Goal: Task Accomplishment & Management: Complete application form

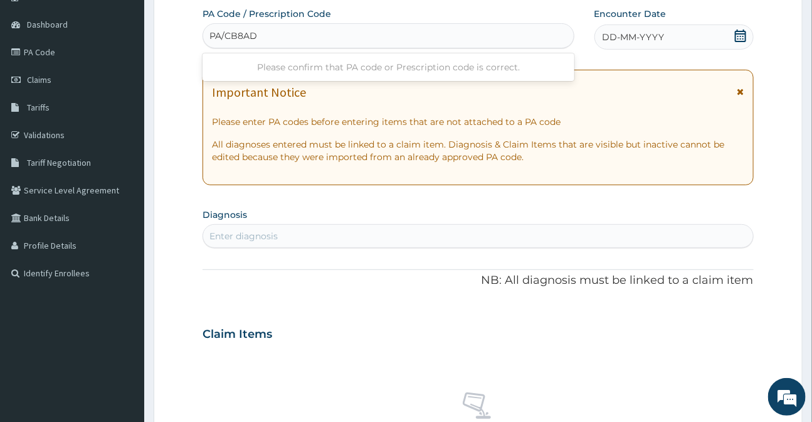
type input "PA/CB8AD4"
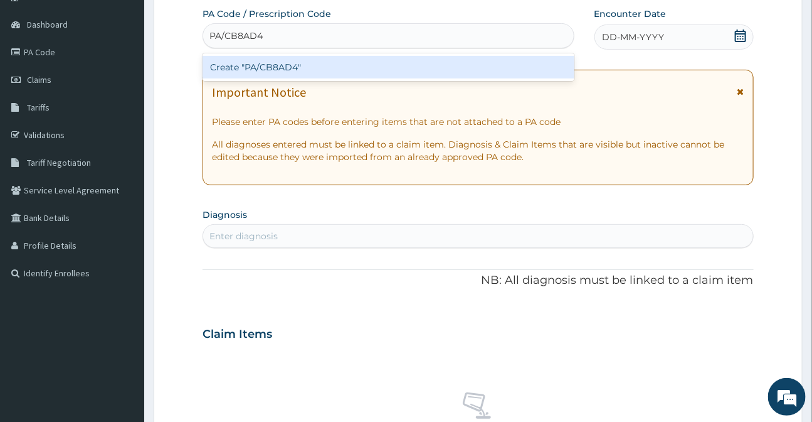
click at [267, 64] on div "Create "PA/CB8AD4"" at bounding box center [388, 67] width 371 height 23
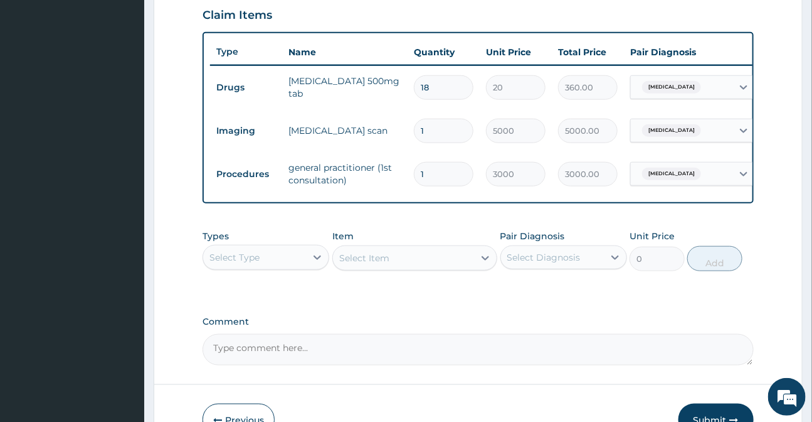
scroll to position [455, 0]
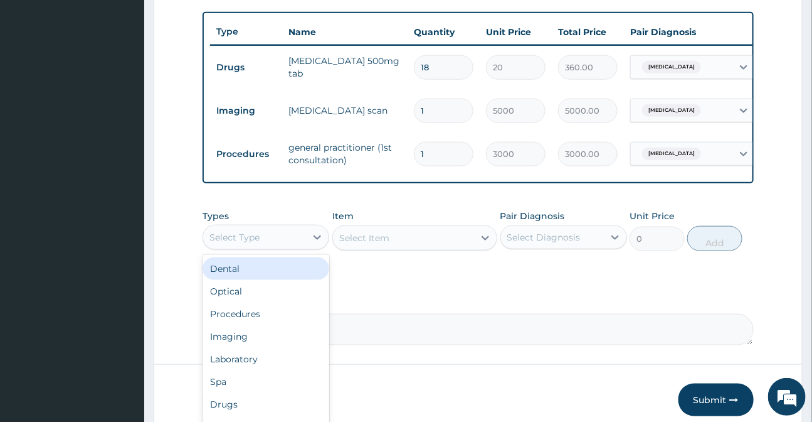
click at [222, 243] on div "Select Type" at bounding box center [235, 237] width 50 height 13
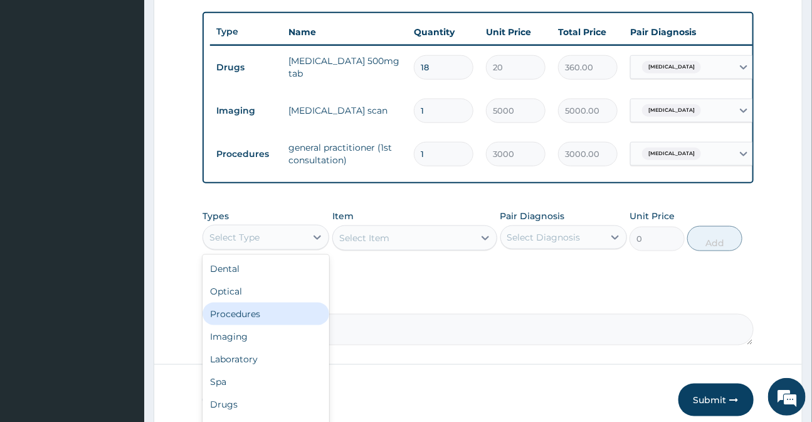
scroll to position [43, 0]
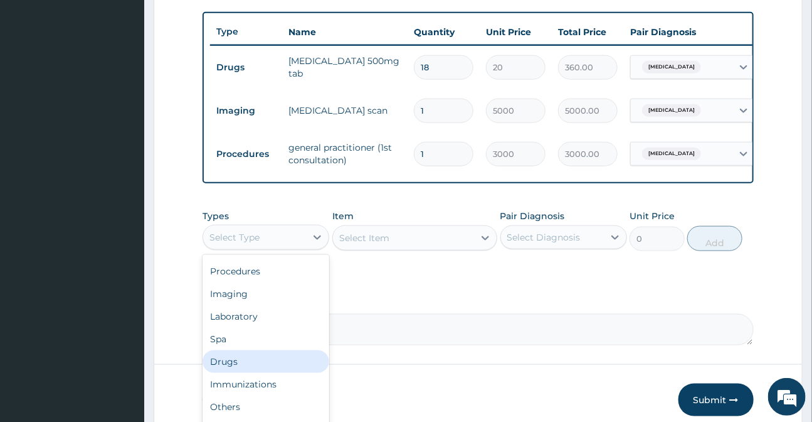
click at [241, 366] on div "Drugs" at bounding box center [266, 361] width 127 height 23
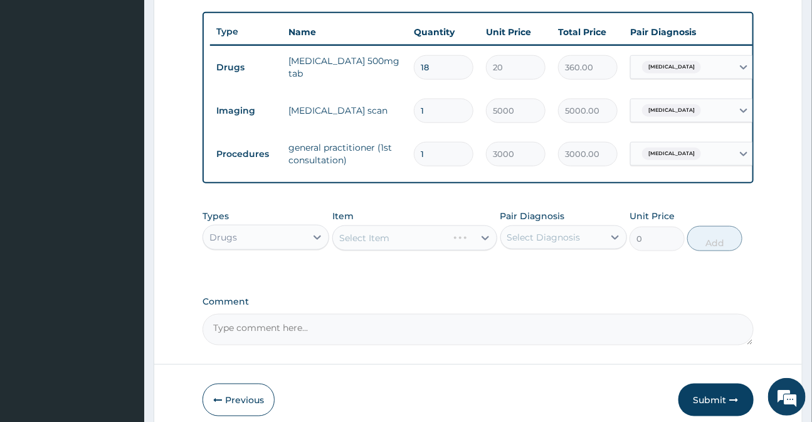
click at [363, 238] on div "Select Item" at bounding box center [414, 237] width 165 height 25
click at [339, 245] on div "Select Item" at bounding box center [414, 237] width 165 height 25
click at [360, 250] on div "Select Item" at bounding box center [414, 237] width 165 height 25
click at [345, 249] on div "Select Item" at bounding box center [414, 237] width 165 height 25
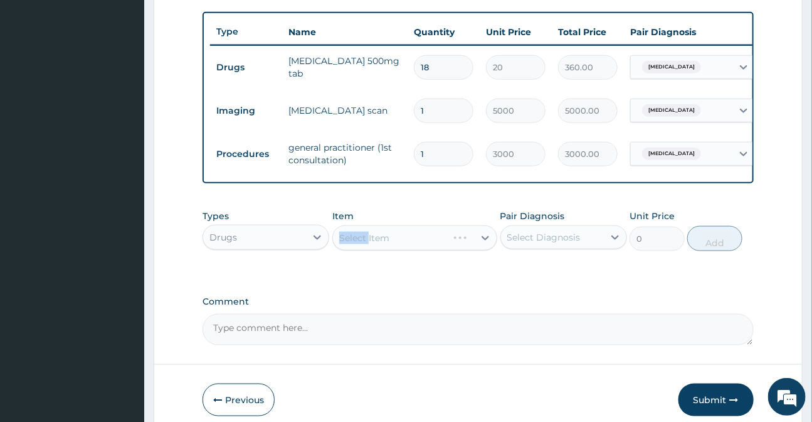
click at [345, 249] on div "Select Item" at bounding box center [414, 237] width 165 height 25
click at [345, 244] on div "Select Item" at bounding box center [364, 237] width 50 height 13
click at [388, 240] on div "Select Item" at bounding box center [364, 237] width 50 height 13
click at [351, 248] on div "Select Item" at bounding box center [403, 238] width 141 height 20
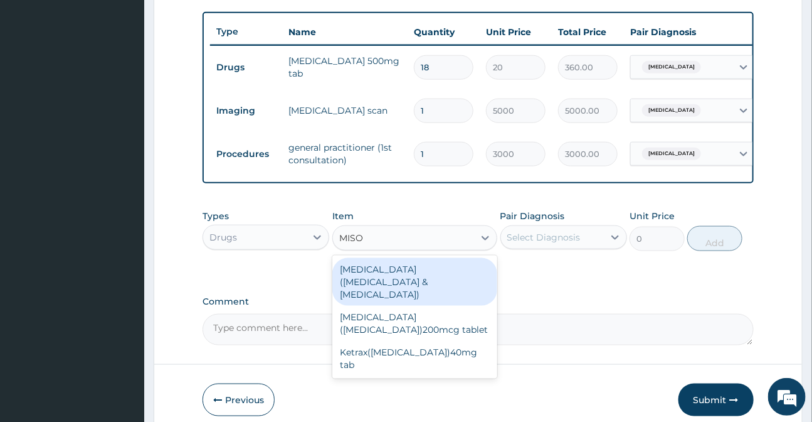
type input "MISOP"
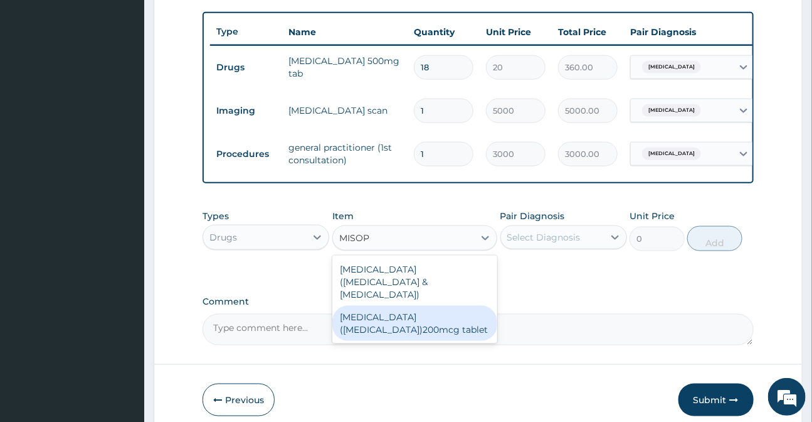
click at [376, 313] on div "[MEDICAL_DATA]([MEDICAL_DATA])200mcg tablet" at bounding box center [414, 322] width 165 height 35
type input "216"
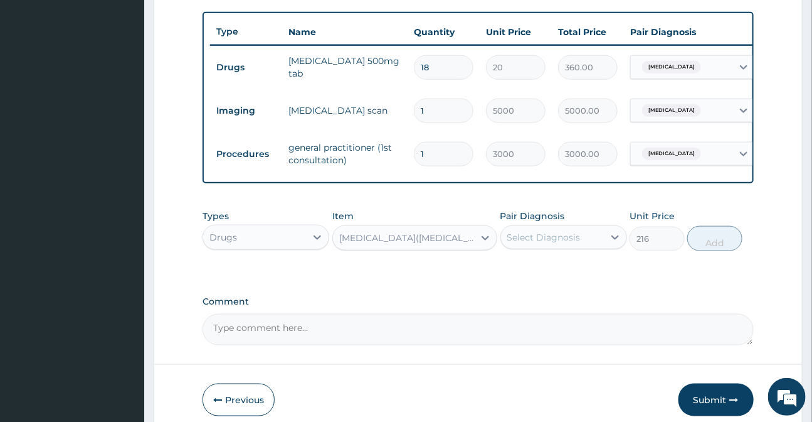
click at [554, 243] on div "Select Diagnosis" at bounding box center [543, 237] width 73 height 13
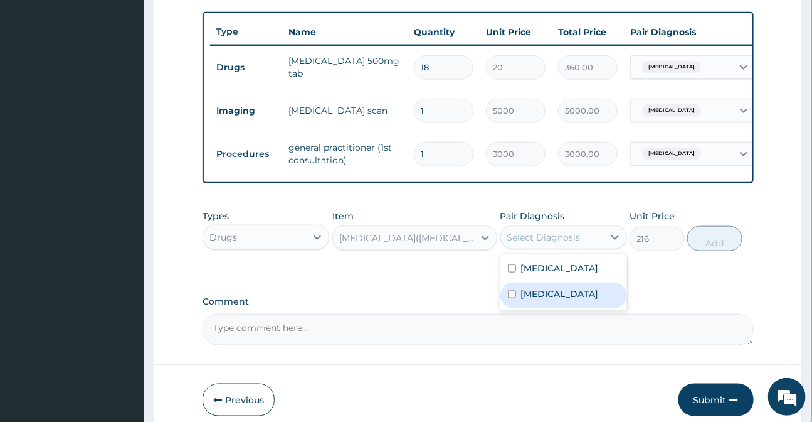
click at [572, 308] on div "Threatened abortion" at bounding box center [564, 295] width 127 height 26
checkbox input "true"
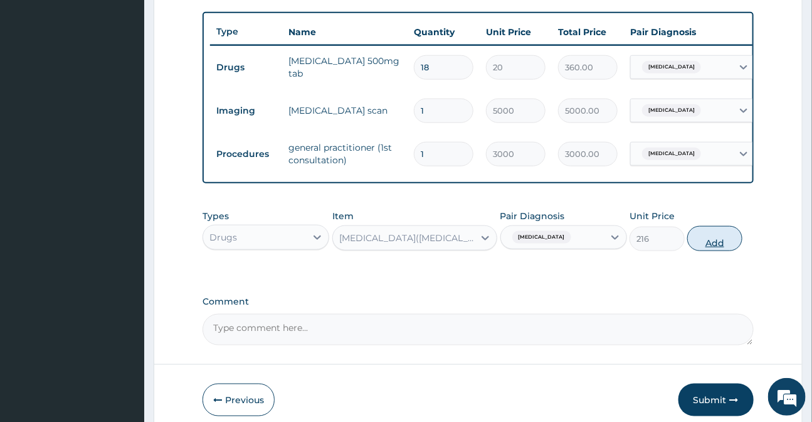
click at [719, 250] on button "Add" at bounding box center [714, 238] width 55 height 25
type input "0"
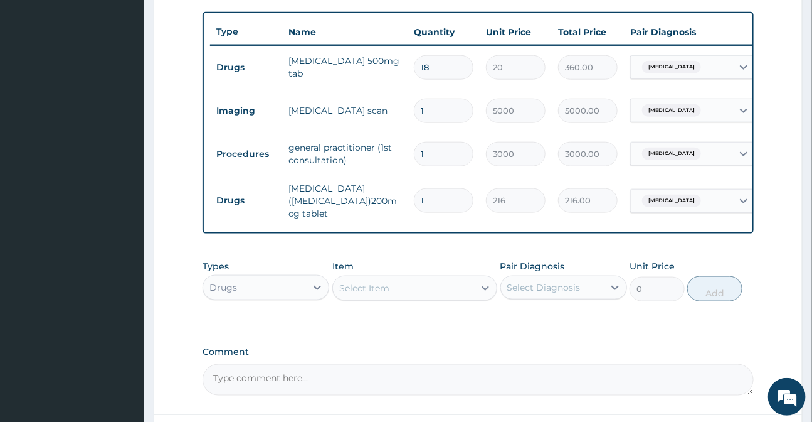
type input "0.00"
type input "2"
type input "432.00"
type input "2"
click at [252, 287] on div "Drugs" at bounding box center [254, 287] width 103 height 20
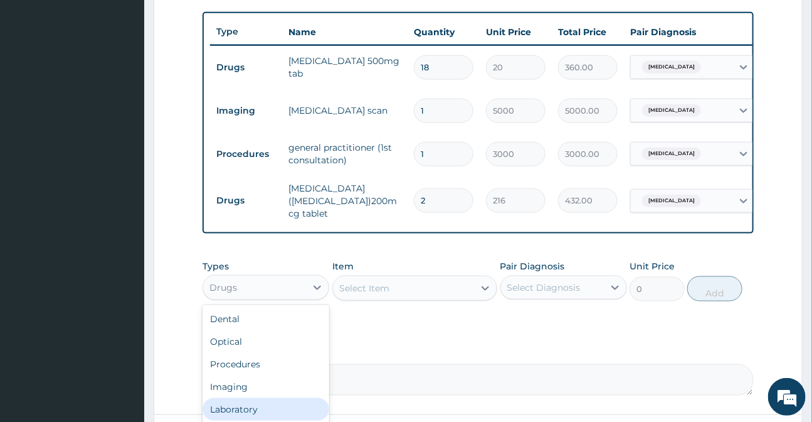
click at [241, 414] on div "Laboratory" at bounding box center [266, 409] width 127 height 23
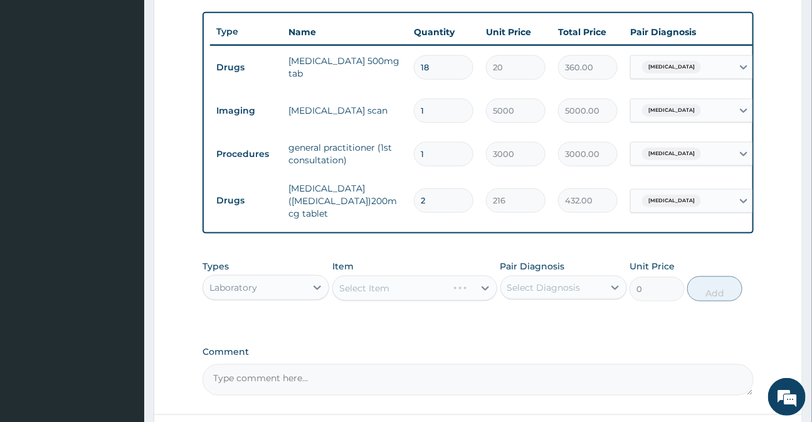
click at [417, 299] on div "Select Item" at bounding box center [414, 287] width 165 height 25
click at [348, 285] on div "Select Item" at bounding box center [364, 288] width 50 height 13
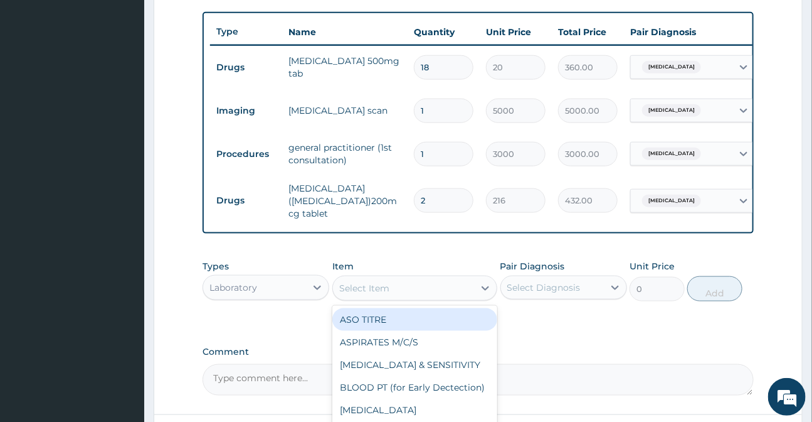
click at [344, 292] on div "Select Item" at bounding box center [364, 288] width 50 height 13
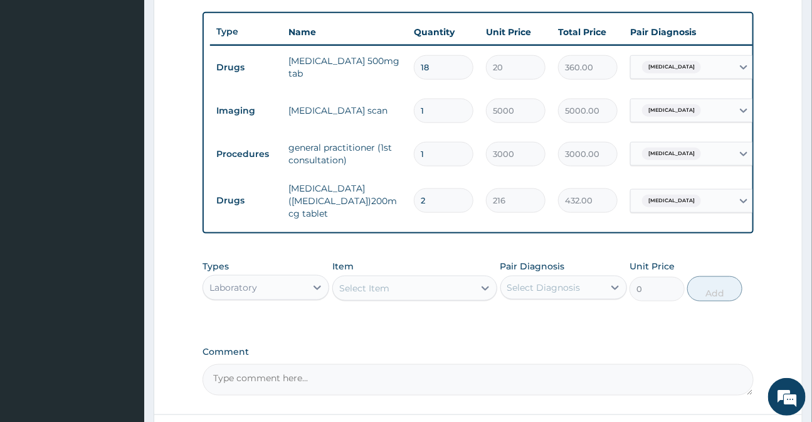
click at [342, 292] on div "Select Item" at bounding box center [364, 288] width 50 height 13
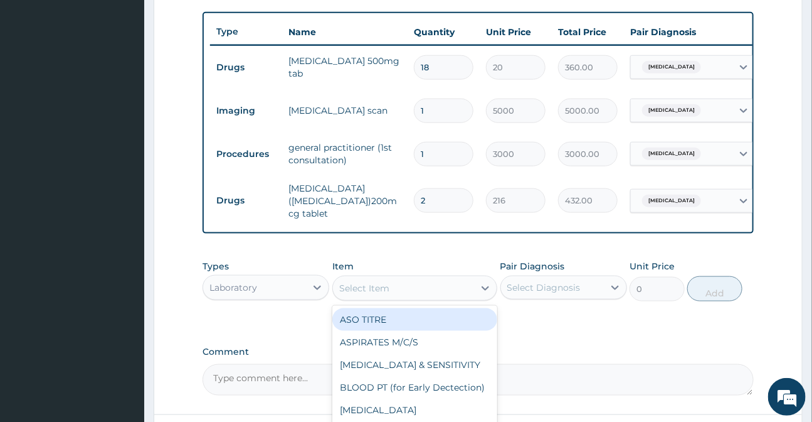
click at [342, 292] on div "Select Item" at bounding box center [364, 288] width 50 height 13
click at [359, 287] on div "Select Item" at bounding box center [364, 288] width 50 height 13
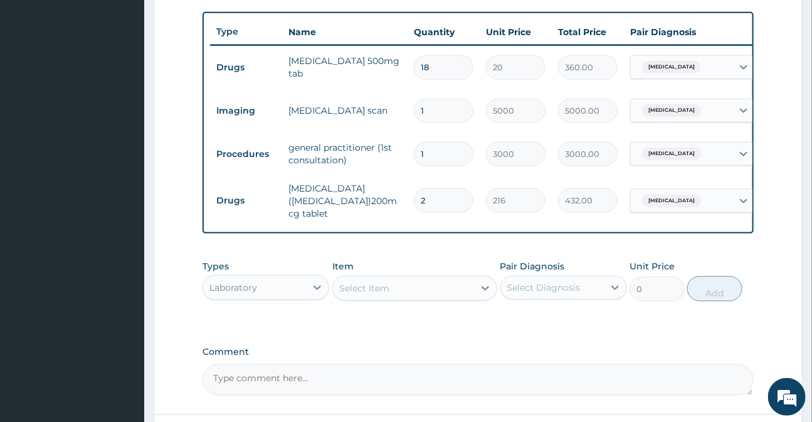
click at [356, 292] on div "Select Item" at bounding box center [364, 288] width 50 height 13
click at [358, 294] on div "Select Item" at bounding box center [364, 288] width 50 height 13
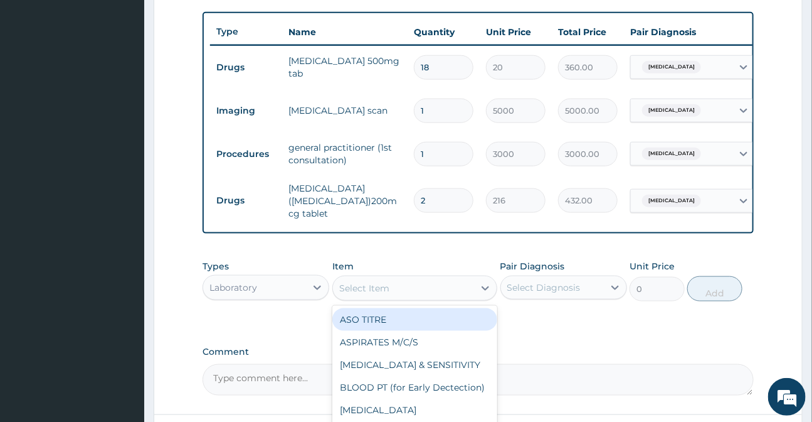
click at [358, 294] on div "Select Item" at bounding box center [364, 288] width 50 height 13
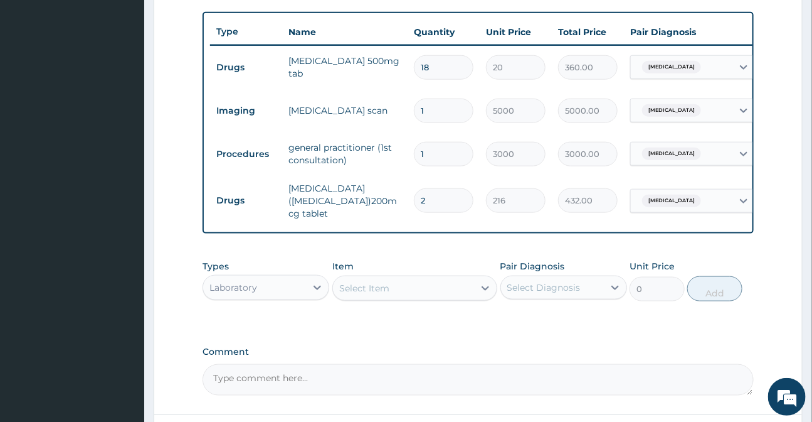
click at [361, 295] on div "Select Item" at bounding box center [403, 288] width 141 height 20
click at [424, 292] on div "Select Item" at bounding box center [403, 288] width 141 height 20
click at [476, 289] on div at bounding box center [485, 288] width 23 height 23
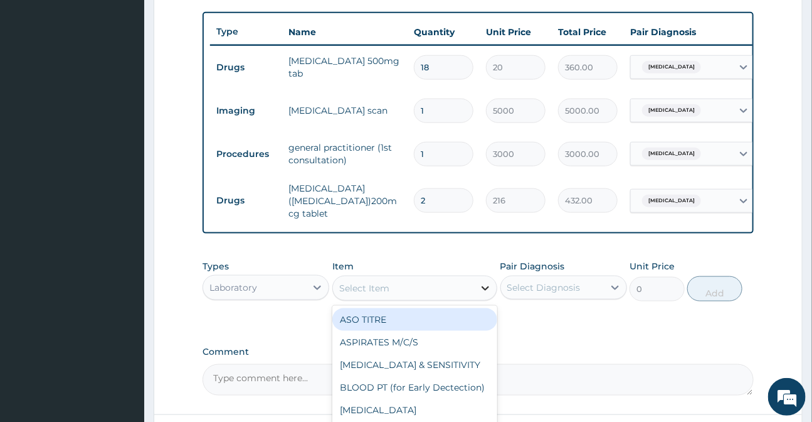
click at [476, 289] on div at bounding box center [485, 288] width 23 height 23
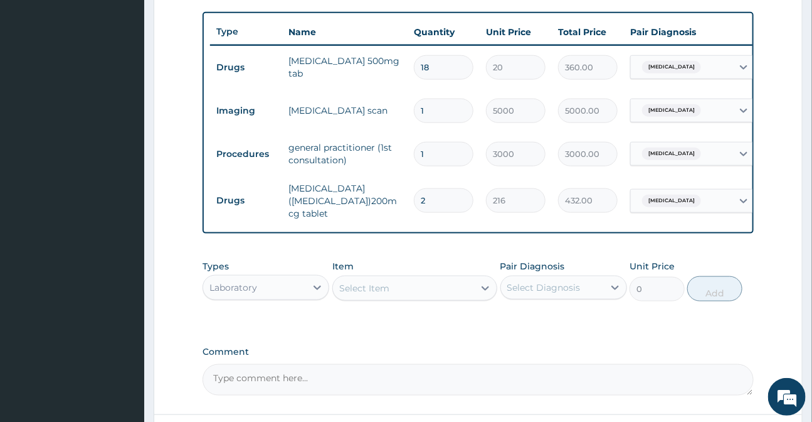
click at [350, 293] on div "Select Item" at bounding box center [364, 288] width 50 height 13
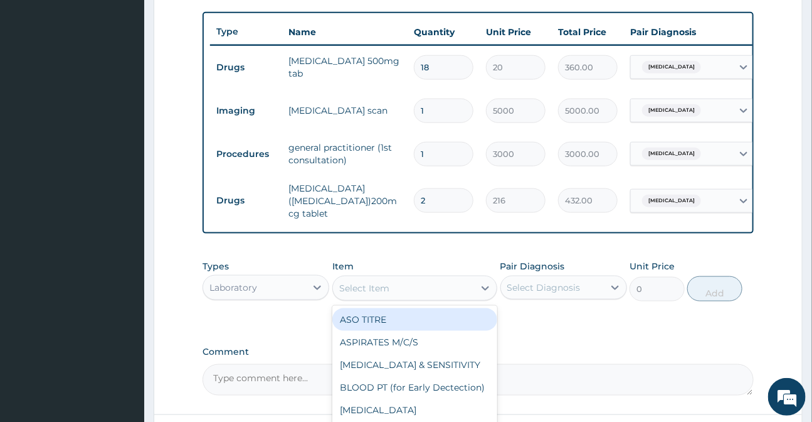
click at [350, 293] on div "Select Item" at bounding box center [364, 288] width 50 height 13
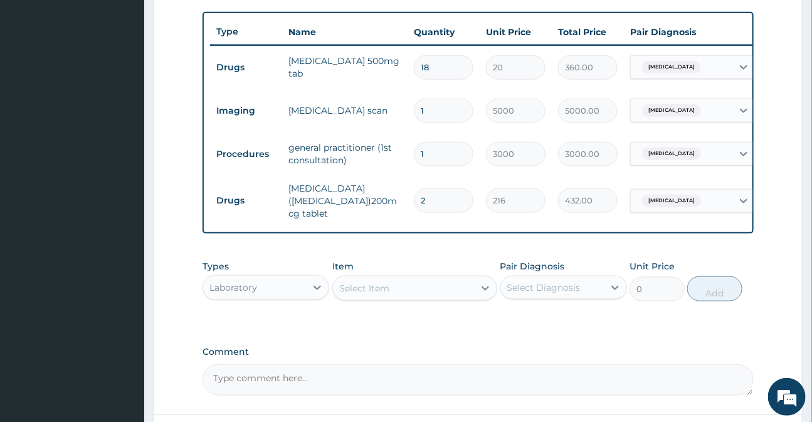
click at [350, 293] on div "Select Item" at bounding box center [364, 288] width 50 height 13
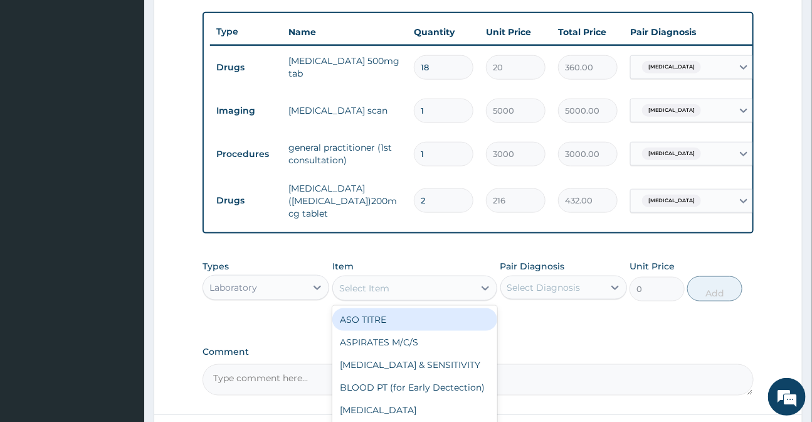
click at [205, 289] on div "Laboratory" at bounding box center [254, 287] width 103 height 20
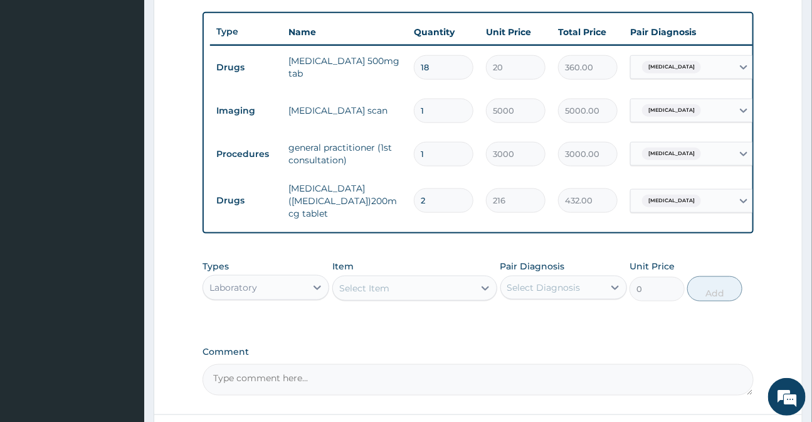
click at [261, 289] on div "Laboratory" at bounding box center [254, 287] width 103 height 20
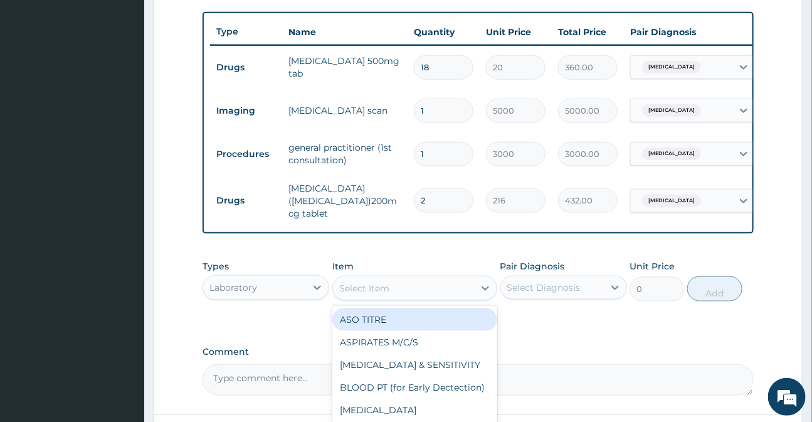
click at [361, 290] on div "Select Item" at bounding box center [364, 288] width 50 height 13
click at [361, 289] on div "Select Item" at bounding box center [364, 288] width 50 height 13
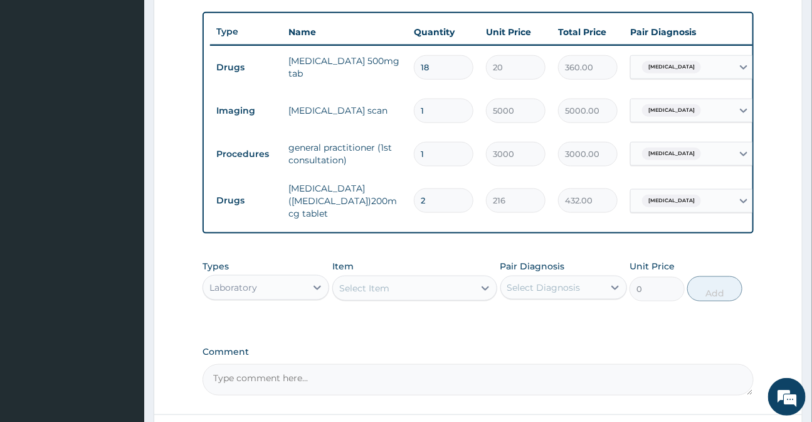
click at [363, 294] on div "Select Item" at bounding box center [364, 288] width 50 height 13
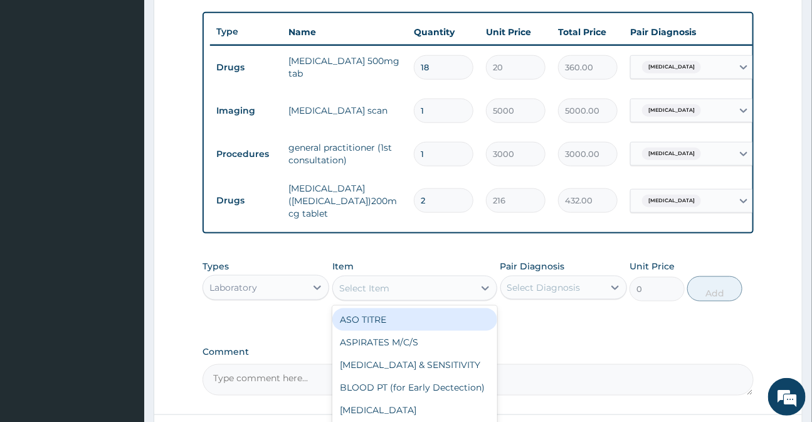
click at [377, 289] on div "Select Item" at bounding box center [364, 288] width 50 height 13
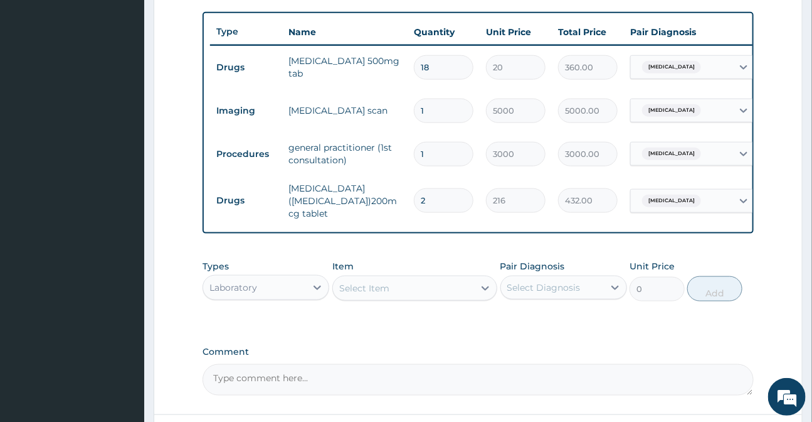
click at [377, 289] on div "Select Item" at bounding box center [364, 288] width 50 height 13
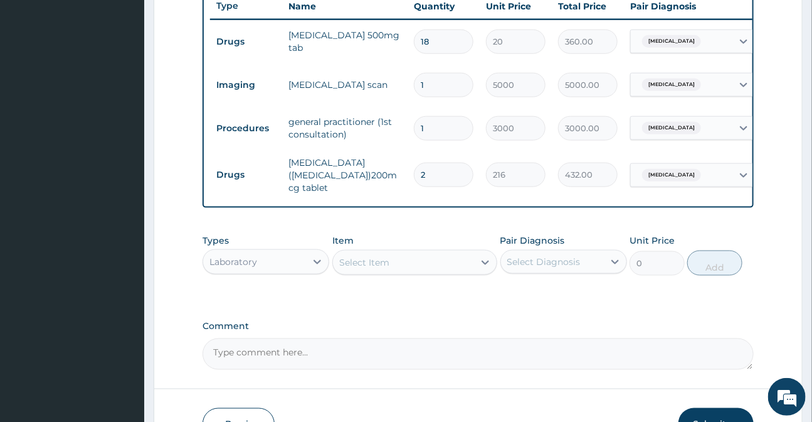
scroll to position [512, 0]
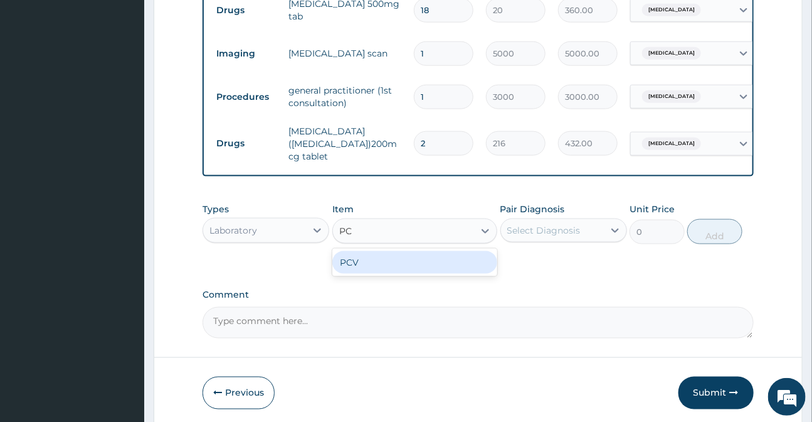
type input "PCV"
click at [372, 272] on div "PCV" at bounding box center [414, 262] width 165 height 23
type input "1000"
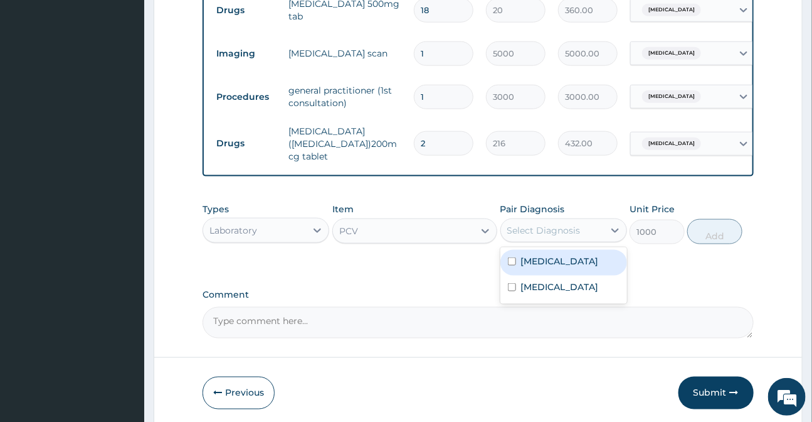
click at [567, 226] on div "Select Diagnosis" at bounding box center [543, 230] width 73 height 13
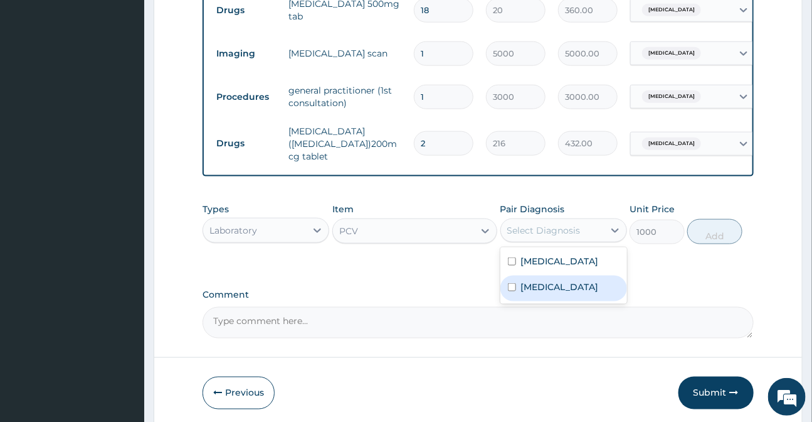
click at [558, 287] on label "Threatened abortion" at bounding box center [560, 286] width 78 height 13
checkbox input "true"
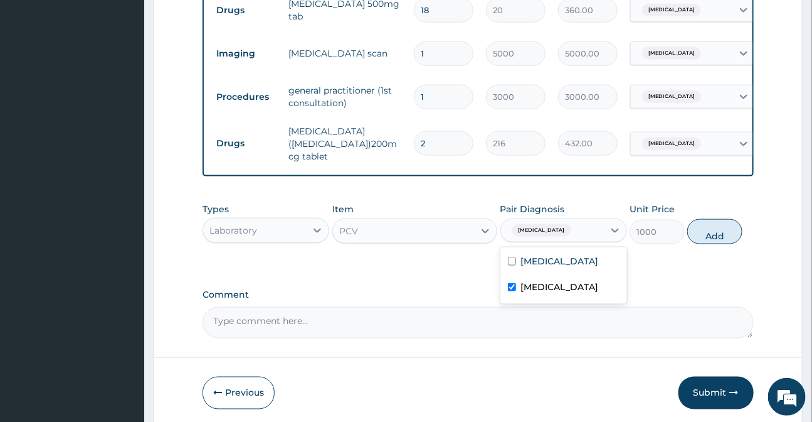
click at [724, 239] on button "Add" at bounding box center [714, 231] width 55 height 25
type input "0"
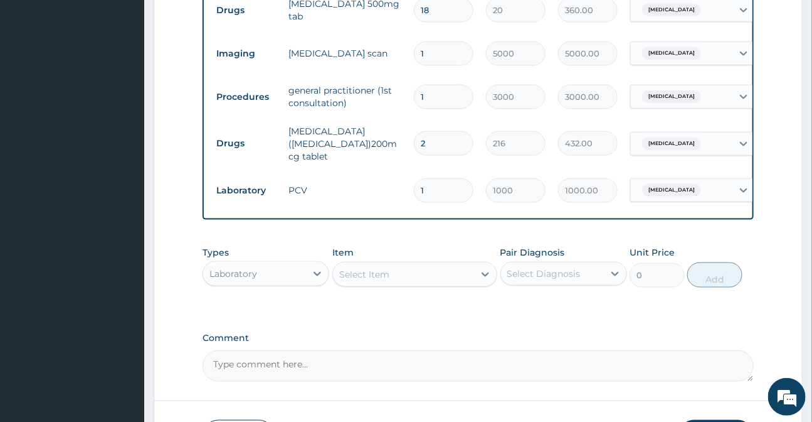
scroll to position [605, 0]
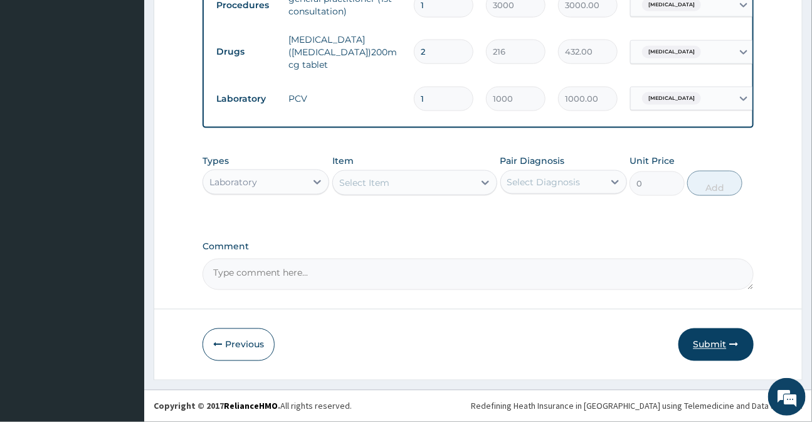
click at [711, 338] on button "Submit" at bounding box center [716, 344] width 75 height 33
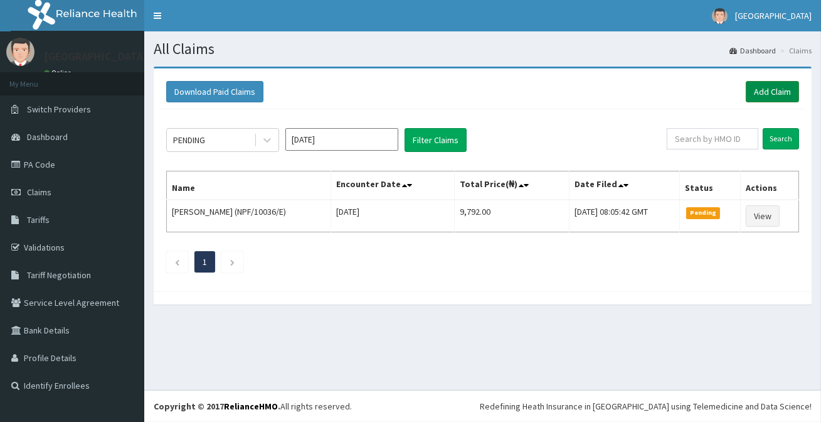
click at [768, 93] on link "Add Claim" at bounding box center [772, 91] width 53 height 21
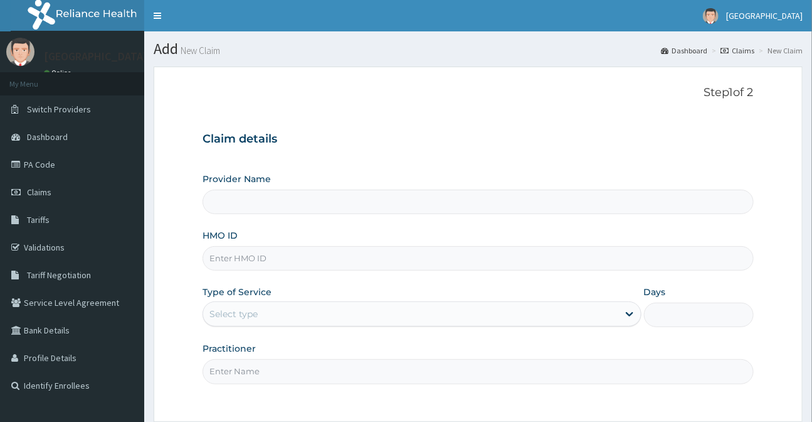
click at [232, 260] on input "HMO ID" at bounding box center [478, 258] width 551 height 24
type input "N"
type input "[GEOGRAPHIC_DATA]"
type input "N"
type input "NPF/10036/D"
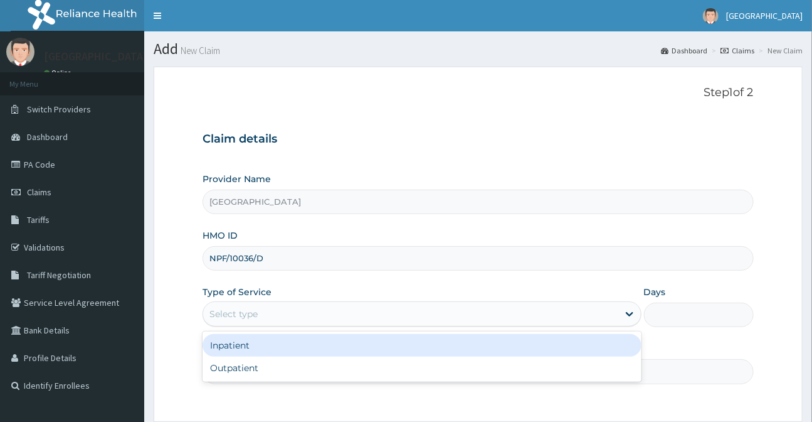
click at [262, 313] on div "Select type" at bounding box center [410, 314] width 415 height 20
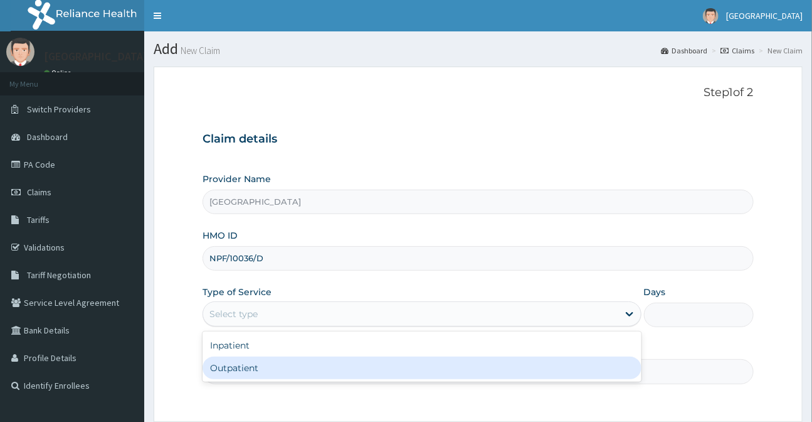
click at [245, 364] on div "Outpatient" at bounding box center [422, 367] width 438 height 23
type input "1"
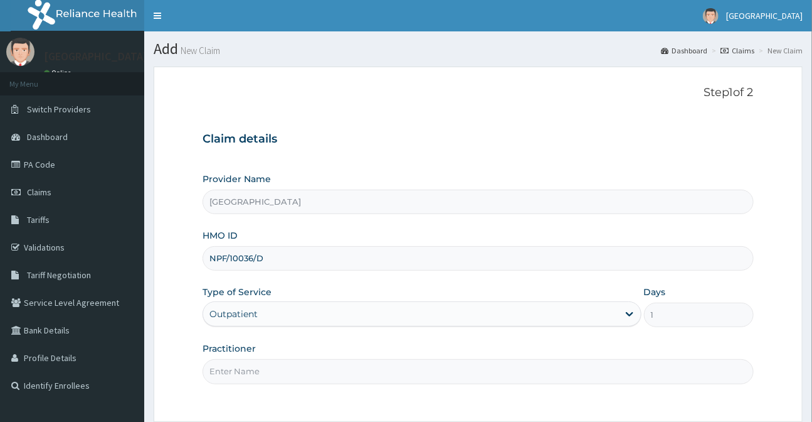
click at [245, 371] on input "Practitioner" at bounding box center [478, 371] width 551 height 24
click at [275, 371] on input "Practitioner" at bounding box center [478, 371] width 551 height 24
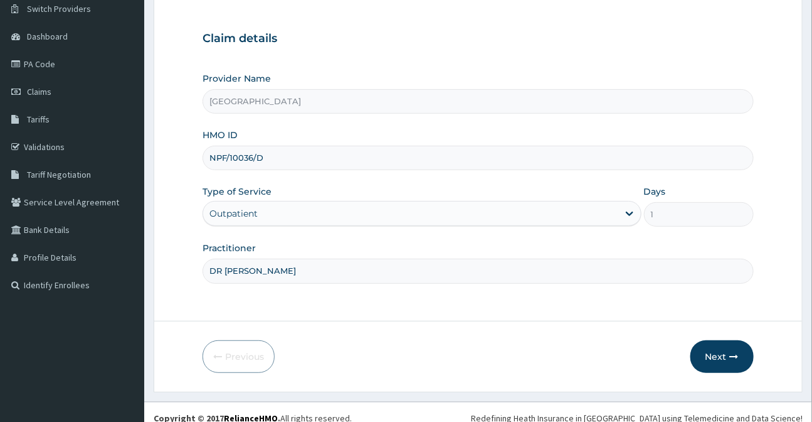
scroll to position [112, 0]
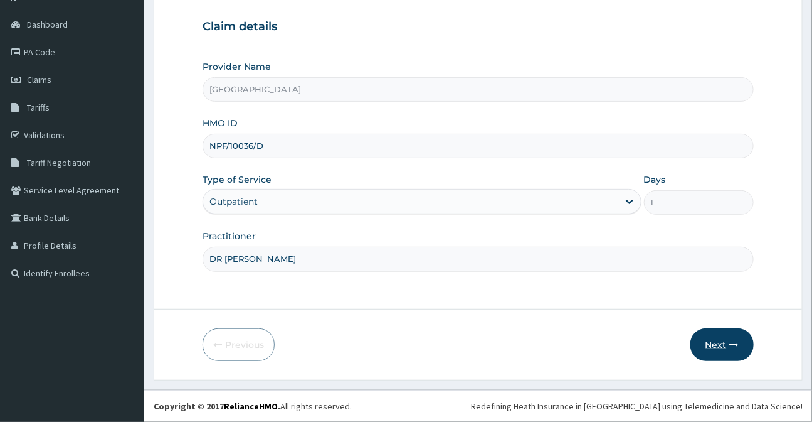
type input "DR SUNUSI"
click at [715, 338] on button "Next" at bounding box center [722, 344] width 63 height 33
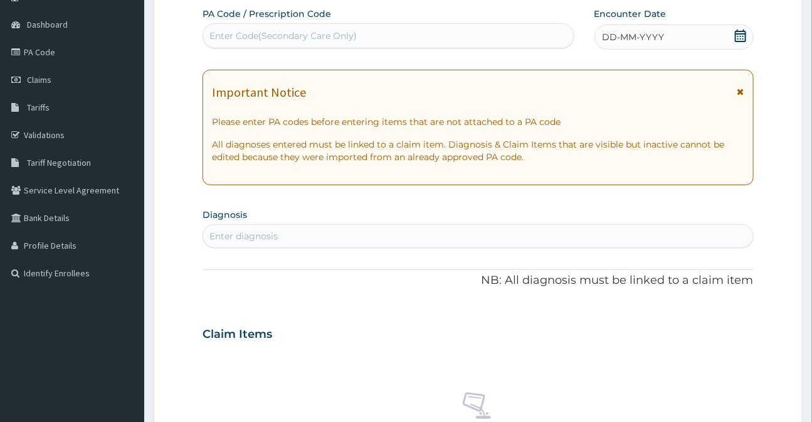
click at [268, 40] on div "Enter Code(Secondary Care Only)" at bounding box center [283, 35] width 147 height 13
type input "PA/927B07"
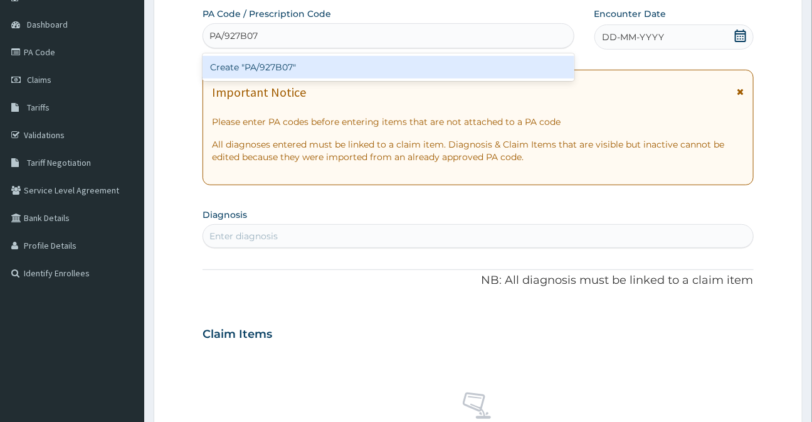
click at [243, 69] on div "Create "PA/927B07"" at bounding box center [388, 67] width 371 height 23
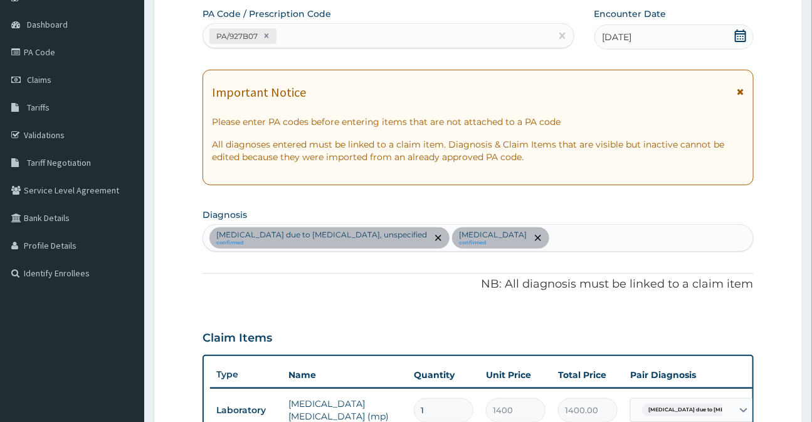
scroll to position [398, 0]
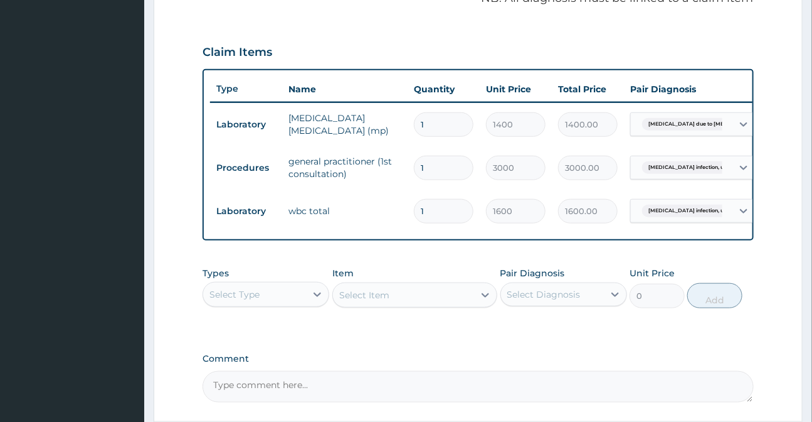
click at [503, 24] on div "PA Code / Prescription Code PA/927B07 Encounter Date 13-10-2025 Important Notic…" at bounding box center [478, 62] width 551 height 680
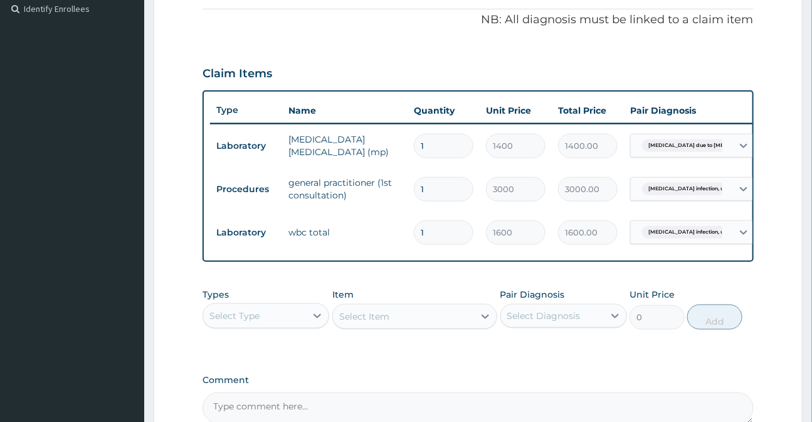
scroll to position [512, 0]
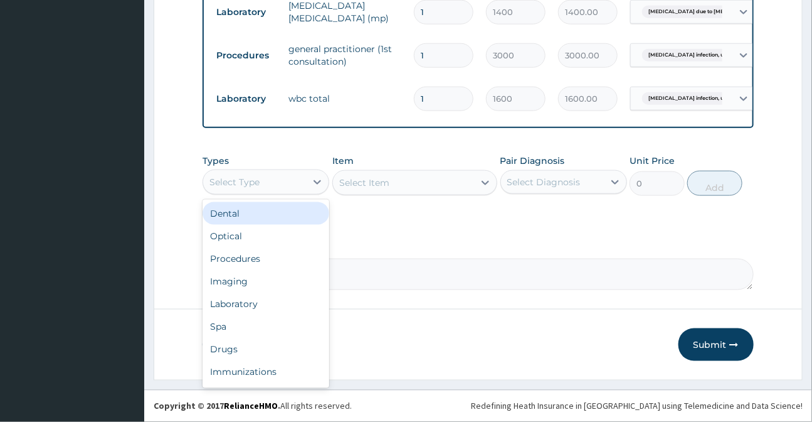
click at [275, 191] on div "Select Type" at bounding box center [254, 182] width 103 height 20
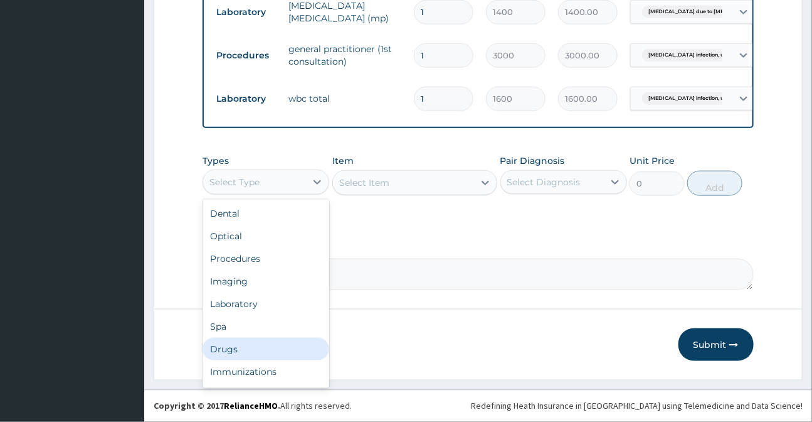
click at [230, 360] on div "Drugs" at bounding box center [266, 348] width 127 height 23
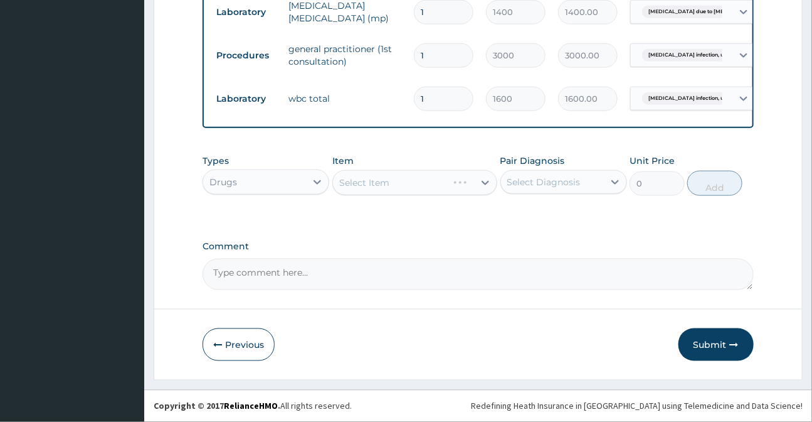
click at [375, 189] on div "Select Item" at bounding box center [414, 182] width 165 height 25
click at [342, 188] on div "Select Item" at bounding box center [414, 182] width 165 height 25
click at [339, 193] on div "Select Item" at bounding box center [414, 182] width 165 height 25
click at [339, 191] on div "Select Item" at bounding box center [414, 182] width 165 height 25
click at [373, 202] on div "Types Drugs Item Select Item Pair Diagnosis Select Diagnosis Unit Price 0 Add" at bounding box center [478, 175] width 551 height 54
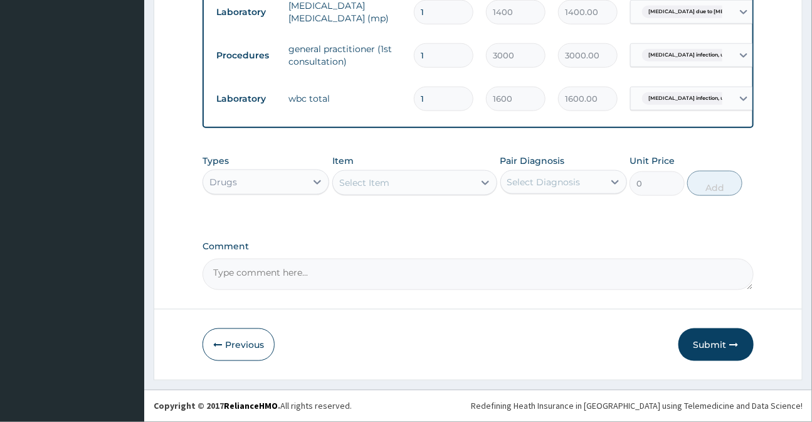
click at [368, 189] on div "Select Item" at bounding box center [364, 182] width 50 height 13
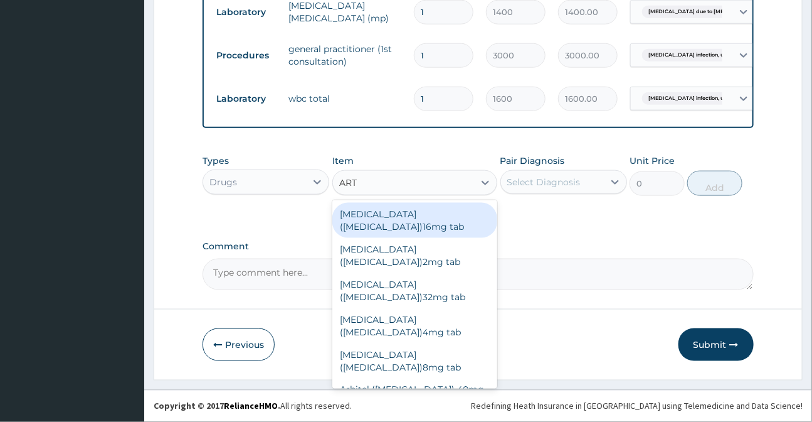
type input "ARTE"
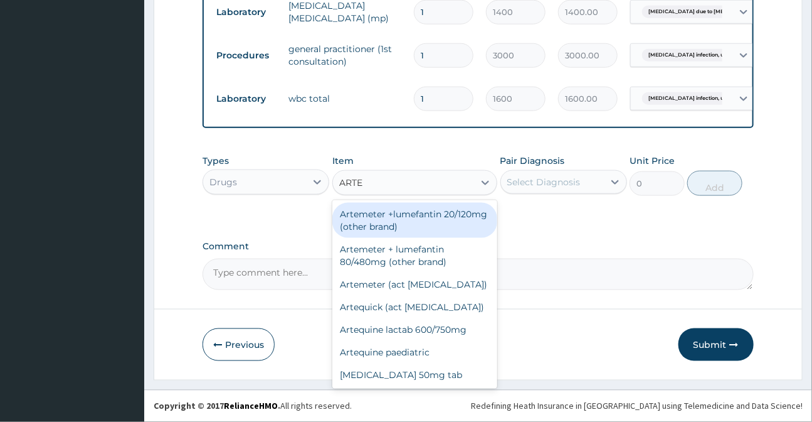
click at [379, 236] on div "Artemeter +lumefantin 20/120mg (other brand)" at bounding box center [414, 220] width 165 height 35
type input "50"
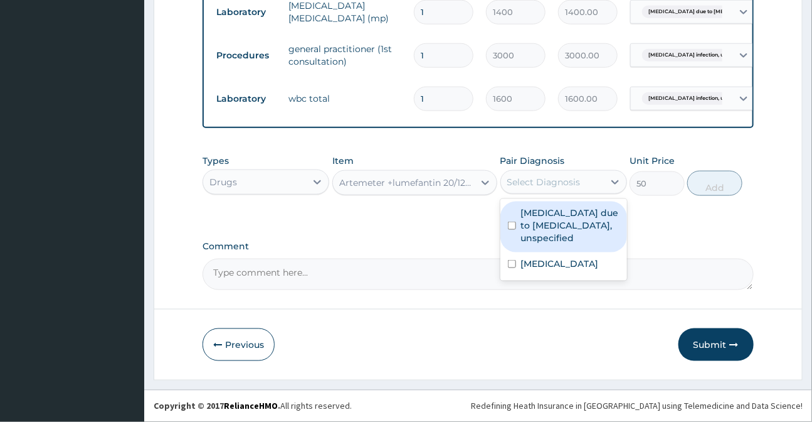
click at [533, 188] on div "Select Diagnosis" at bounding box center [543, 182] width 73 height 13
click at [541, 244] on label "Malaria due to Plasmodium falciparum, unspecified" at bounding box center [570, 225] width 98 height 38
checkbox input "true"
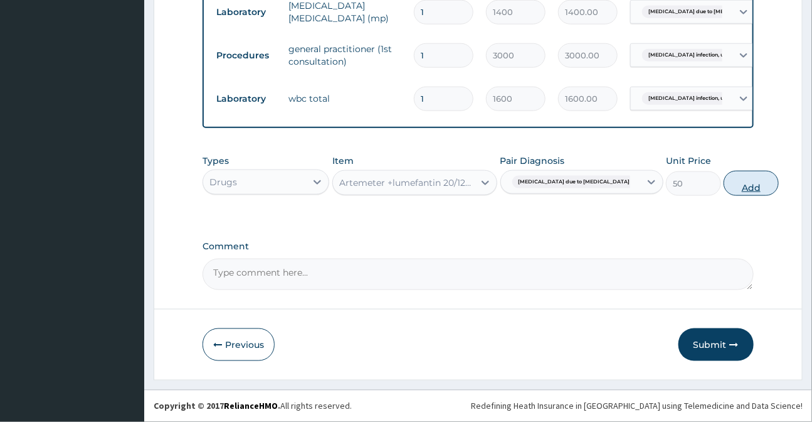
click at [724, 189] on button "Add" at bounding box center [751, 183] width 55 height 25
type input "0"
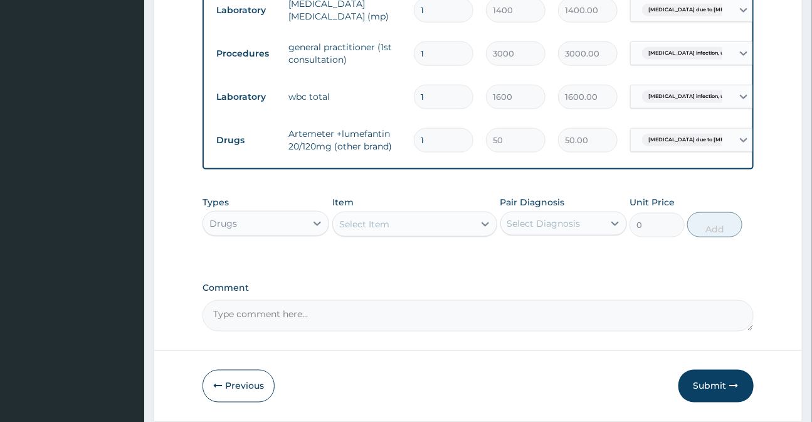
type input "12"
type input "600.00"
type input "13"
type input "650.00"
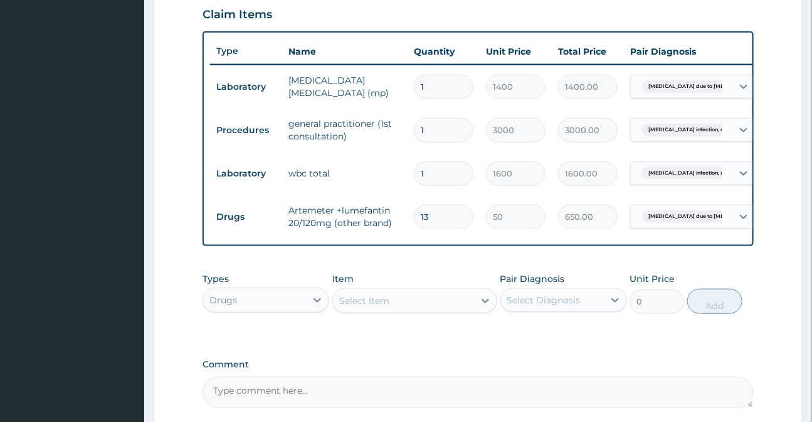
scroll to position [455, 0]
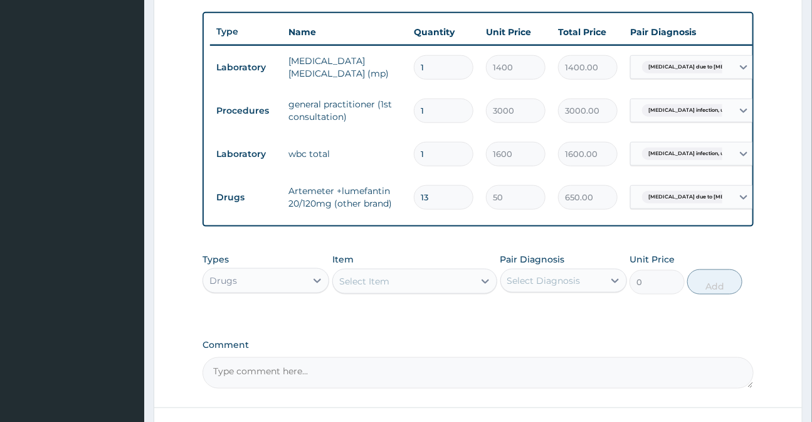
type input "13"
click at [362, 285] on div "Select Item" at bounding box center [364, 281] width 50 height 13
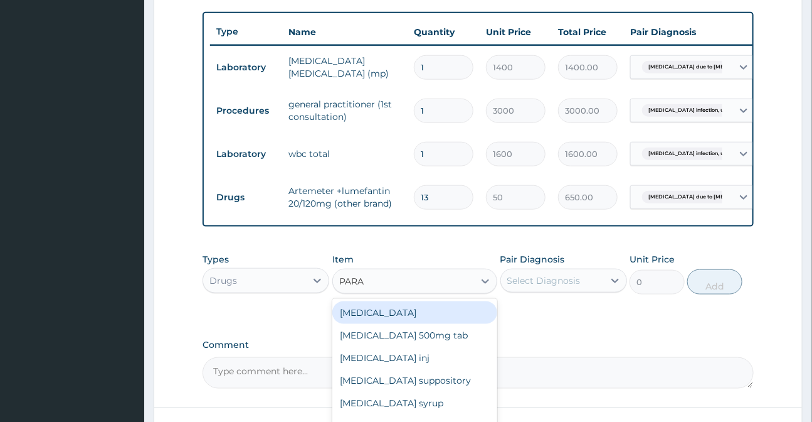
type input "PARAC"
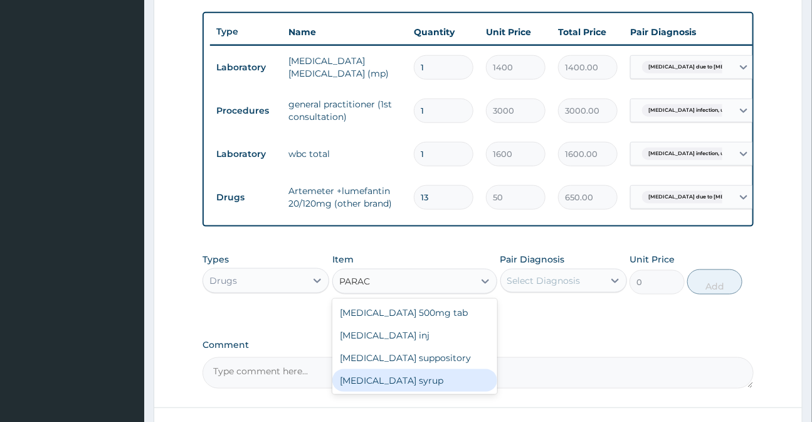
click at [412, 390] on div "[MEDICAL_DATA] syrup" at bounding box center [414, 380] width 165 height 23
type input "300"
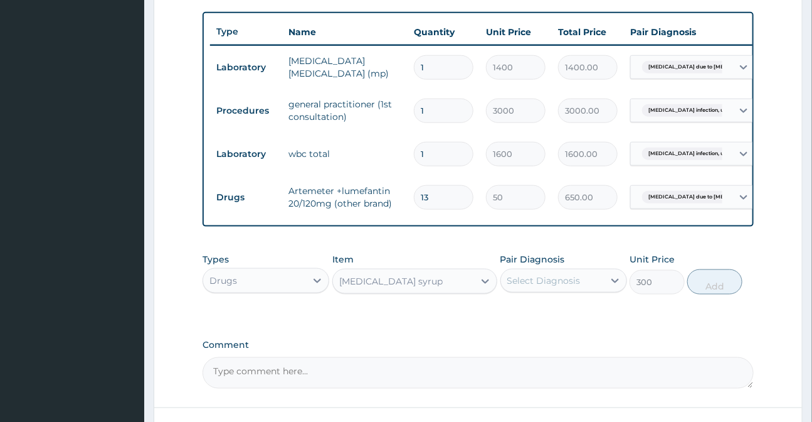
click at [553, 275] on div "Pair Diagnosis Select Diagnosis" at bounding box center [564, 273] width 127 height 41
click at [551, 287] on div "Select Diagnosis" at bounding box center [543, 280] width 73 height 13
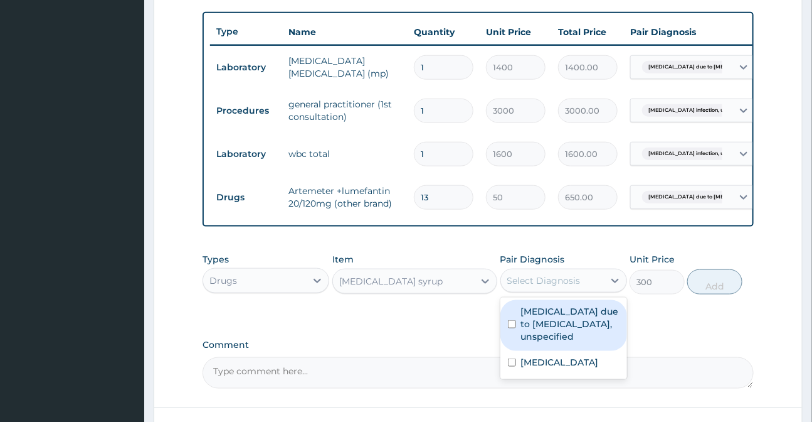
click at [541, 329] on label "[MEDICAL_DATA] due to [MEDICAL_DATA], unspecified" at bounding box center [570, 324] width 98 height 38
checkbox input "true"
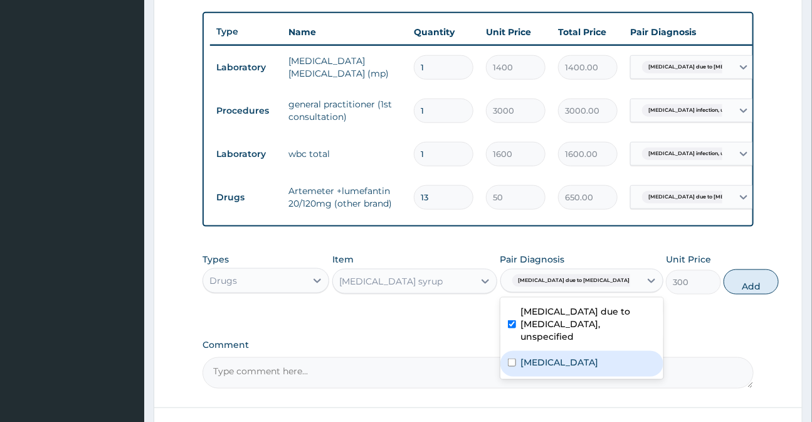
click at [549, 368] on label "Salmonella infection, unspecified" at bounding box center [560, 362] width 78 height 13
checkbox input "true"
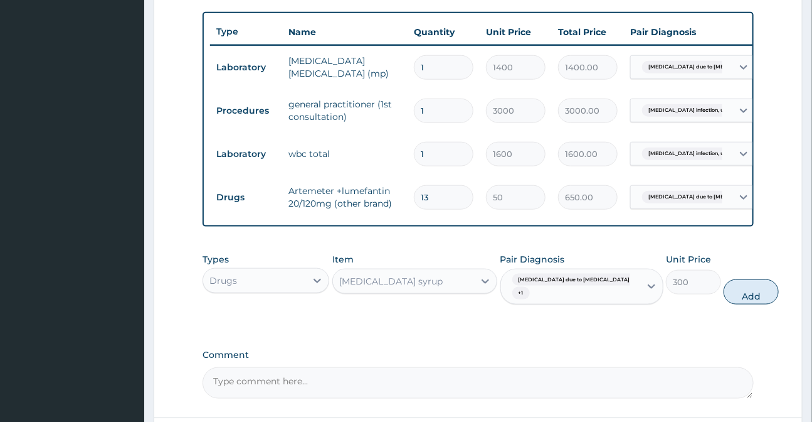
click at [724, 302] on button "Add" at bounding box center [751, 291] width 55 height 25
type input "0"
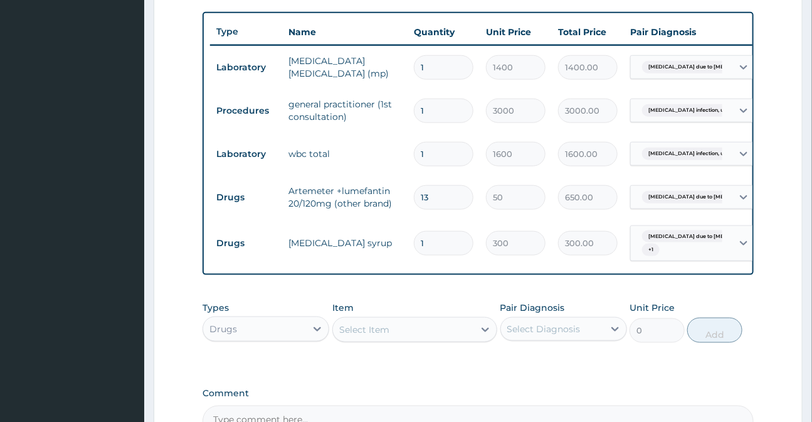
click at [383, 336] on div "Select Item" at bounding box center [364, 329] width 50 height 13
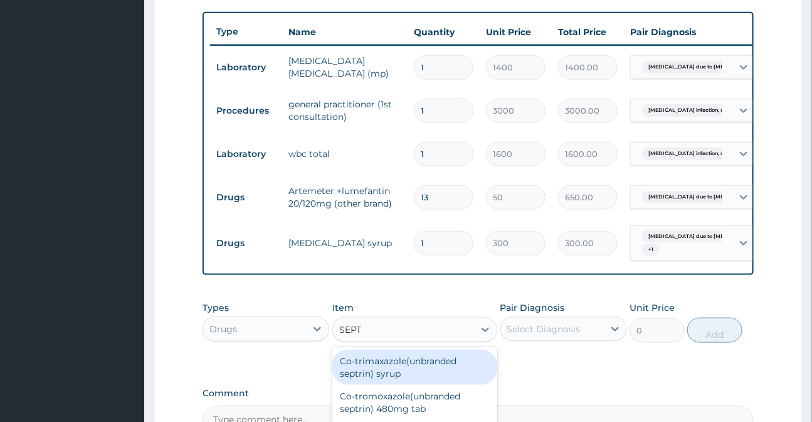
type input "SEPTR"
click at [404, 375] on div "Co-trimaxazole(unbranded septrin) syrup" at bounding box center [414, 366] width 165 height 35
type input "420"
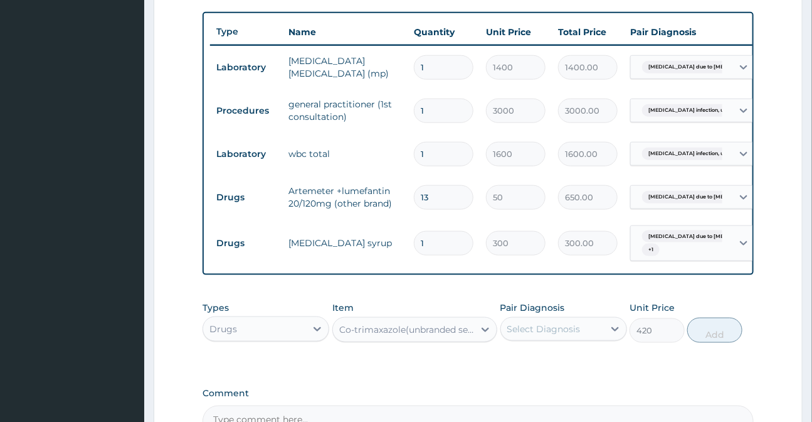
click at [583, 339] on div "Select Diagnosis" at bounding box center [552, 329] width 103 height 20
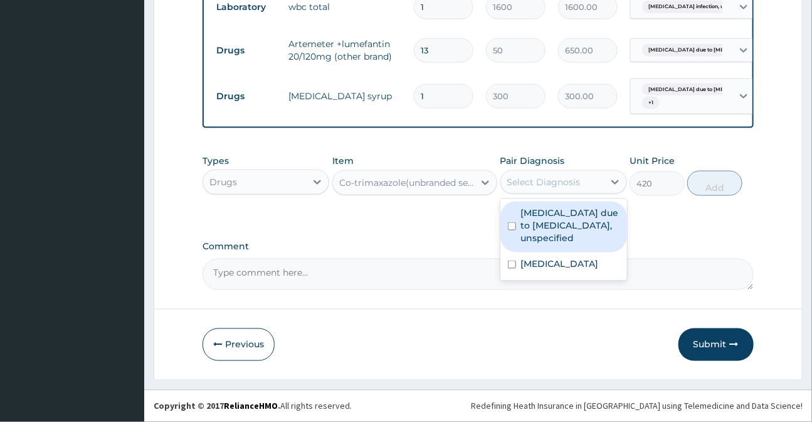
scroll to position [610, 0]
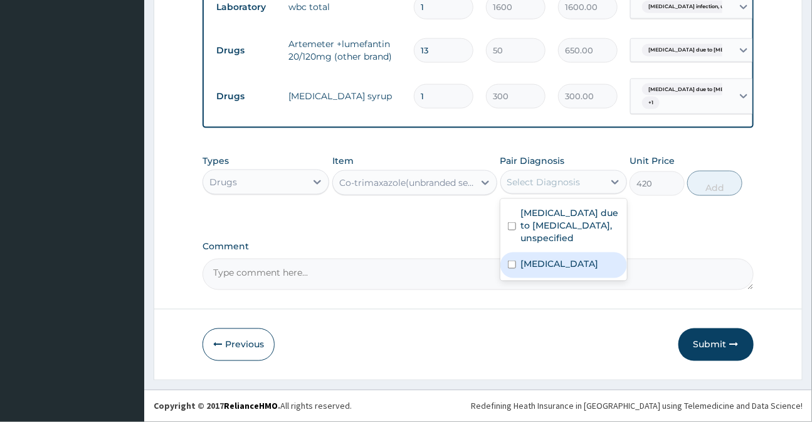
drag, startPoint x: 534, startPoint y: 279, endPoint x: 615, endPoint y: 257, distance: 83.8
click at [534, 270] on label "Salmonella infection, unspecified" at bounding box center [560, 263] width 78 height 13
checkbox input "true"
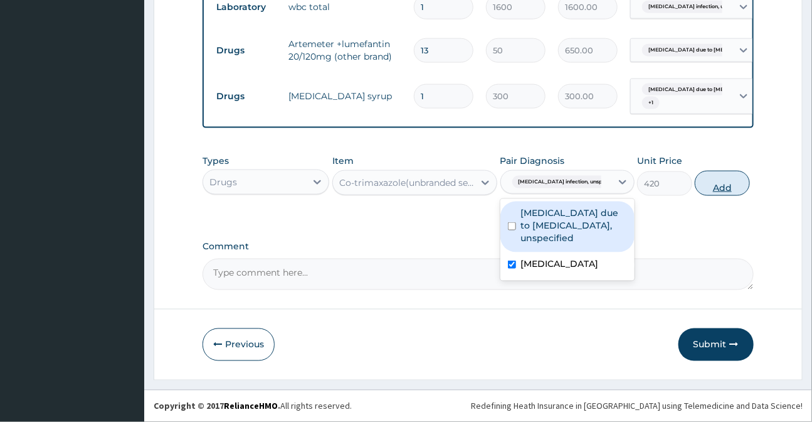
click at [722, 179] on button "Add" at bounding box center [722, 183] width 55 height 25
type input "0"
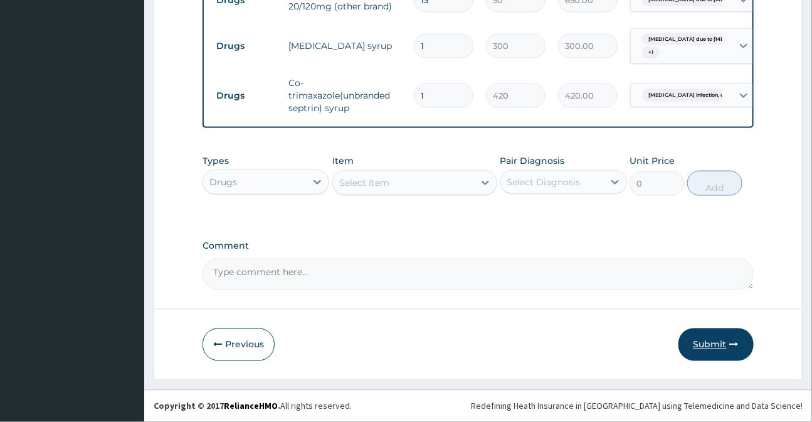
click at [716, 348] on button "Submit" at bounding box center [716, 344] width 75 height 33
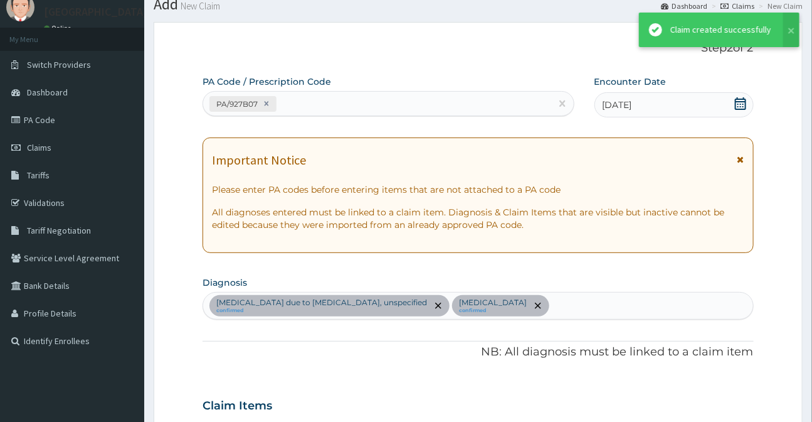
scroll to position [660, 0]
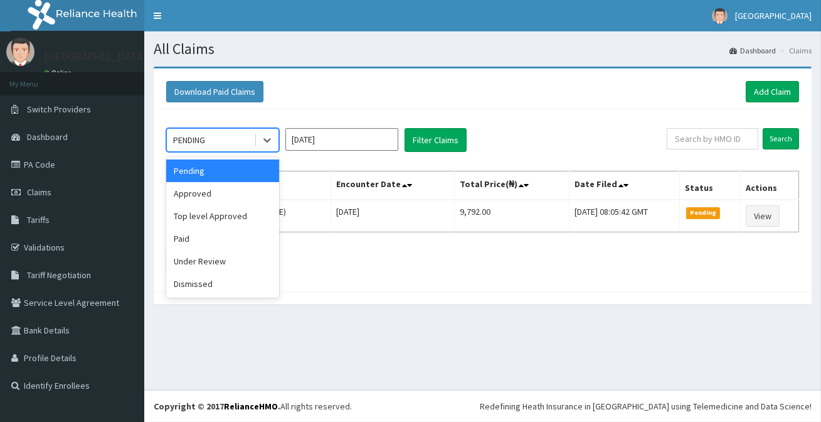
click at [245, 135] on div "PENDING" at bounding box center [210, 140] width 87 height 20
drag, startPoint x: 220, startPoint y: 193, endPoint x: 286, endPoint y: 196, distance: 66.5
click at [221, 194] on div "Approved" at bounding box center [222, 193] width 113 height 23
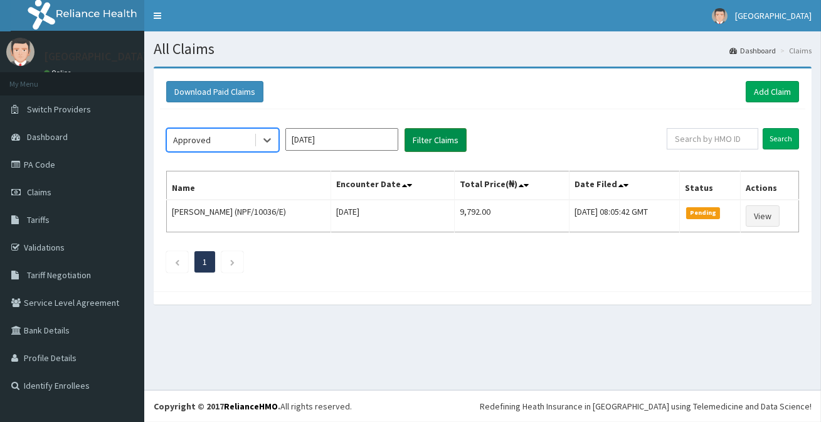
click at [428, 141] on button "Filter Claims" at bounding box center [436, 140] width 62 height 24
click at [437, 142] on button "Filter Claims" at bounding box center [436, 140] width 62 height 24
click at [430, 132] on button "Filter Claims" at bounding box center [436, 140] width 62 height 24
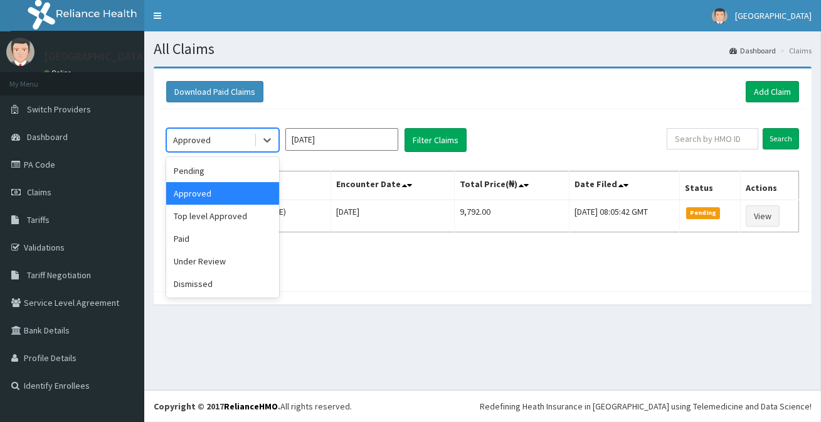
click at [211, 137] on div "Approved" at bounding box center [210, 140] width 87 height 20
click at [206, 263] on div "Under Review" at bounding box center [222, 261] width 113 height 23
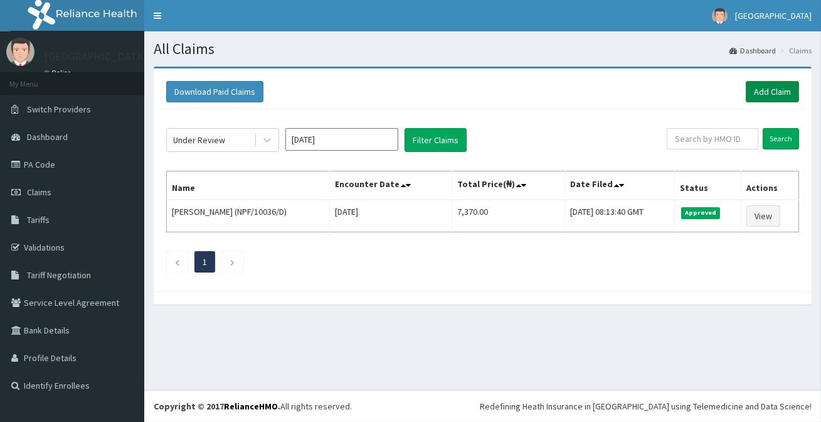
click at [766, 92] on link "Add Claim" at bounding box center [772, 91] width 53 height 21
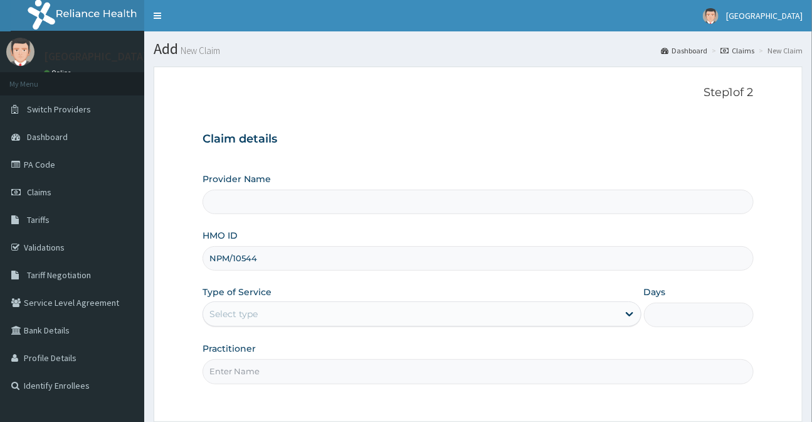
type input "NPM/10544/A"
type input "[GEOGRAPHIC_DATA]"
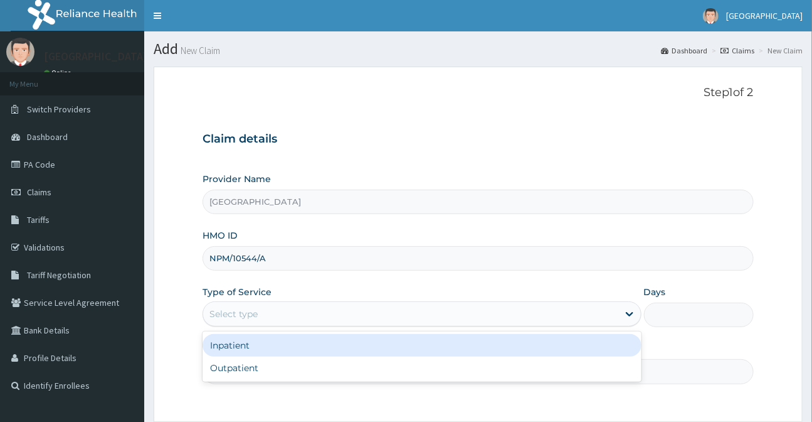
click at [297, 317] on div "Select type" at bounding box center [410, 314] width 415 height 20
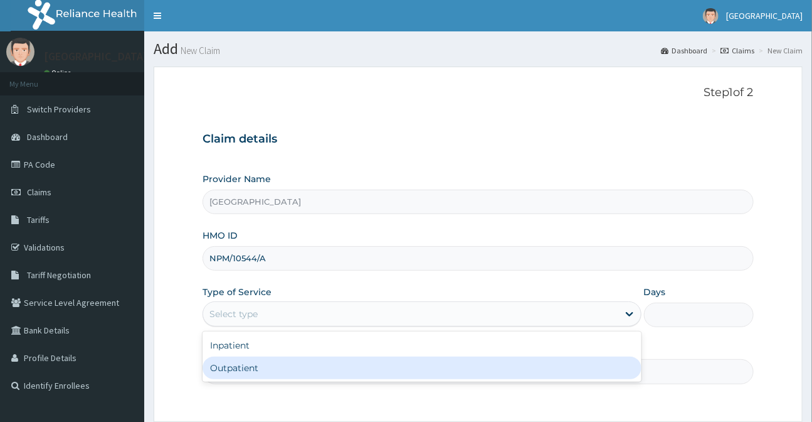
click at [263, 366] on div "Outpatient" at bounding box center [422, 367] width 438 height 23
type input "1"
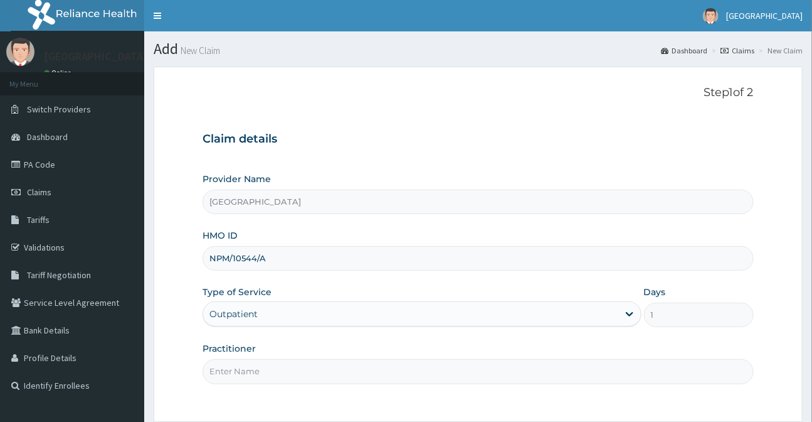
click at [269, 375] on input "Practitioner" at bounding box center [478, 371] width 551 height 24
type input "[PERSON_NAME]"
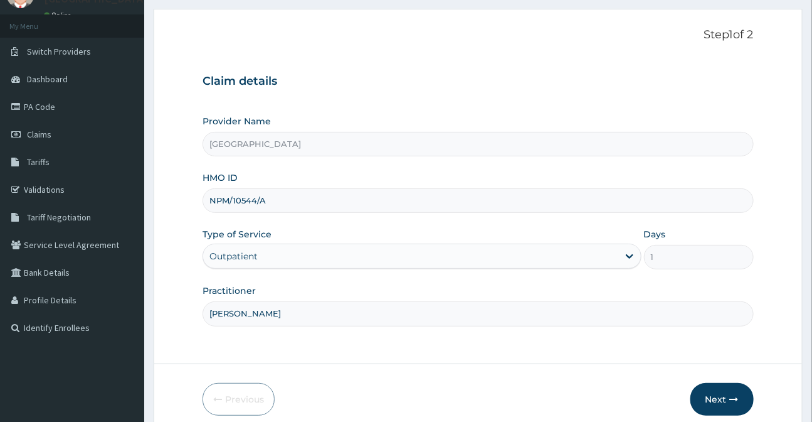
scroll to position [112, 0]
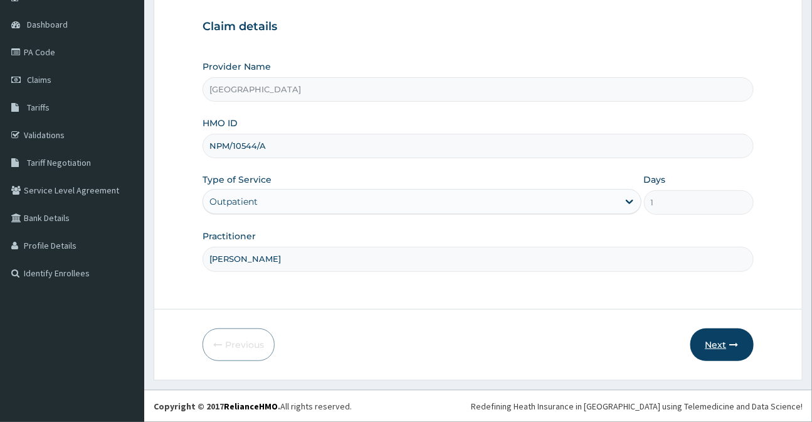
click at [725, 341] on button "Next" at bounding box center [722, 344] width 63 height 33
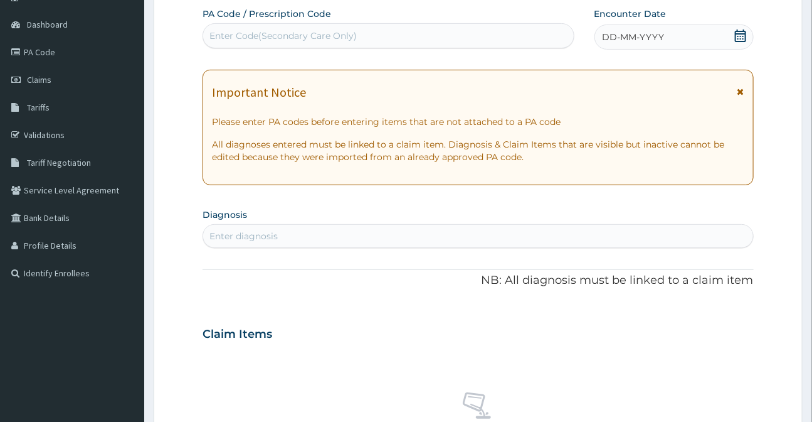
click at [739, 35] on icon at bounding box center [741, 35] width 13 height 13
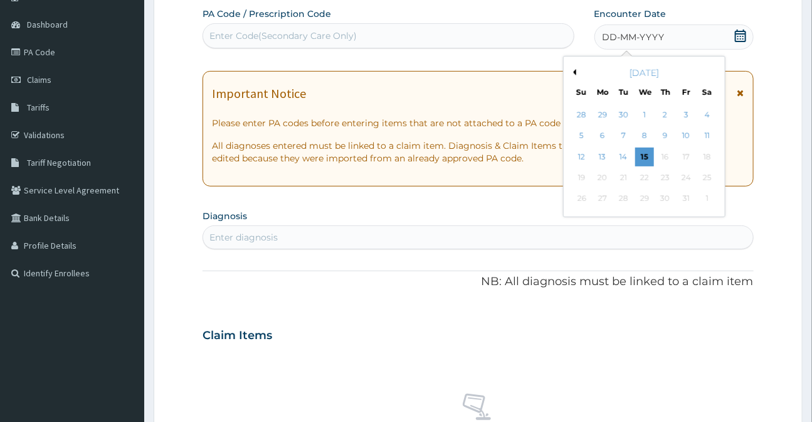
click at [740, 37] on icon at bounding box center [741, 35] width 13 height 13
click at [690, 132] on div "10" at bounding box center [686, 136] width 19 height 19
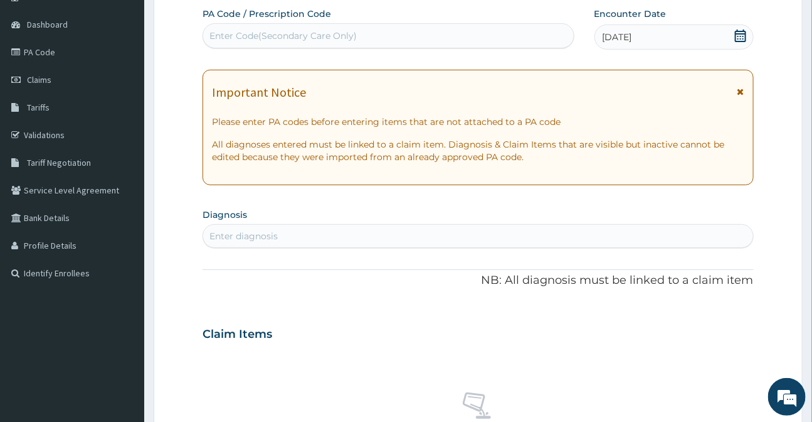
scroll to position [0, 0]
click at [228, 238] on div "Enter diagnosis" at bounding box center [244, 236] width 68 height 13
type input "DERMATITIS"
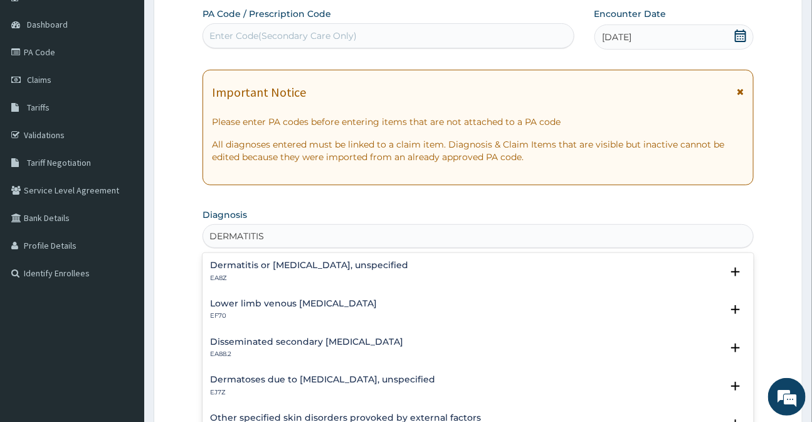
click at [266, 267] on h4 "Dermatitis or [MEDICAL_DATA], unspecified" at bounding box center [309, 264] width 198 height 9
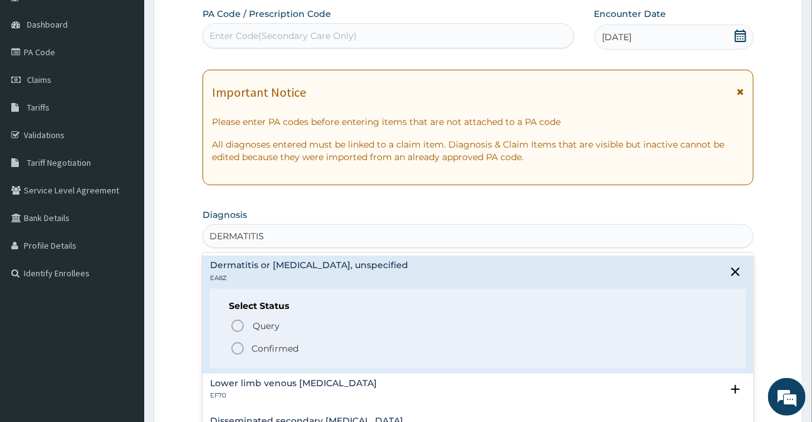
click at [241, 349] on icon "status option filled" at bounding box center [237, 348] width 15 height 15
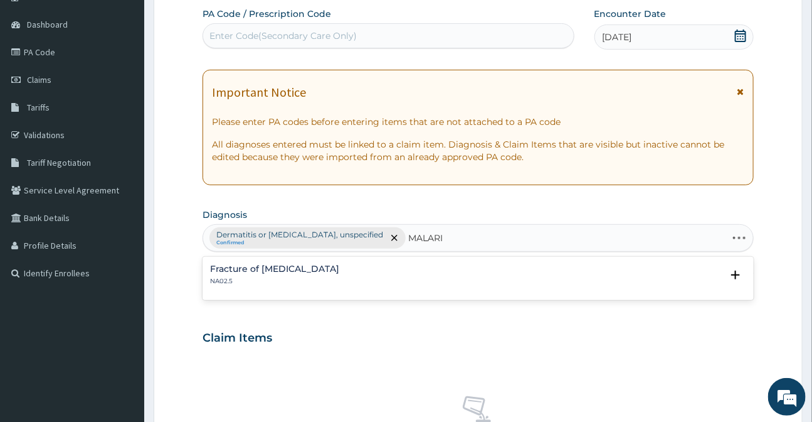
type input "[MEDICAL_DATA]"
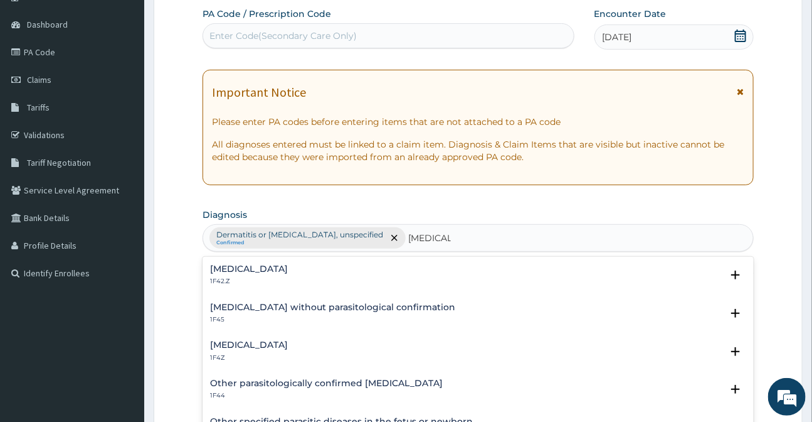
click at [257, 345] on h4 "[MEDICAL_DATA]" at bounding box center [249, 344] width 78 height 9
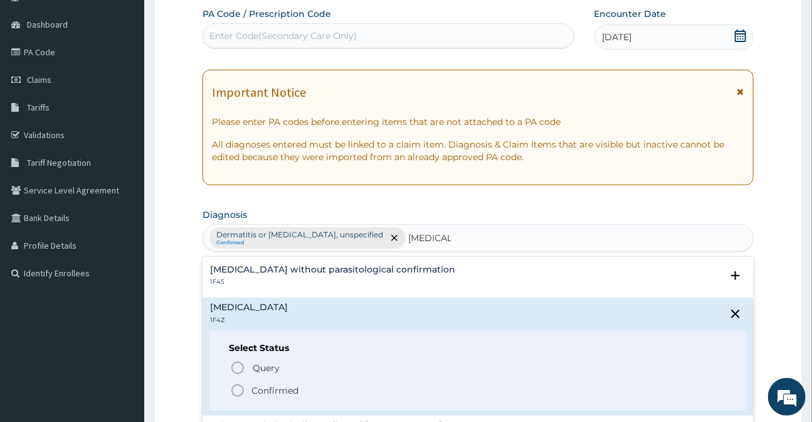
scroll to position [56, 0]
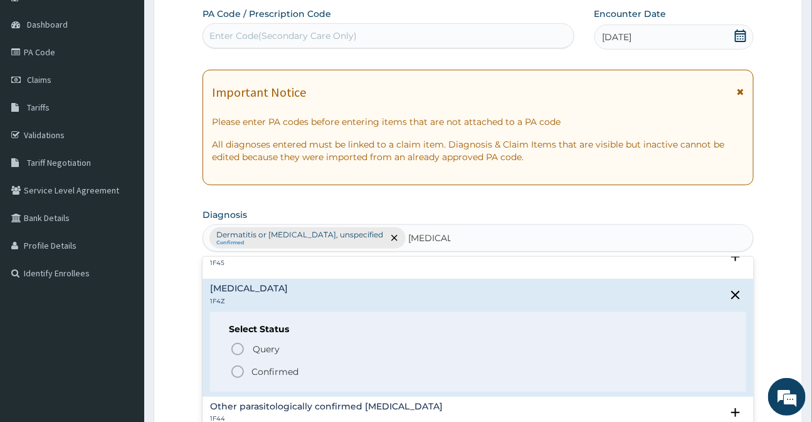
click at [236, 369] on icon "status option filled" at bounding box center [237, 371] width 15 height 15
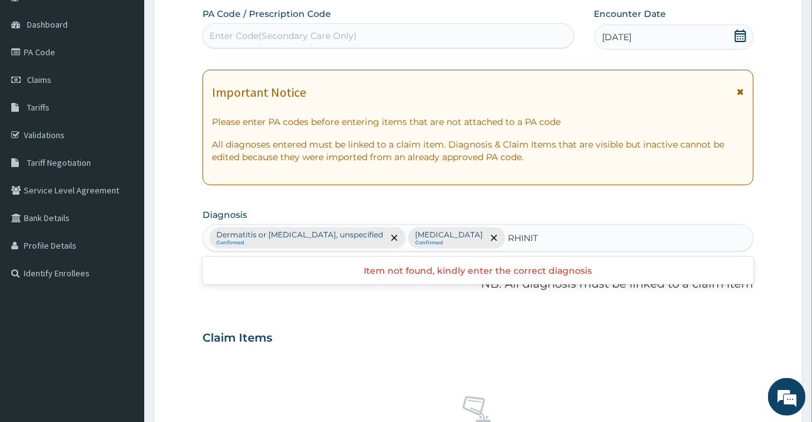
type input "RHINITI"
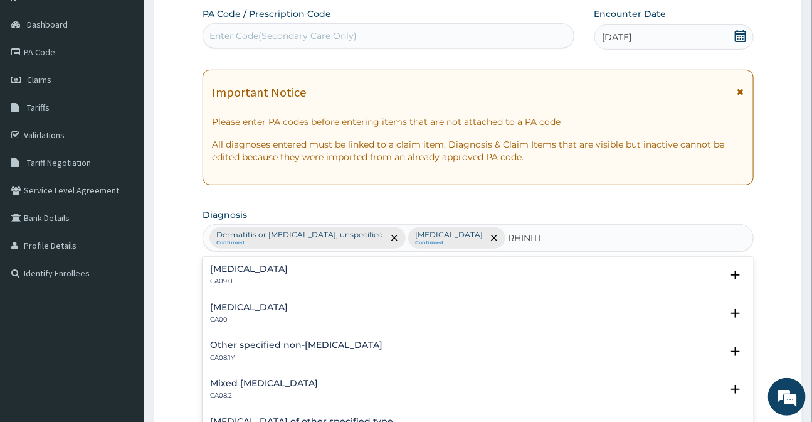
click at [243, 270] on h4 "[MEDICAL_DATA]" at bounding box center [249, 268] width 78 height 9
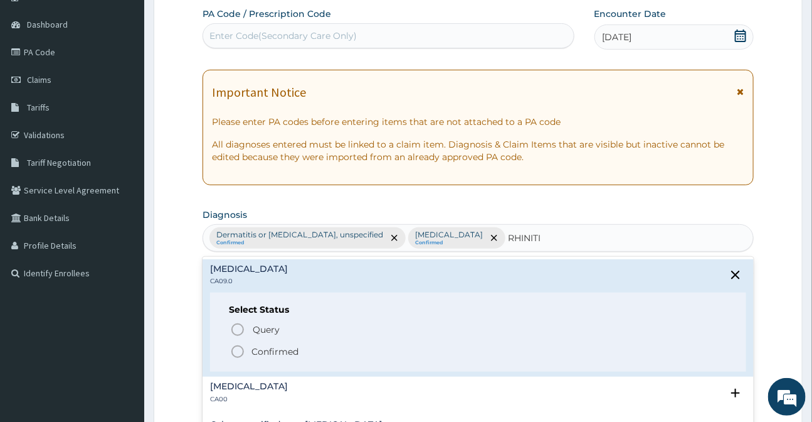
click at [238, 354] on icon "status option filled" at bounding box center [237, 351] width 15 height 15
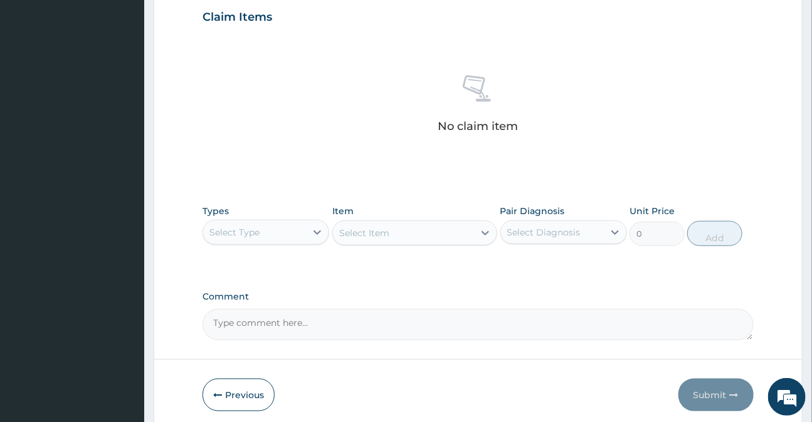
scroll to position [454, 0]
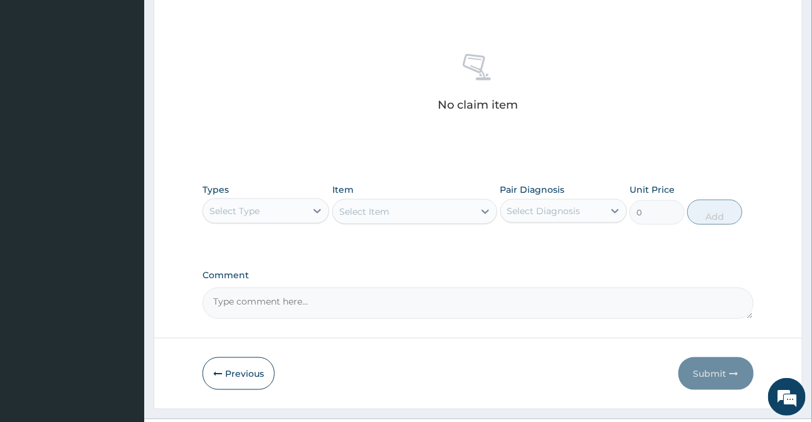
click at [248, 214] on div "Select Type" at bounding box center [235, 210] width 50 height 13
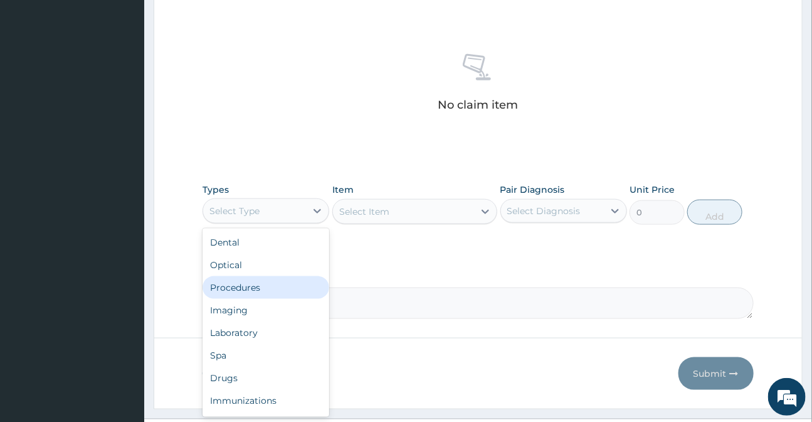
click at [229, 289] on div "Procedures" at bounding box center [266, 287] width 127 height 23
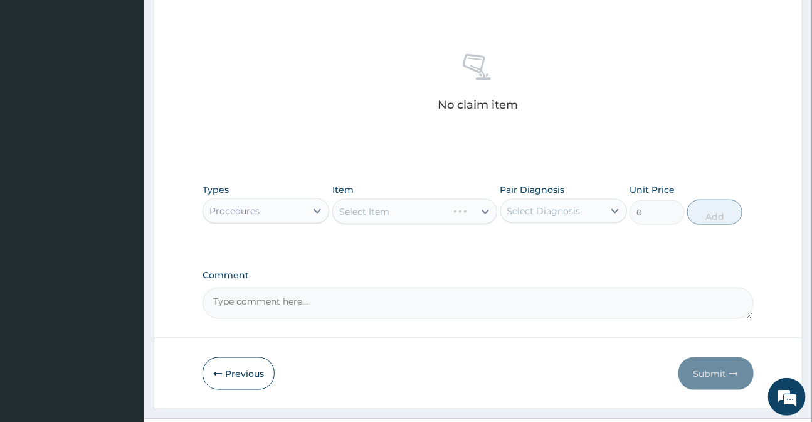
click at [383, 214] on div "Select Item" at bounding box center [414, 211] width 165 height 25
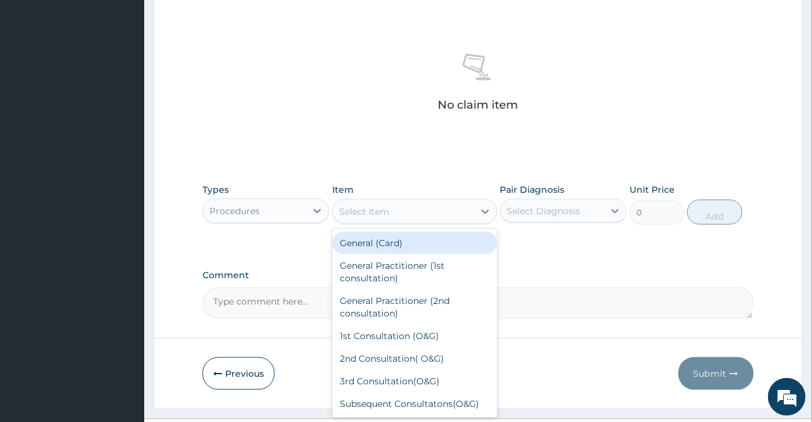
click at [344, 212] on div "Select Item" at bounding box center [364, 211] width 50 height 13
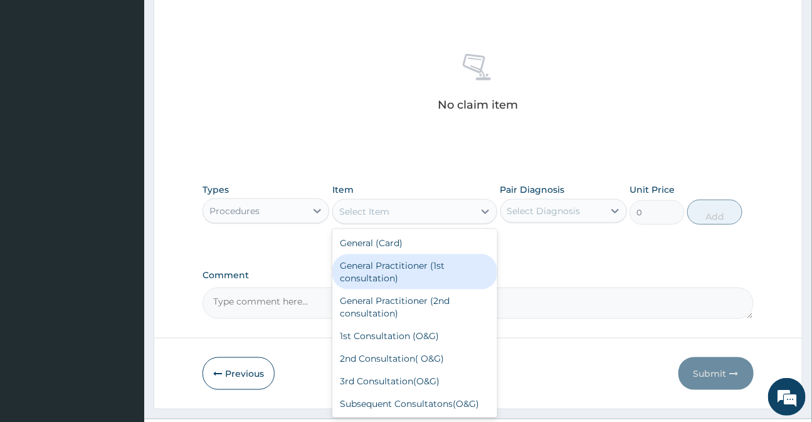
click at [370, 273] on div "General Practitioner (1st consultation)" at bounding box center [414, 271] width 165 height 35
type input "3000"
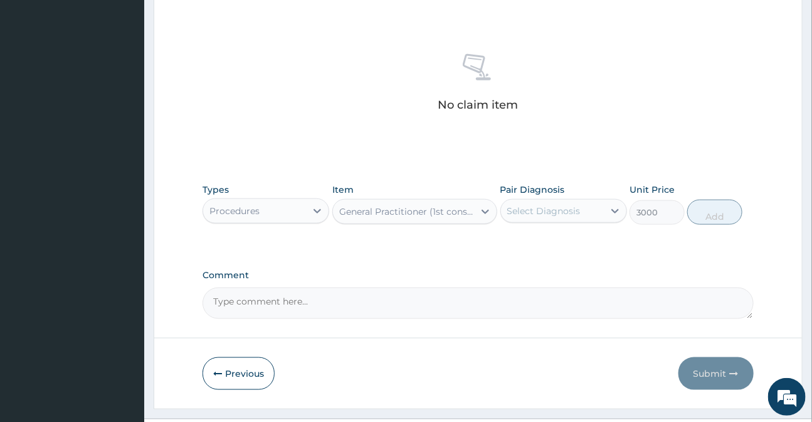
click at [535, 211] on div "Select Diagnosis" at bounding box center [543, 210] width 73 height 13
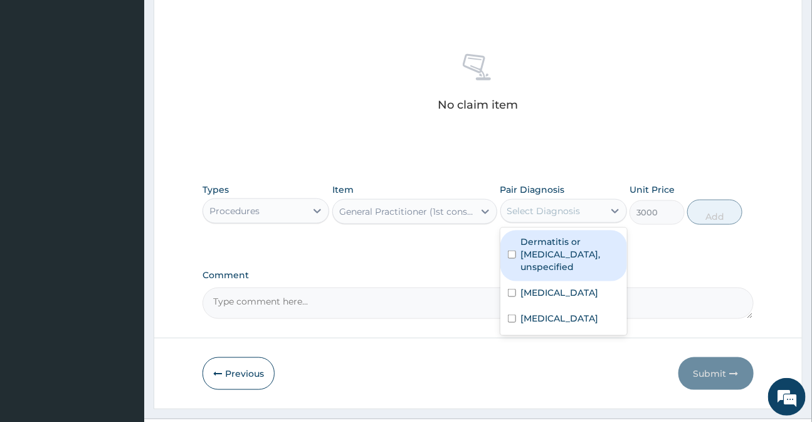
click at [535, 253] on label "Dermatitis or eczema, unspecified" at bounding box center [570, 254] width 98 height 38
checkbox input "true"
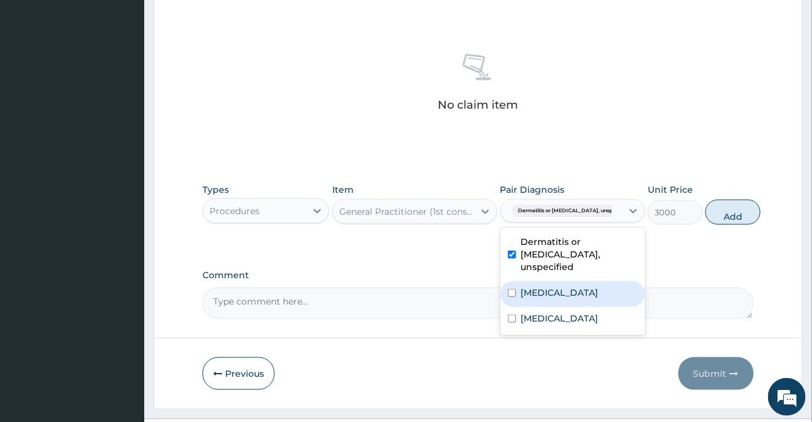
click at [535, 286] on label "[MEDICAL_DATA]" at bounding box center [560, 292] width 78 height 13
checkbox input "true"
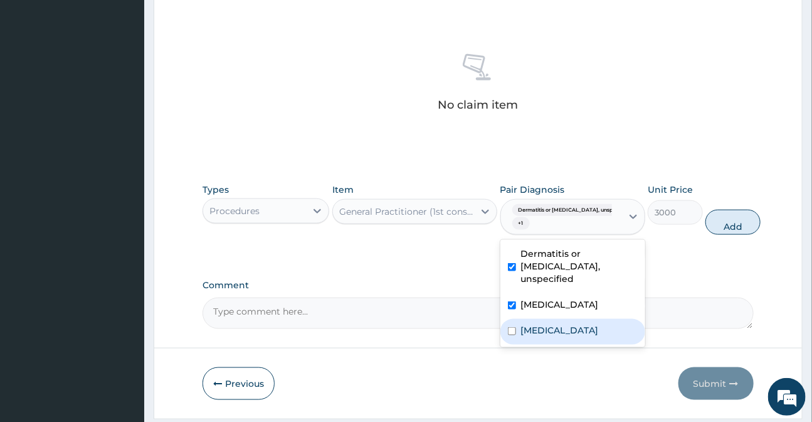
click at [548, 326] on div "Chronic rhinitis" at bounding box center [573, 332] width 145 height 26
checkbox input "true"
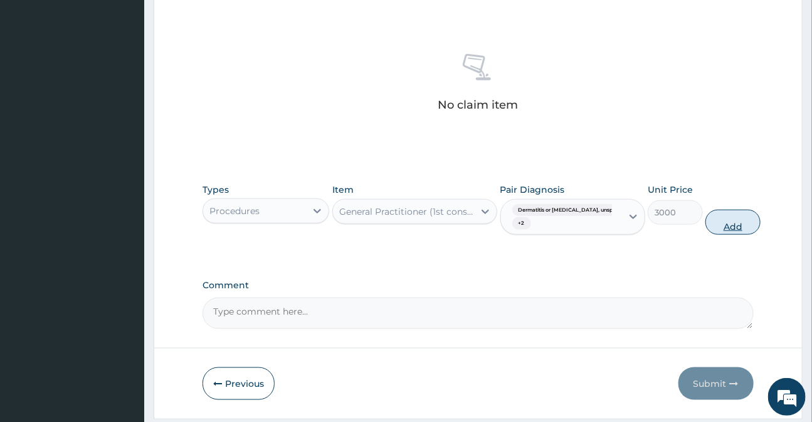
click at [714, 232] on button "Add" at bounding box center [733, 222] width 55 height 25
type input "0"
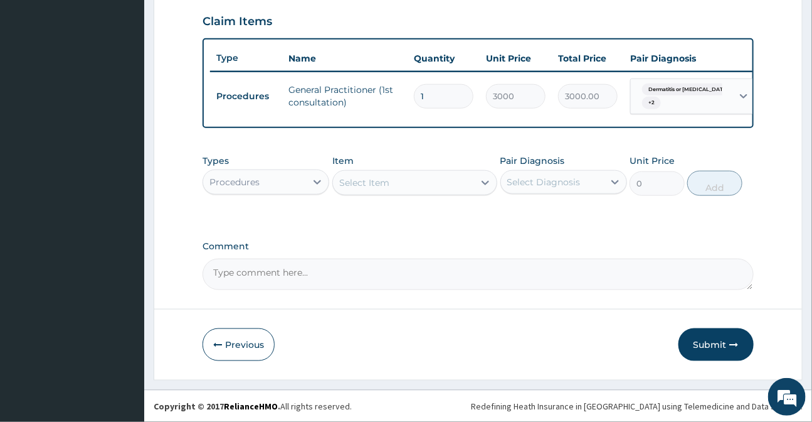
scroll to position [436, 0]
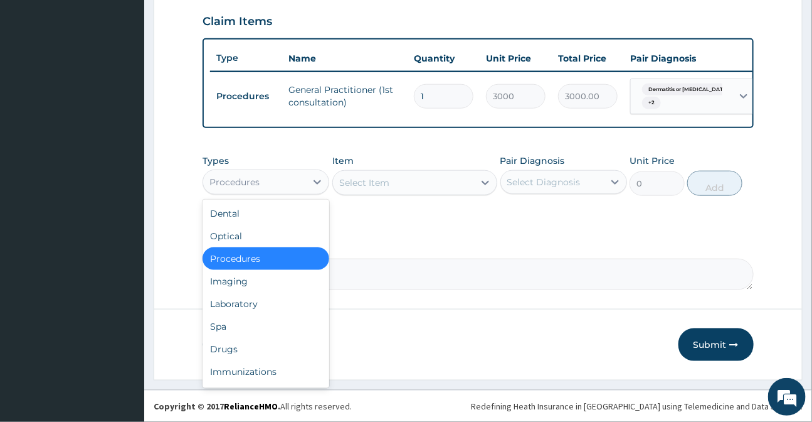
click at [298, 183] on div "Procedures" at bounding box center [254, 182] width 103 height 20
click at [223, 356] on div "Drugs" at bounding box center [266, 348] width 127 height 23
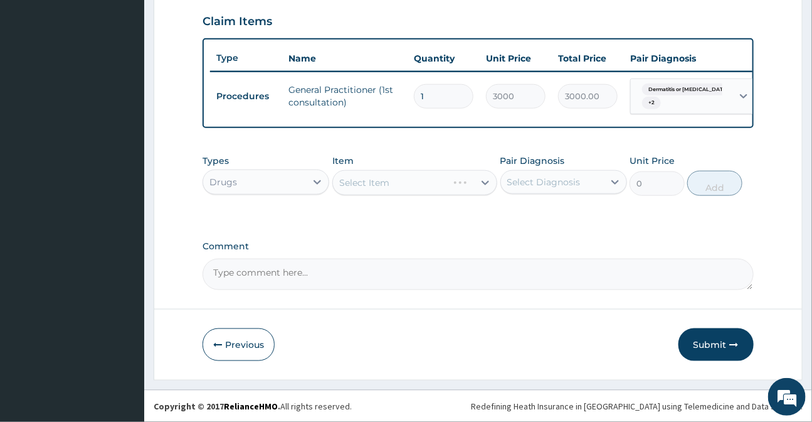
click at [355, 185] on div "Select Item" at bounding box center [414, 182] width 165 height 25
click at [341, 186] on div "Select Item" at bounding box center [414, 182] width 165 height 25
click at [351, 188] on div "Select Item" at bounding box center [364, 182] width 50 height 13
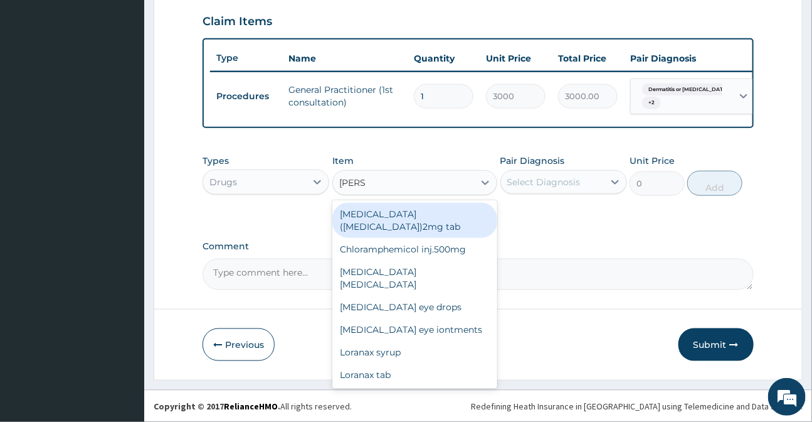
type input "LORAT"
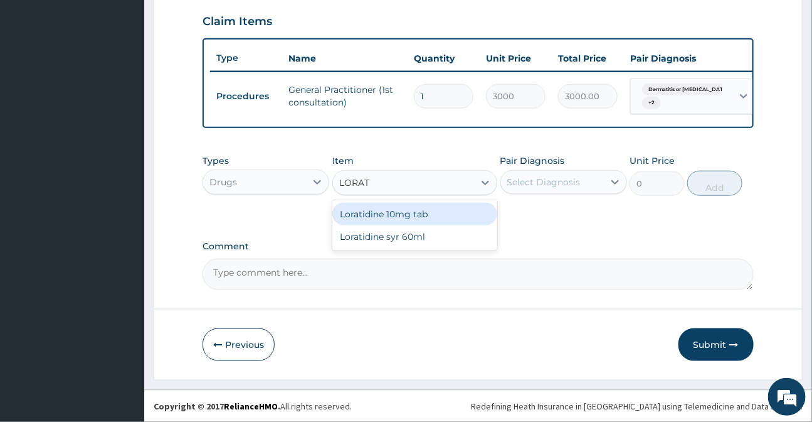
click at [397, 218] on div "Loratidine 10mg tab" at bounding box center [414, 214] width 165 height 23
type input "100"
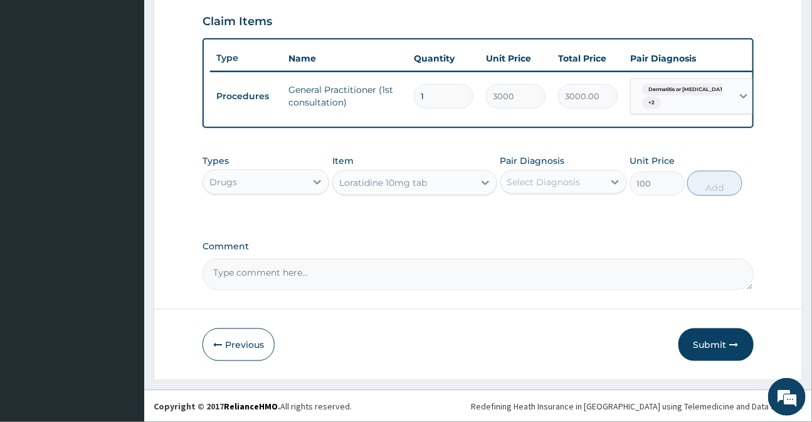
click at [521, 177] on div "Select Diagnosis" at bounding box center [543, 182] width 73 height 13
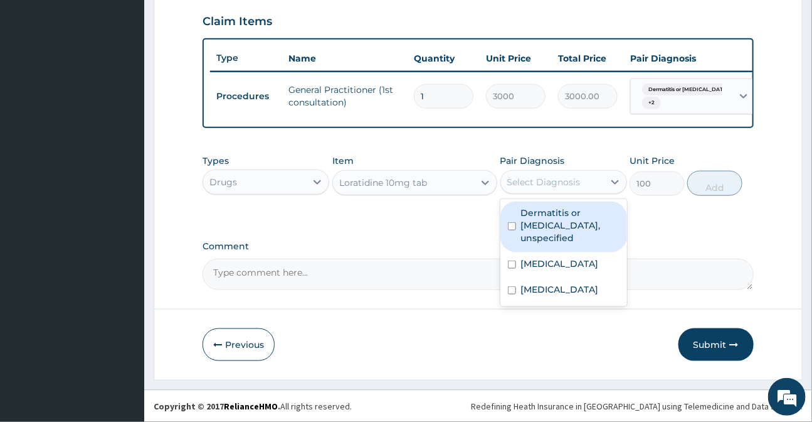
drag, startPoint x: 539, startPoint y: 220, endPoint x: 545, endPoint y: 225, distance: 8.0
click at [539, 220] on label "Dermatitis or eczema, unspecified" at bounding box center [570, 225] width 98 height 38
checkbox input "true"
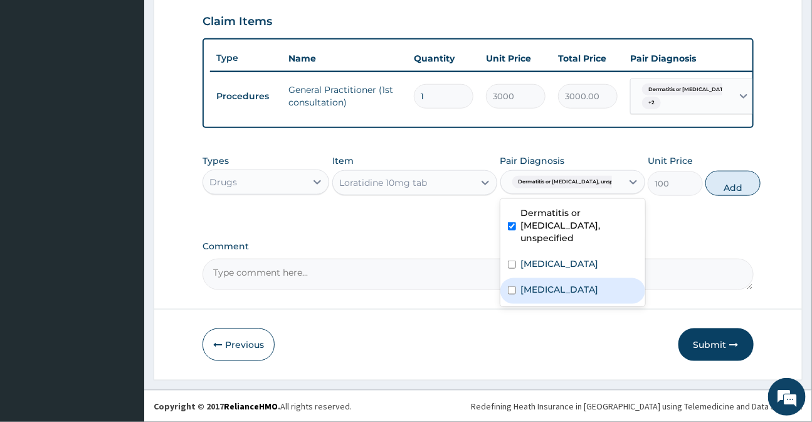
click at [551, 283] on label "Chronic rhinitis" at bounding box center [560, 289] width 78 height 13
checkbox input "true"
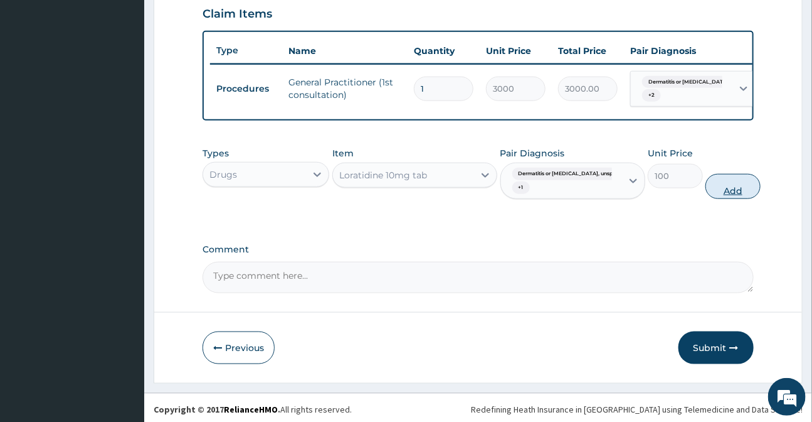
click at [707, 190] on button "Add" at bounding box center [733, 186] width 55 height 25
type input "0"
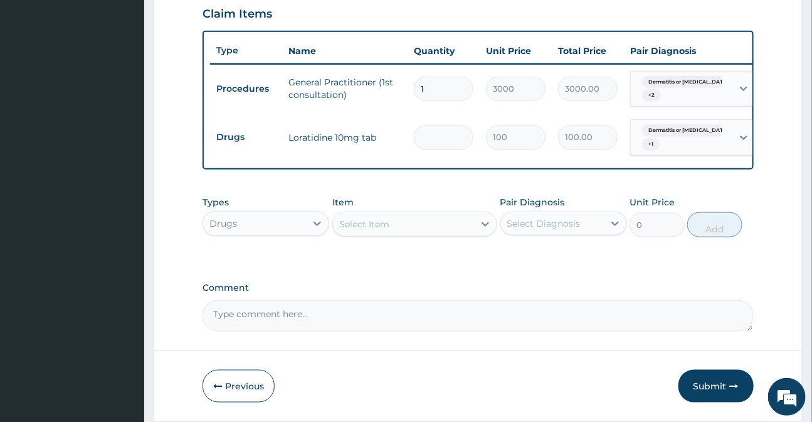
type input "0.00"
type input "5"
type input "500.00"
type input "5"
click at [409, 234] on div "Select Item" at bounding box center [403, 224] width 141 height 20
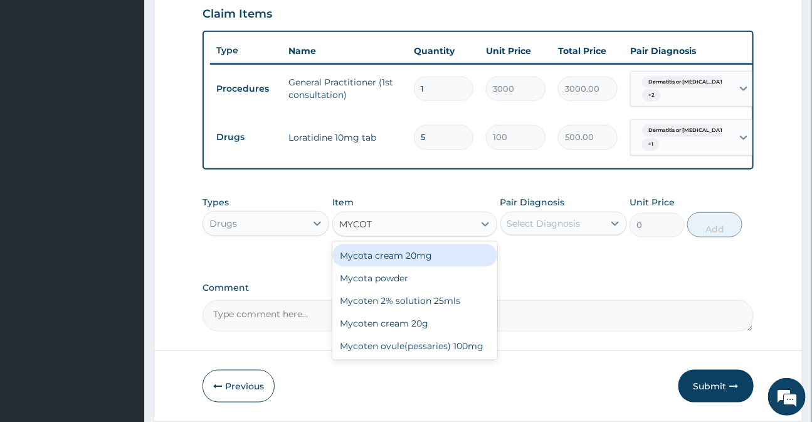
type input "MYCOTE"
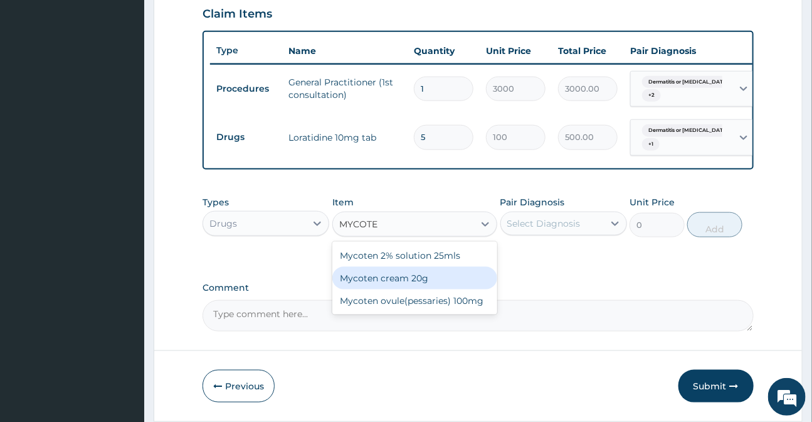
drag, startPoint x: 401, startPoint y: 290, endPoint x: 412, endPoint y: 283, distance: 13.1
click at [401, 289] on div "Mycoten cream 20g" at bounding box center [414, 278] width 165 height 23
type input "600"
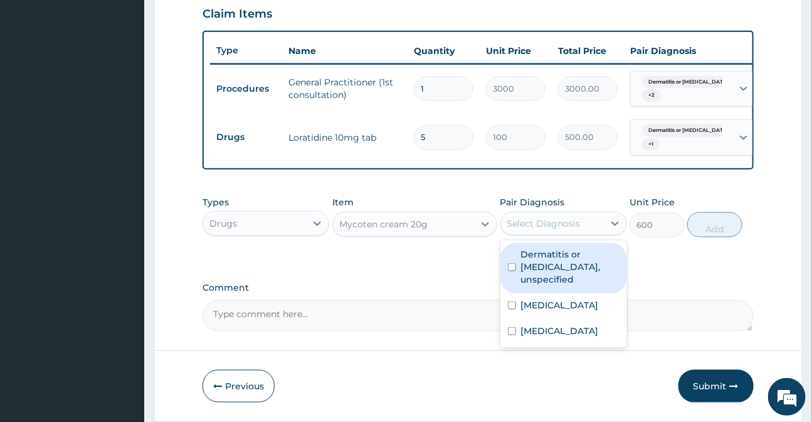
click at [519, 230] on div "Select Diagnosis" at bounding box center [543, 223] width 73 height 13
click at [539, 269] on label "Dermatitis or eczema, unspecified" at bounding box center [570, 267] width 98 height 38
checkbox input "true"
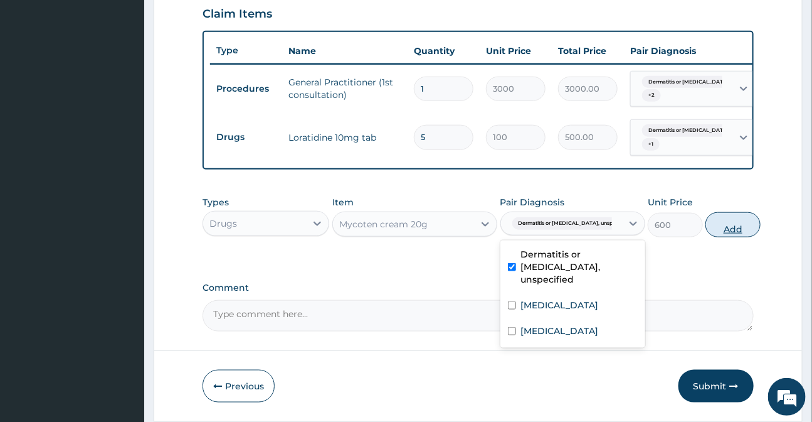
click at [724, 237] on button "Add" at bounding box center [733, 224] width 55 height 25
type input "0"
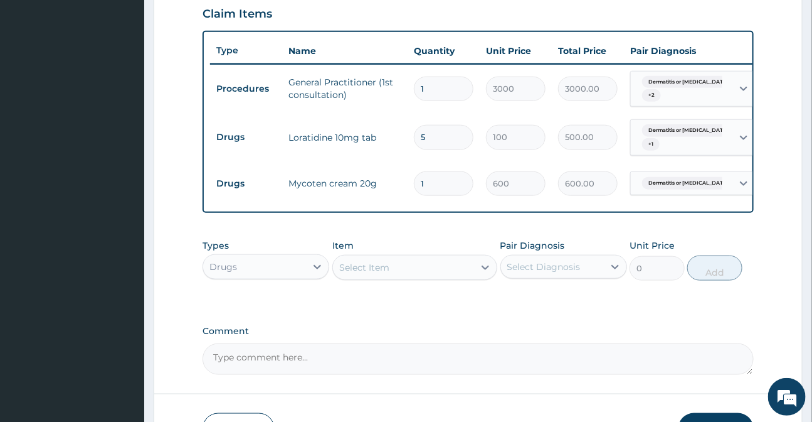
click at [361, 277] on div "Select Item" at bounding box center [403, 267] width 141 height 20
type input "IBU"
click at [375, 276] on div "IBU" at bounding box center [403, 267] width 141 height 20
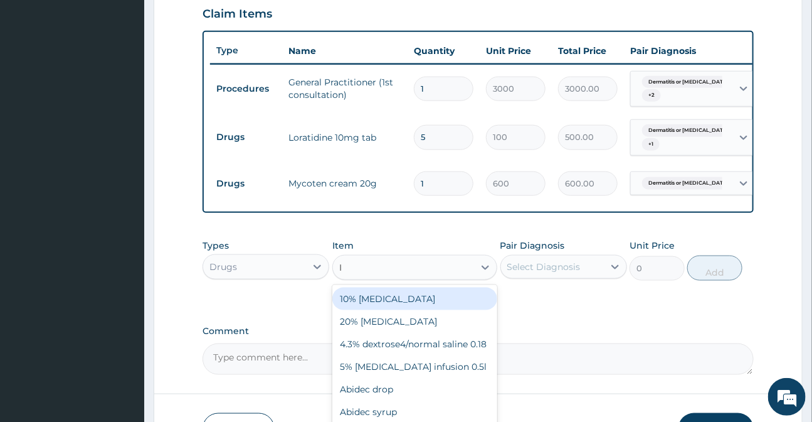
type input "IB"
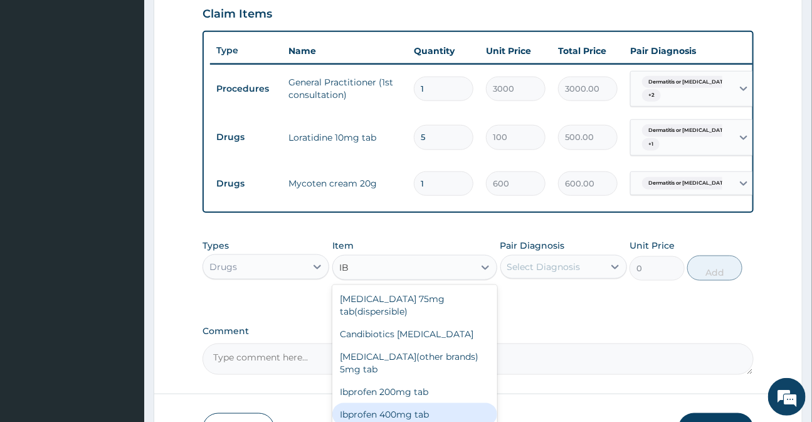
click at [392, 405] on div "Ibprofen 400mg tab" at bounding box center [414, 414] width 165 height 23
type input "50"
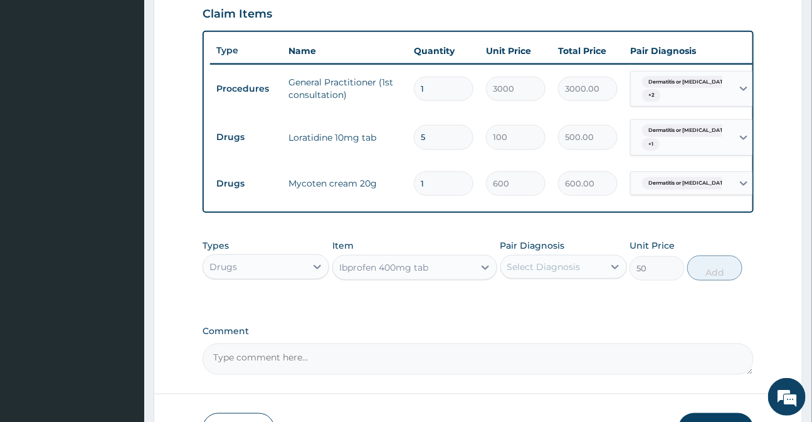
drag, startPoint x: 546, startPoint y: 269, endPoint x: 546, endPoint y: 290, distance: 20.7
click at [546, 269] on div "Select Diagnosis" at bounding box center [543, 266] width 73 height 13
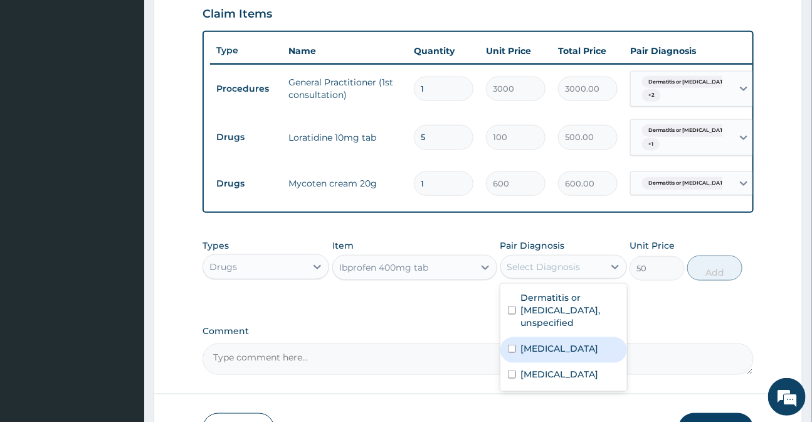
click at [556, 348] on label "Malaria, unspecified" at bounding box center [560, 348] width 78 height 13
checkbox input "true"
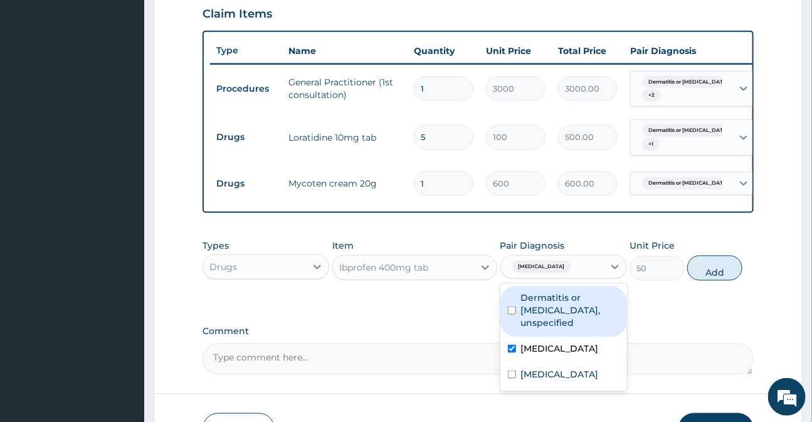
click at [557, 322] on label "Dermatitis or eczema, unspecified" at bounding box center [570, 310] width 98 height 38
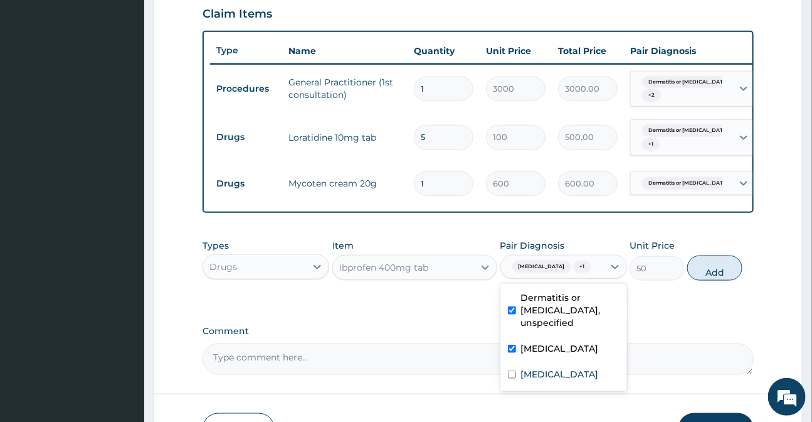
click at [540, 321] on label "Dermatitis or eczema, unspecified" at bounding box center [570, 310] width 98 height 38
checkbox input "false"
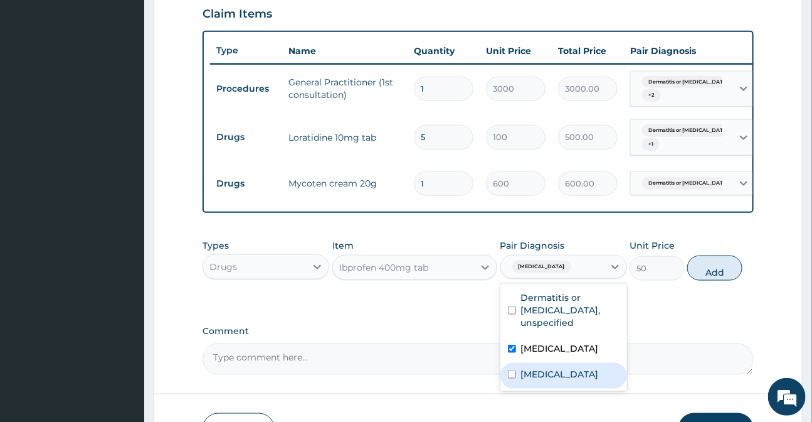
click at [560, 375] on div "Chronic rhinitis" at bounding box center [564, 376] width 127 height 26
checkbox input "true"
click at [701, 280] on button "Add" at bounding box center [714, 267] width 55 height 25
type input "0"
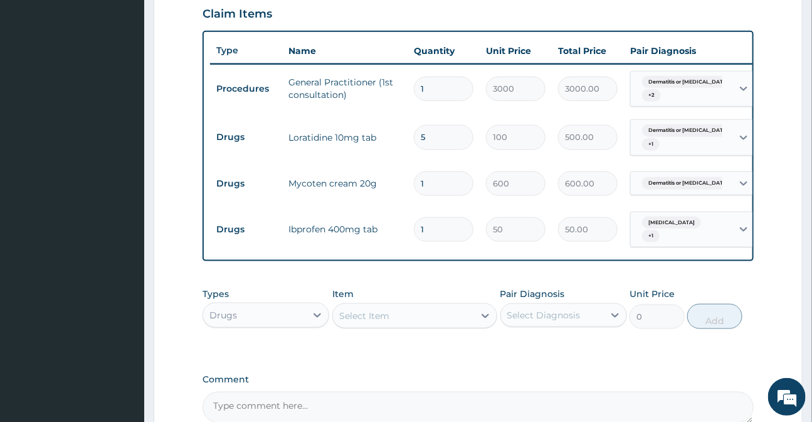
type input "0.00"
type input "6"
type input "300.00"
type input "6"
click at [389, 326] on div "Select Item" at bounding box center [403, 315] width 141 height 20
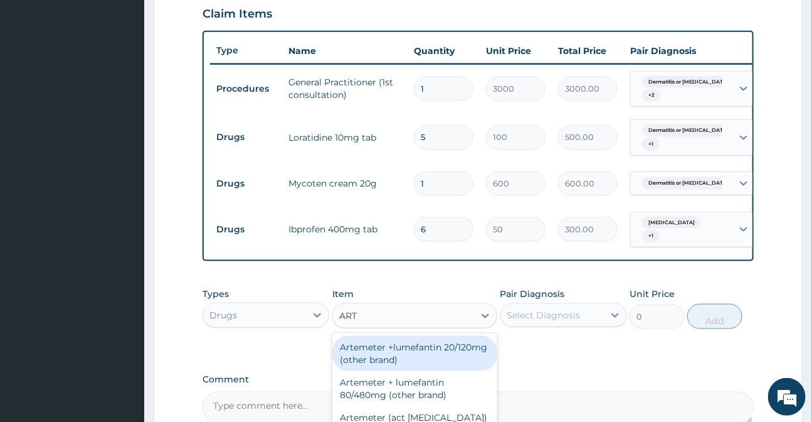
type input "ARTE"
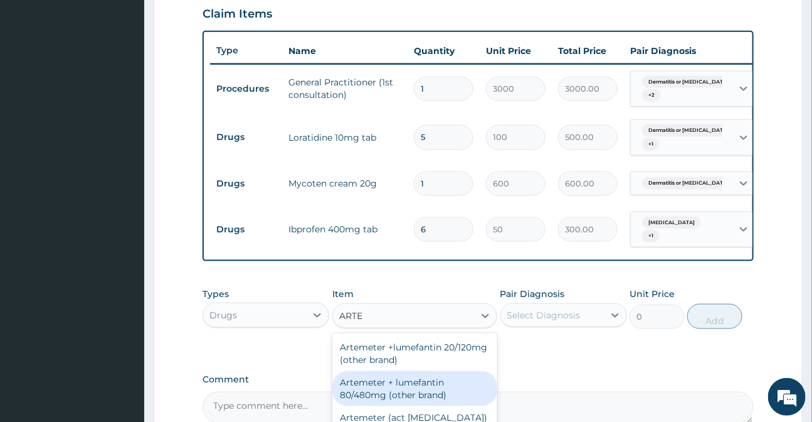
drag, startPoint x: 401, startPoint y: 401, endPoint x: 410, endPoint y: 401, distance: 8.8
click at [401, 401] on div "Artemeter + lumefantin 80/480mg (other brand)" at bounding box center [414, 388] width 165 height 35
type input "192"
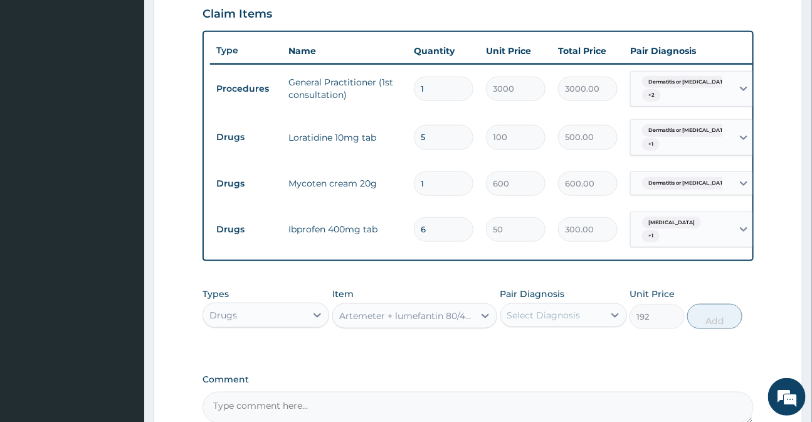
click at [567, 321] on div "Select Diagnosis" at bounding box center [543, 315] width 73 height 13
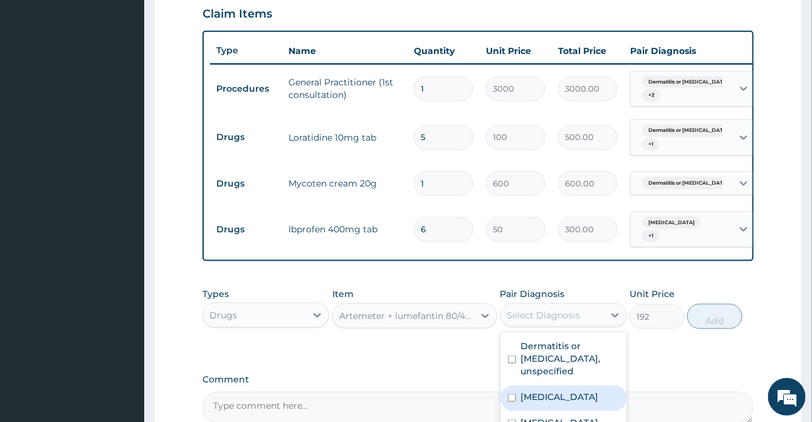
click at [549, 395] on label "Malaria, unspecified" at bounding box center [560, 396] width 78 height 13
checkbox input "true"
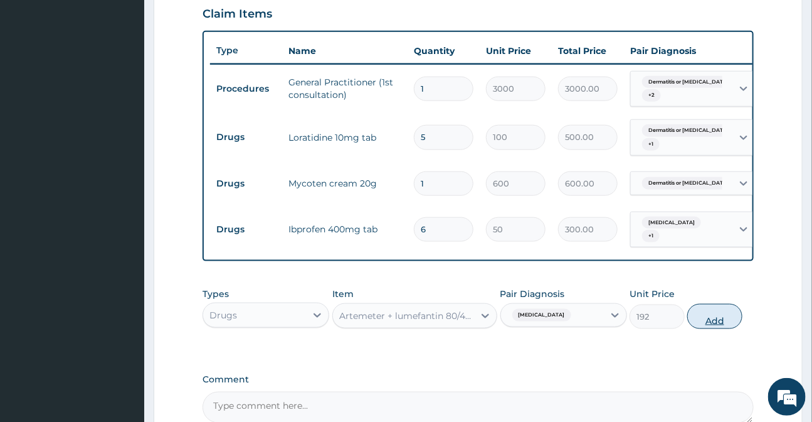
click at [712, 326] on button "Add" at bounding box center [714, 316] width 55 height 25
type input "0"
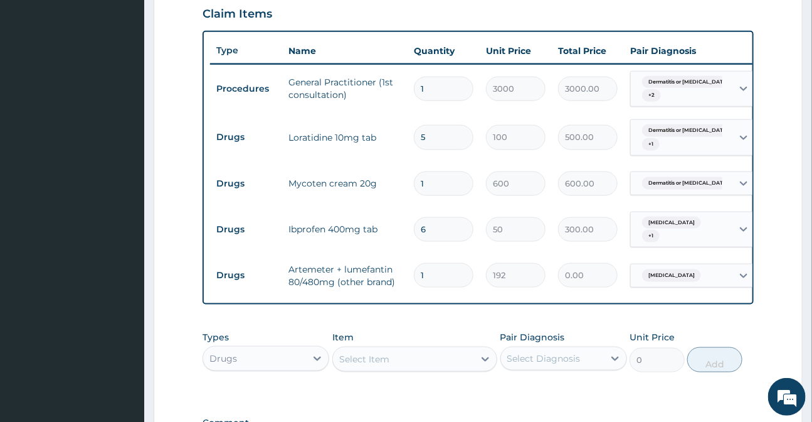
type input "0.00"
type input "6"
type input "1152.00"
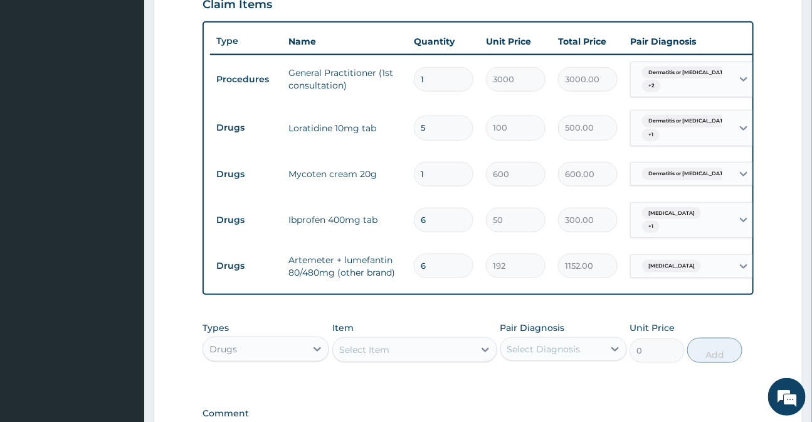
scroll to position [620, 0]
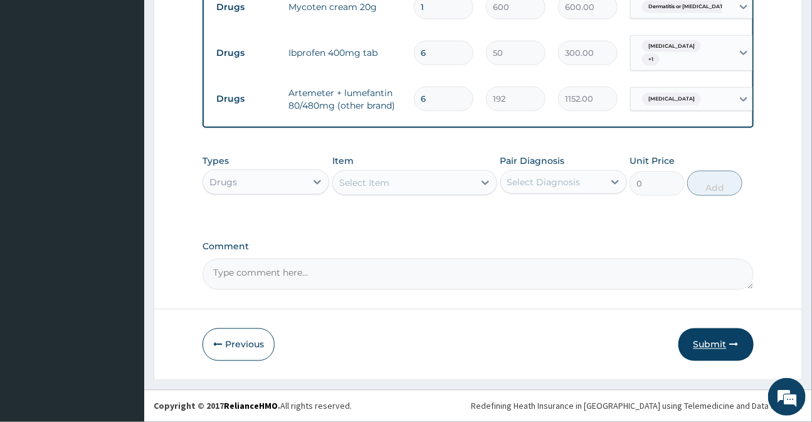
type input "6"
click at [704, 337] on button "Submit" at bounding box center [716, 344] width 75 height 33
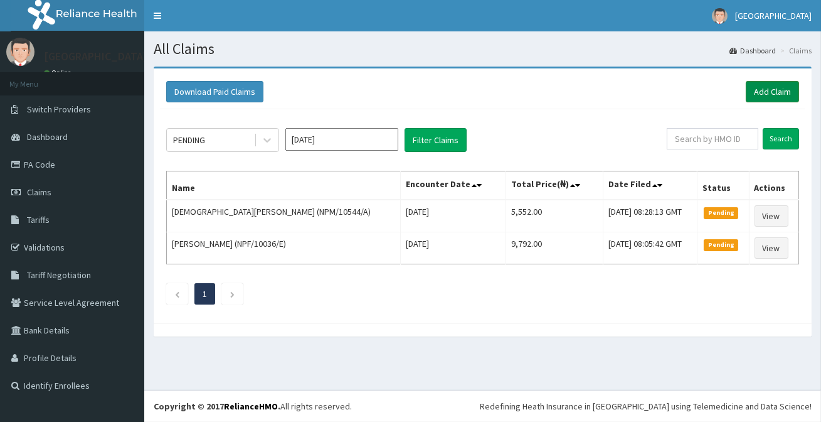
click at [766, 87] on link "Add Claim" at bounding box center [772, 91] width 53 height 21
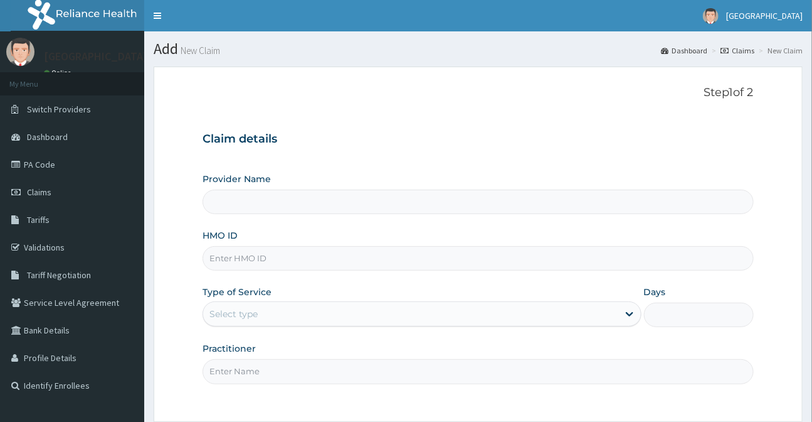
click at [228, 260] on input "HMO ID" at bounding box center [478, 258] width 551 height 24
type input "SCY/10010/A"
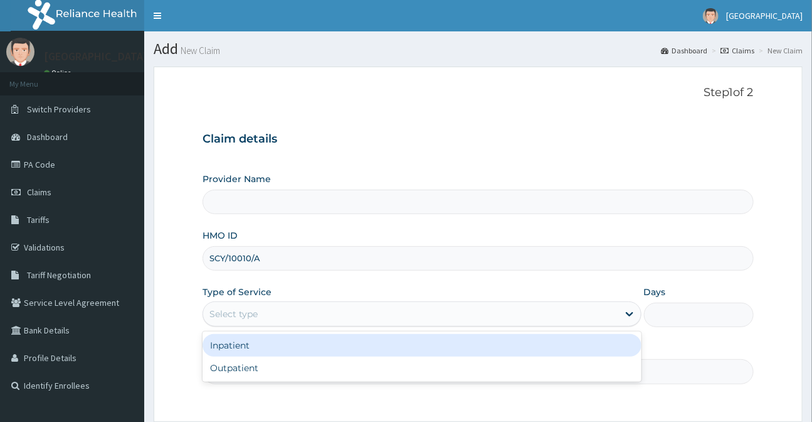
click at [275, 319] on div "Select type" at bounding box center [410, 314] width 415 height 20
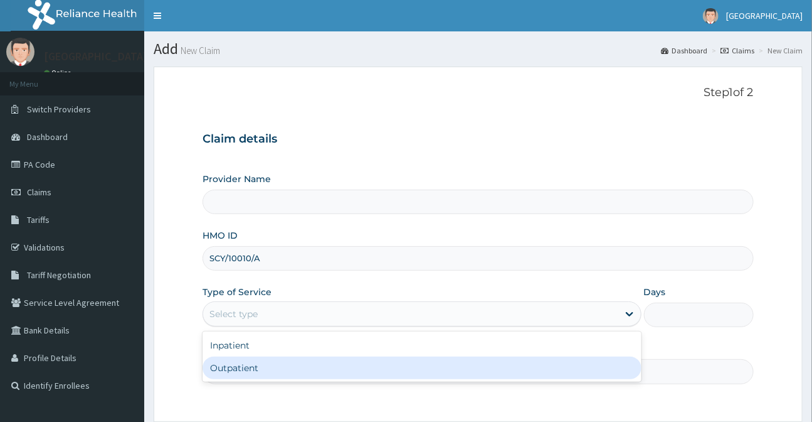
drag, startPoint x: 265, startPoint y: 366, endPoint x: 286, endPoint y: 367, distance: 21.4
click at [265, 366] on div "Outpatient" at bounding box center [422, 367] width 438 height 23
type input "1"
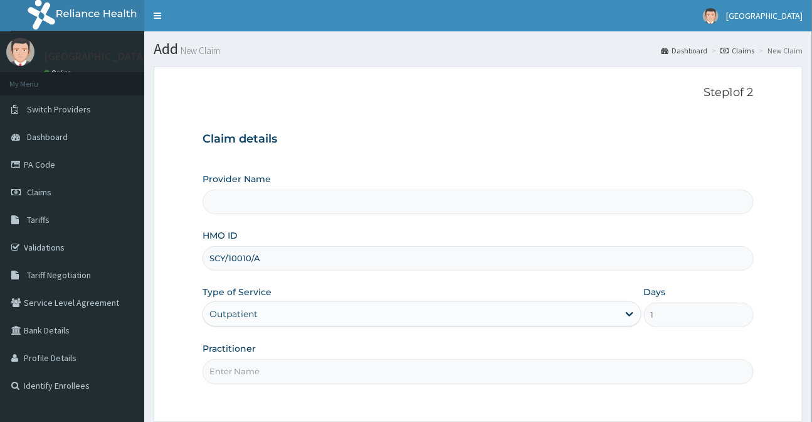
type input "[GEOGRAPHIC_DATA]"
click at [330, 367] on input "Practitioner" at bounding box center [478, 371] width 551 height 24
type input "[PERSON_NAME]"
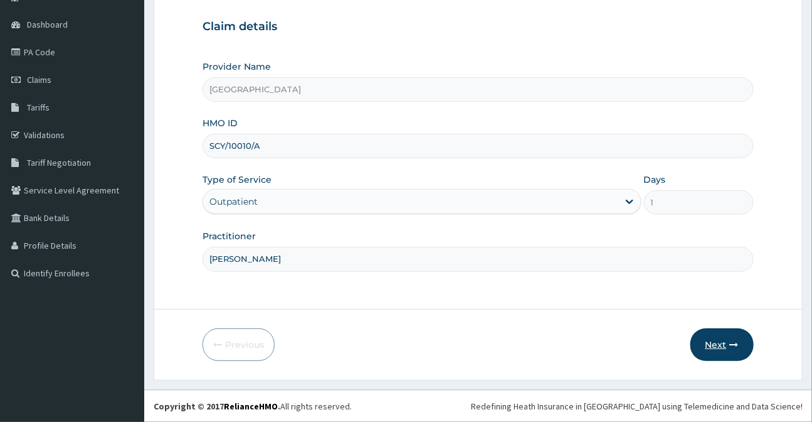
click at [713, 346] on button "Next" at bounding box center [722, 344] width 63 height 33
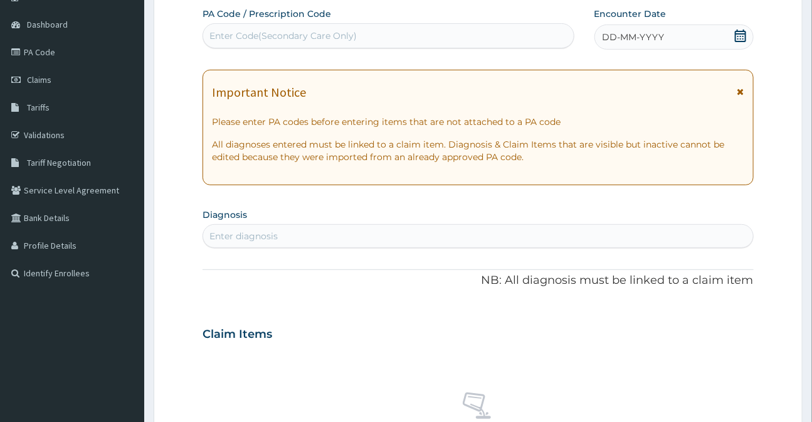
click at [740, 33] on icon at bounding box center [740, 35] width 11 height 13
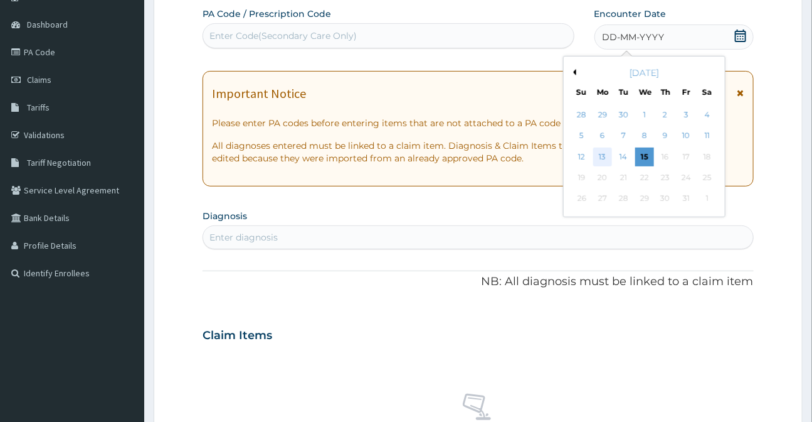
click at [605, 157] on div "13" at bounding box center [602, 156] width 19 height 19
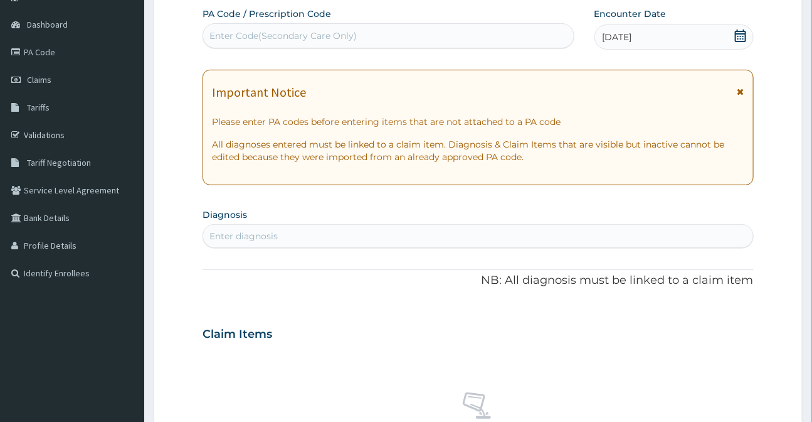
click at [284, 240] on div "Enter diagnosis" at bounding box center [477, 236] width 549 height 20
type input "[MEDICAL_DATA]"
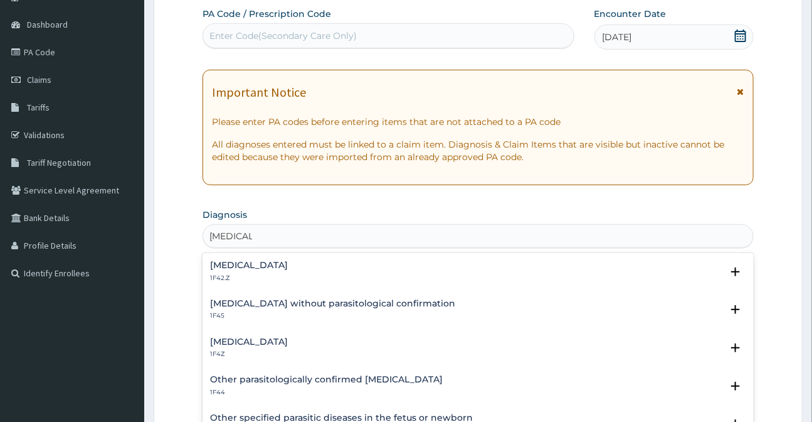
click at [242, 341] on h4 "[MEDICAL_DATA]" at bounding box center [249, 341] width 78 height 9
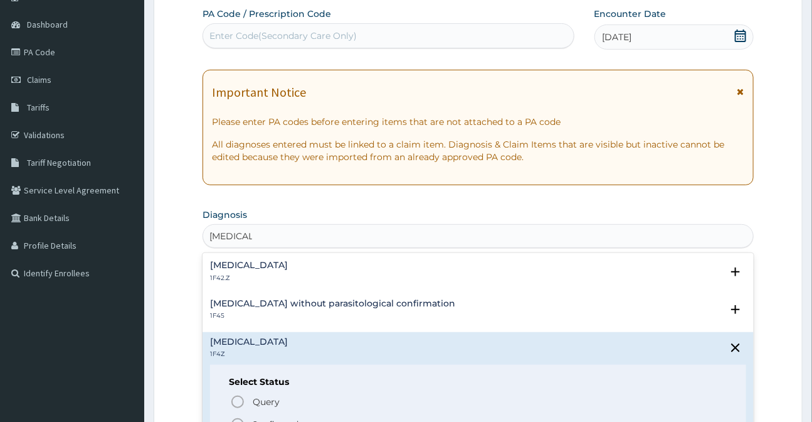
scroll to position [56, 0]
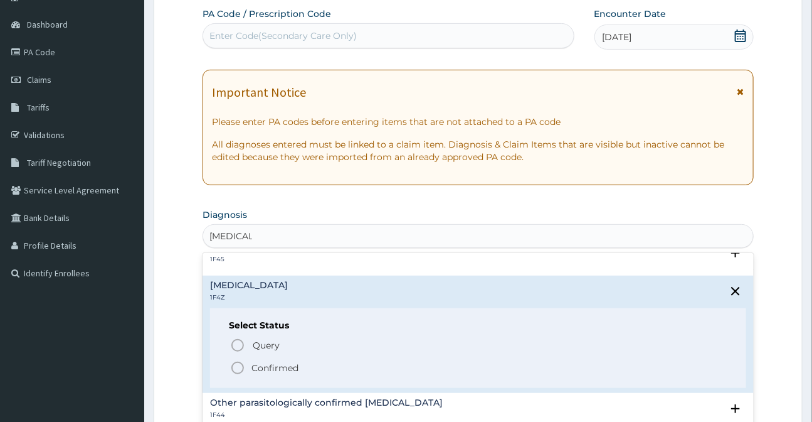
click at [233, 368] on circle "status option filled" at bounding box center [237, 367] width 11 height 11
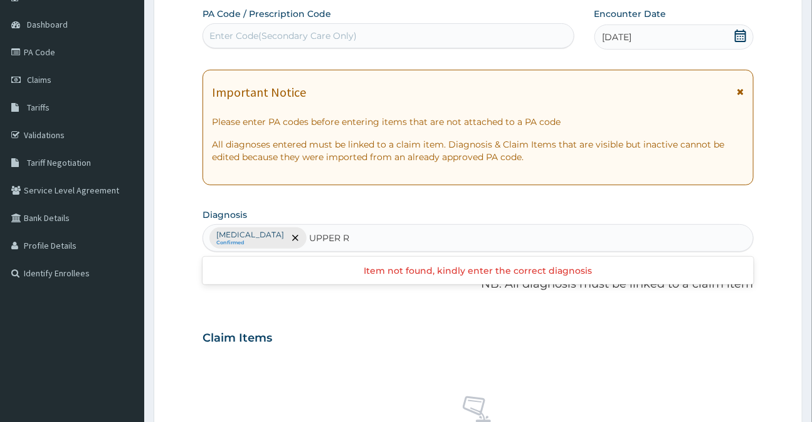
type input "UPPER"
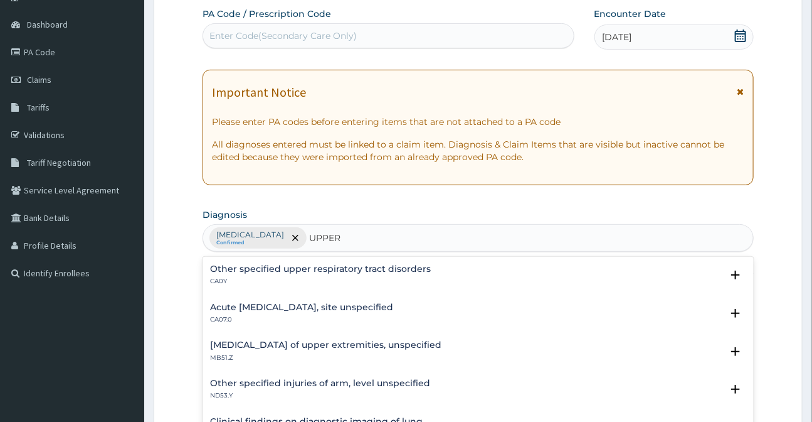
click at [252, 304] on h4 "Acute [MEDICAL_DATA], site unspecified" at bounding box center [301, 306] width 183 height 9
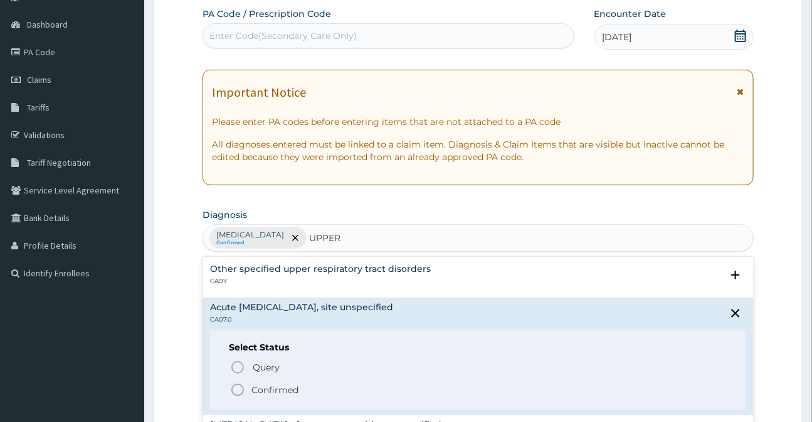
click at [234, 389] on icon "status option filled" at bounding box center [237, 389] width 15 height 15
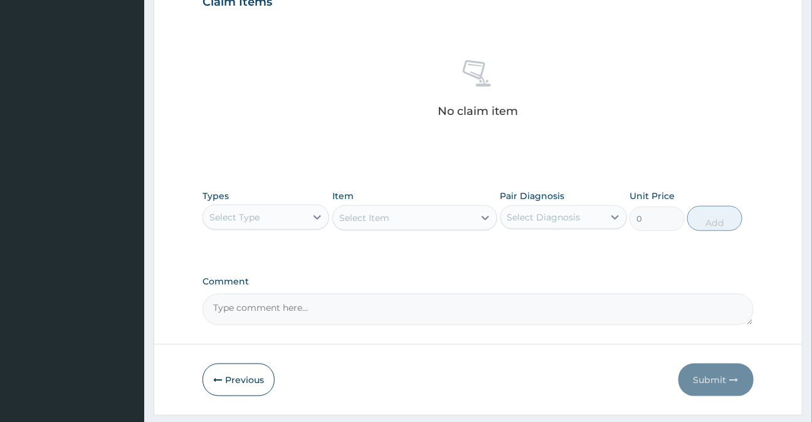
scroll to position [454, 0]
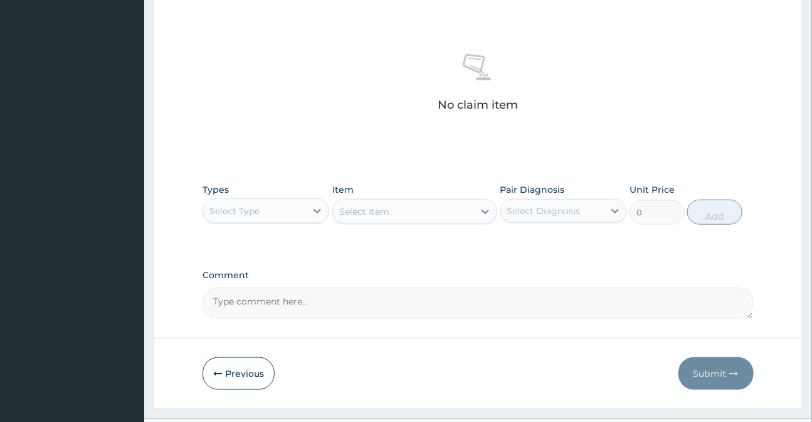
click at [253, 207] on div "Select Type" at bounding box center [235, 210] width 50 height 13
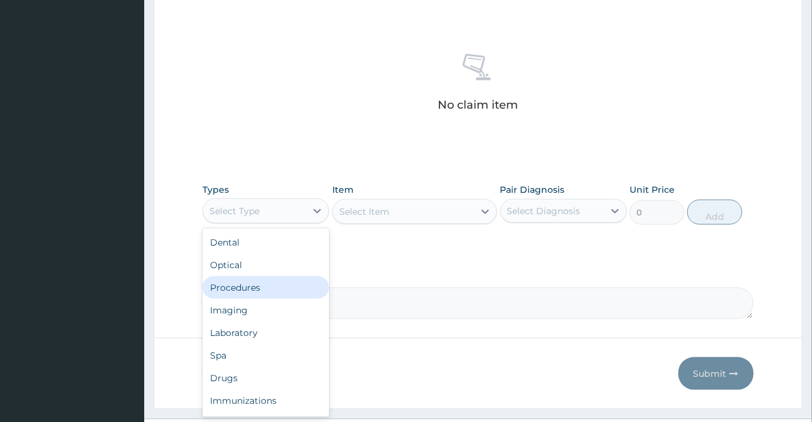
click at [235, 288] on div "Procedures" at bounding box center [266, 287] width 127 height 23
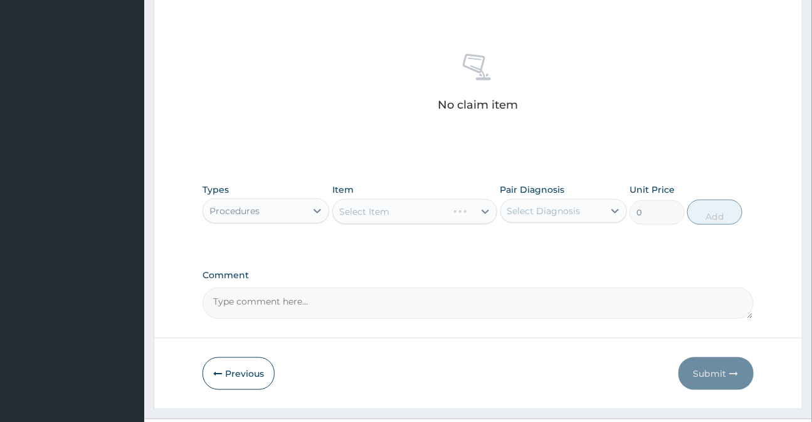
click at [367, 211] on div "Select Item" at bounding box center [414, 211] width 165 height 25
click at [340, 213] on div "Select Item" at bounding box center [414, 211] width 165 height 25
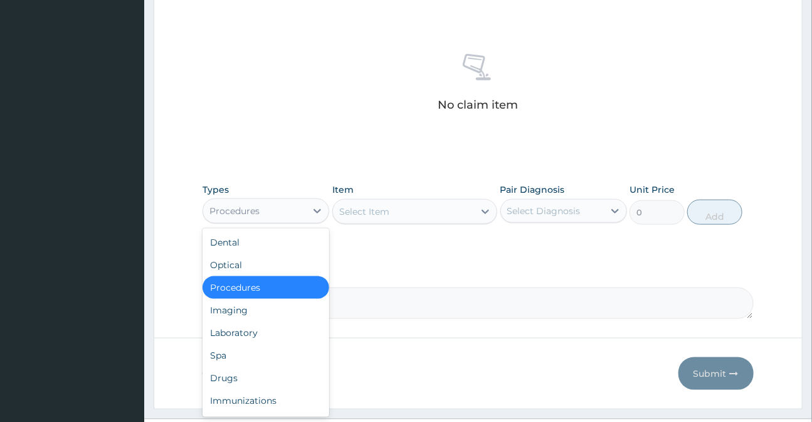
click at [271, 216] on div "Procedures" at bounding box center [254, 211] width 103 height 20
click at [386, 215] on div "Select Item" at bounding box center [364, 211] width 50 height 13
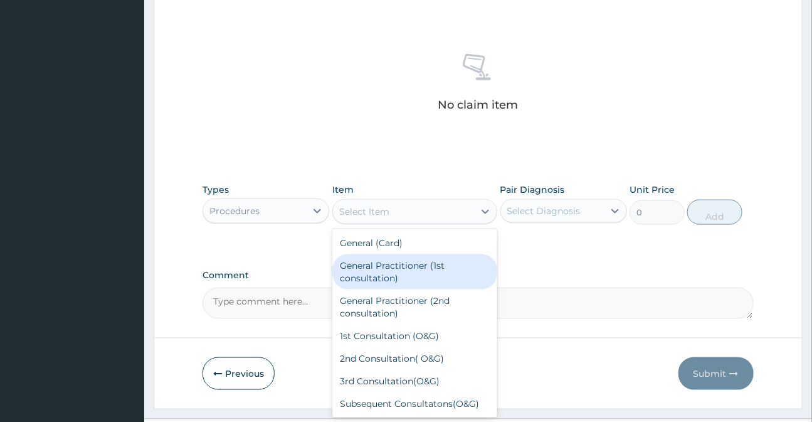
click at [385, 265] on div "General Practitioner (1st consultation)" at bounding box center [414, 271] width 165 height 35
type input "3000"
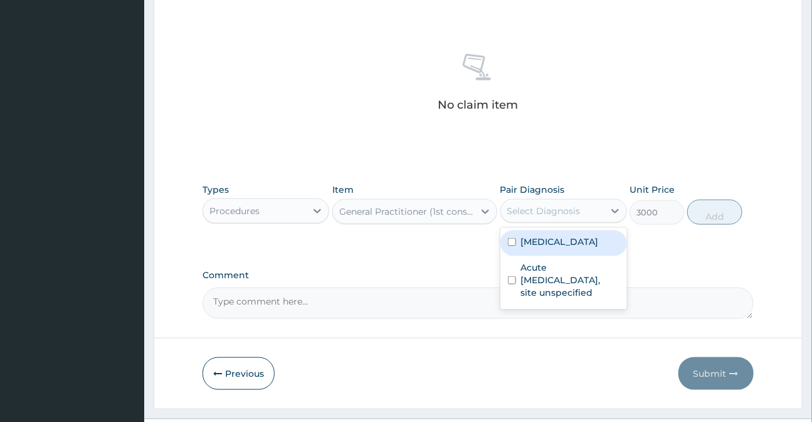
click at [511, 208] on div "Select Diagnosis" at bounding box center [543, 210] width 73 height 13
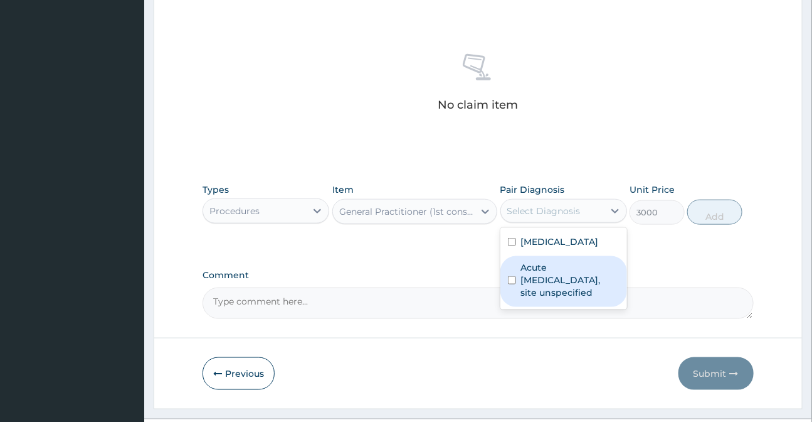
click at [532, 271] on label "Acute [MEDICAL_DATA], site unspecified" at bounding box center [570, 280] width 98 height 38
checkbox input "true"
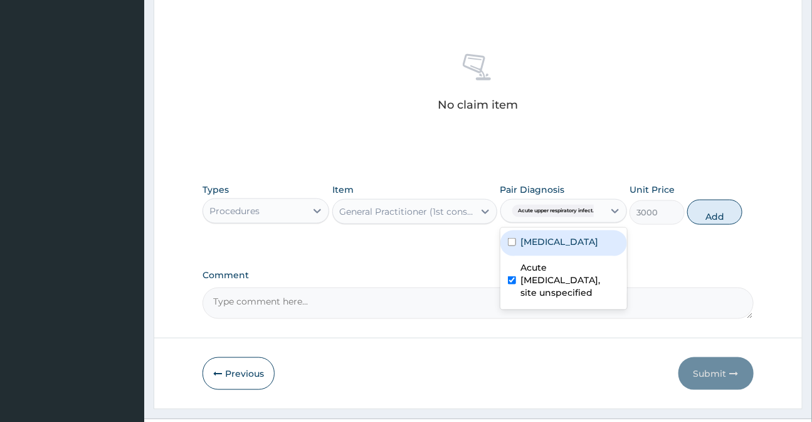
click at [524, 243] on label "[MEDICAL_DATA]" at bounding box center [560, 241] width 78 height 13
checkbox input "true"
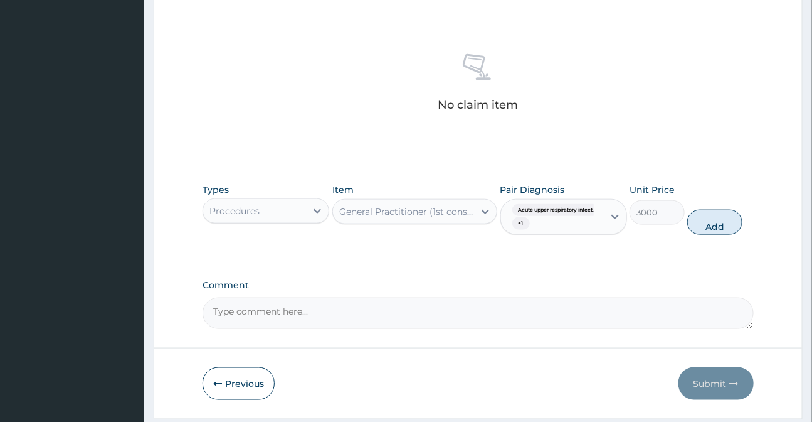
click at [709, 217] on button "Add" at bounding box center [714, 222] width 55 height 25
type input "0"
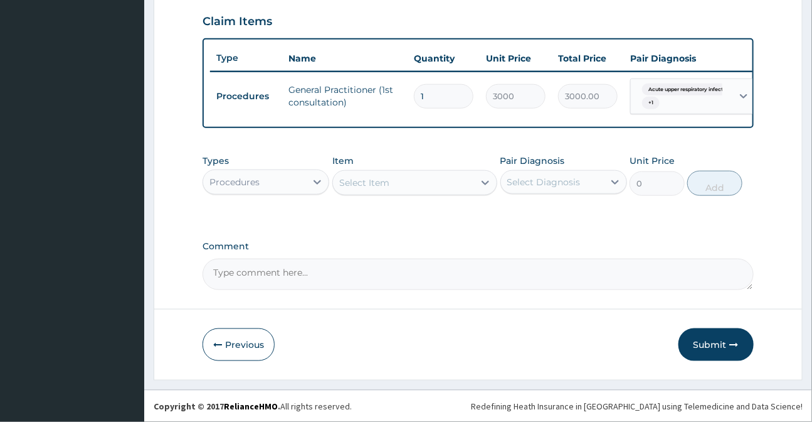
click at [260, 184] on div "Procedures" at bounding box center [254, 182] width 103 height 20
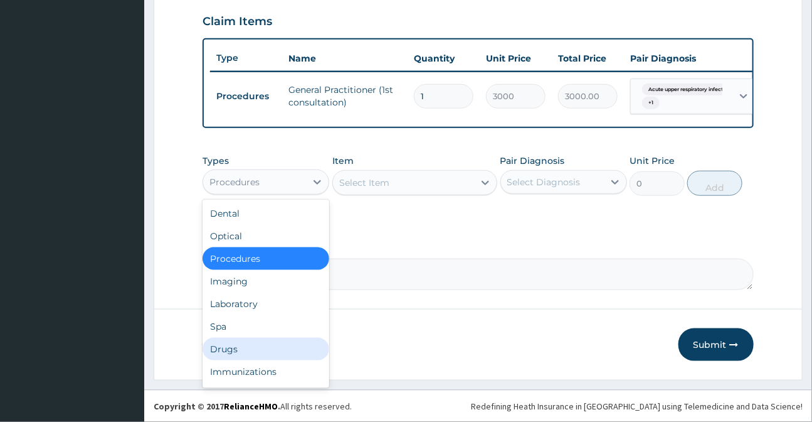
click at [245, 346] on div "Drugs" at bounding box center [266, 348] width 127 height 23
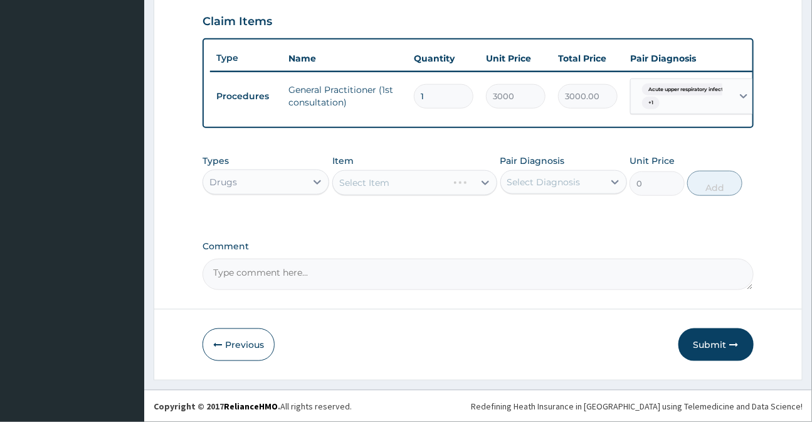
click at [344, 181] on div "Select Item" at bounding box center [414, 182] width 165 height 25
click at [340, 185] on div "Select Item" at bounding box center [414, 182] width 165 height 25
click at [344, 189] on div "Select Item" at bounding box center [414, 182] width 165 height 25
click at [334, 182] on div "Select Item" at bounding box center [414, 182] width 165 height 25
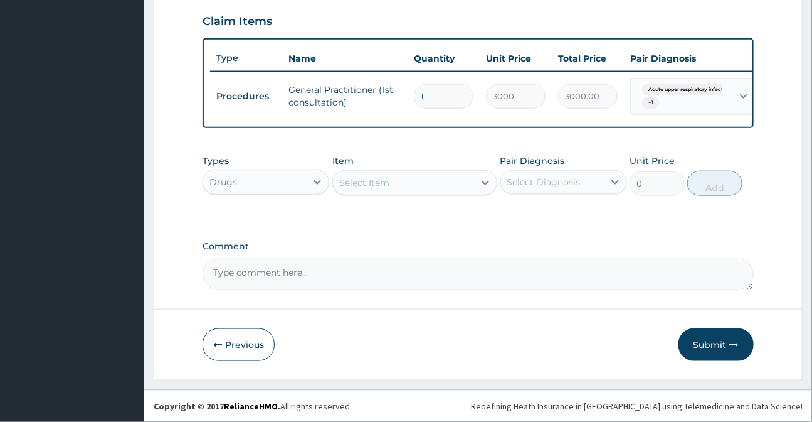
click at [365, 178] on div "Select Item" at bounding box center [364, 182] width 50 height 13
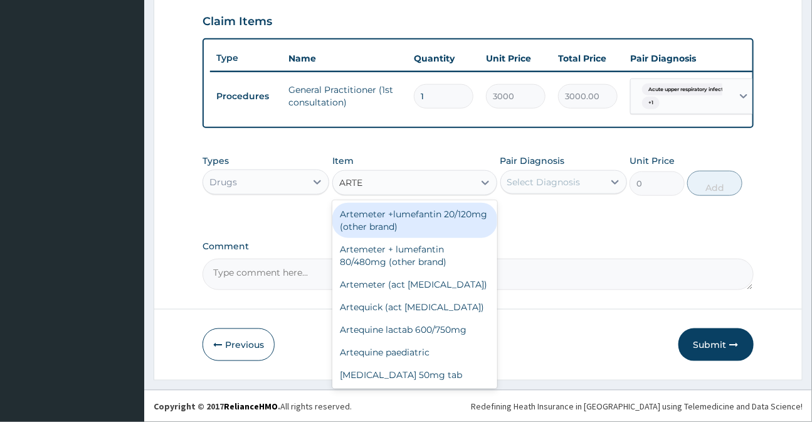
type input "ARTEM"
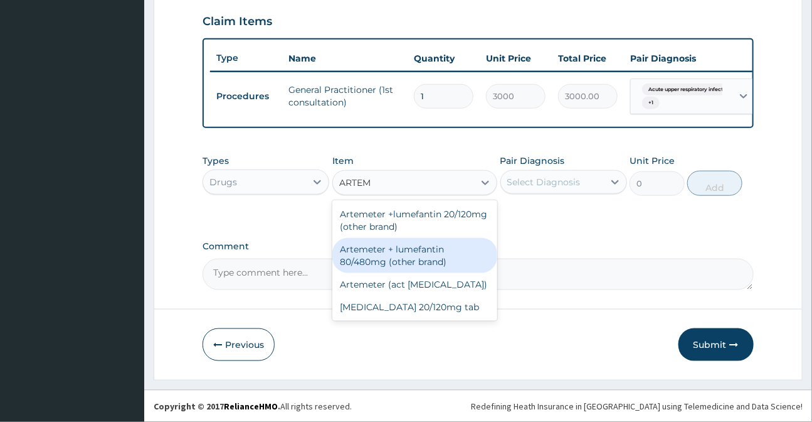
click at [397, 258] on div "Artemeter + lumefantin 80/480mg (other brand)" at bounding box center [414, 255] width 165 height 35
type input "192"
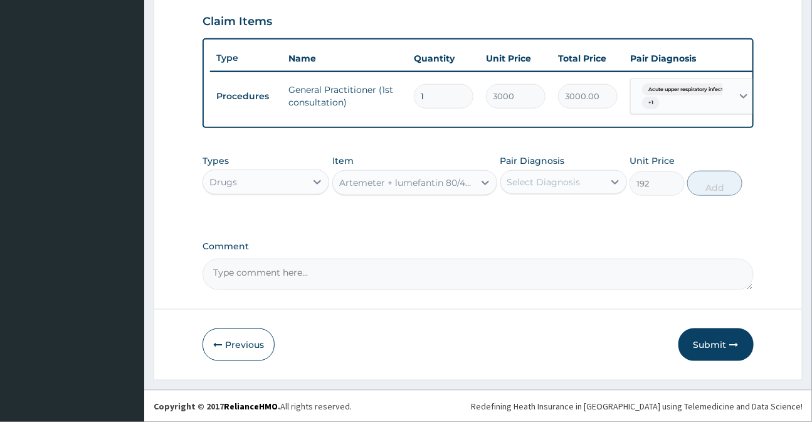
click at [570, 169] on div "Pair Diagnosis Select Diagnosis" at bounding box center [564, 174] width 127 height 41
click at [565, 188] on div "Select Diagnosis" at bounding box center [552, 182] width 103 height 20
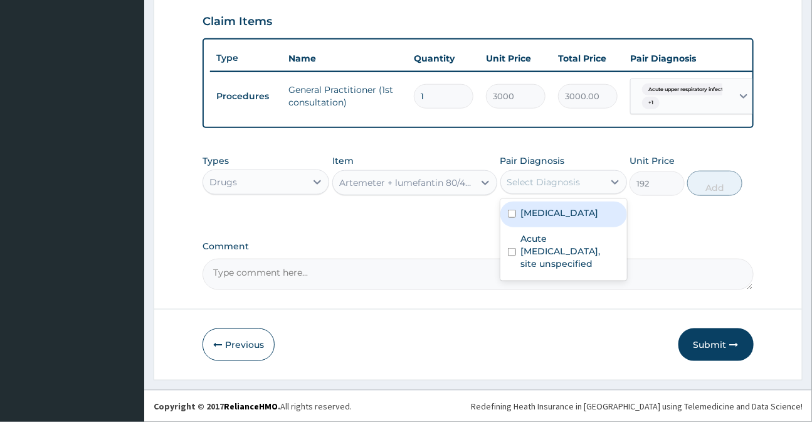
click at [548, 208] on label "[MEDICAL_DATA]" at bounding box center [560, 212] width 78 height 13
checkbox input "true"
click at [696, 186] on button "Add" at bounding box center [714, 183] width 55 height 25
type input "0"
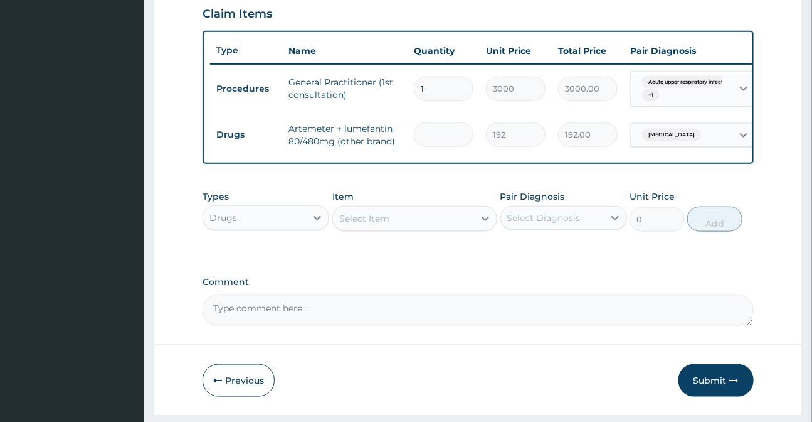
type input "0.00"
type input "6"
type input "1152.00"
type input "6"
click at [345, 231] on div "Select Item" at bounding box center [414, 218] width 165 height 25
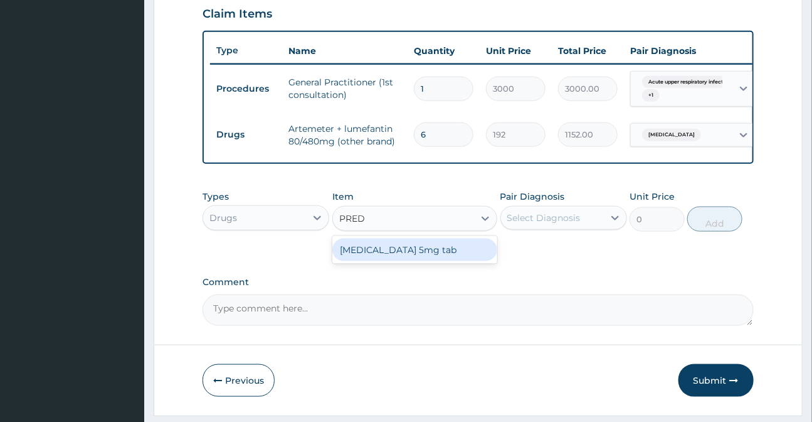
type input "PREDN"
click at [386, 261] on div "[MEDICAL_DATA] 5mg tab" at bounding box center [414, 249] width 165 height 23
type input "7"
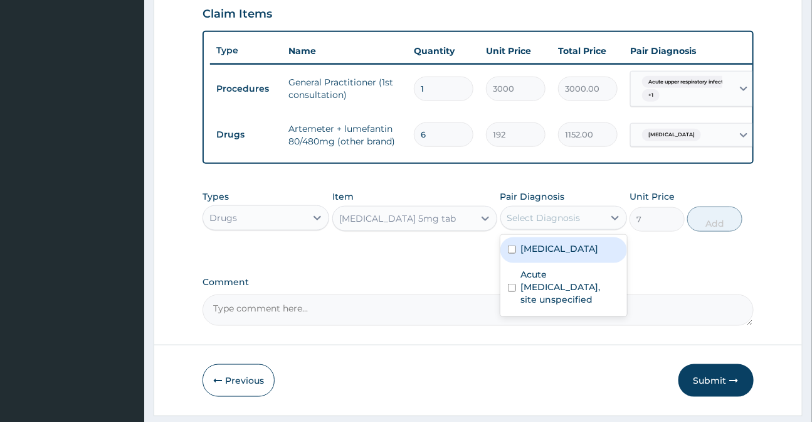
click at [556, 223] on div "Select Diagnosis" at bounding box center [543, 217] width 73 height 13
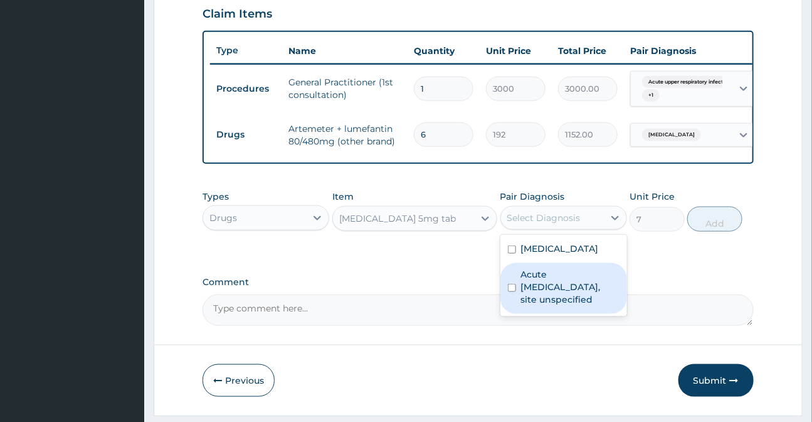
click at [538, 297] on label "Acute [MEDICAL_DATA], site unspecified" at bounding box center [570, 287] width 98 height 38
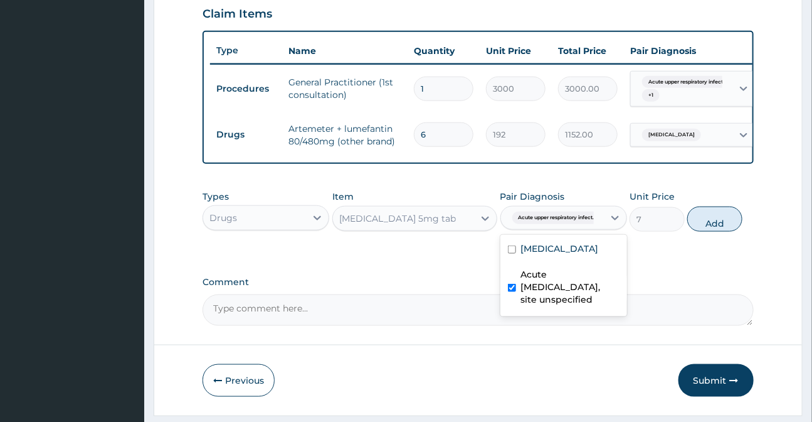
checkbox input "true"
click at [722, 226] on button "Add" at bounding box center [714, 218] width 55 height 25
type input "0"
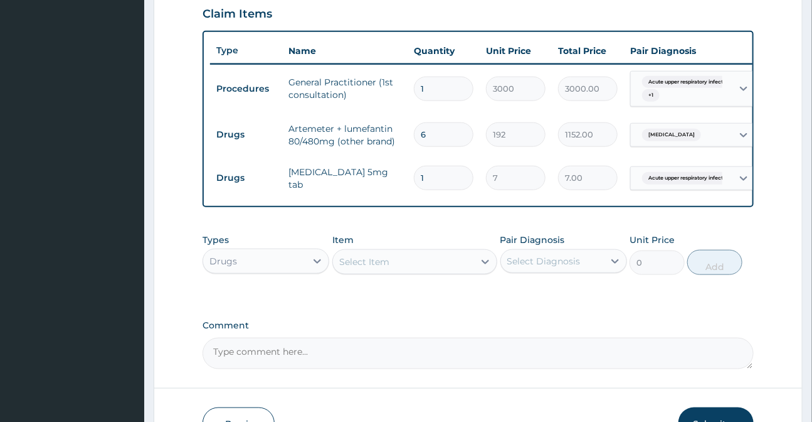
type input "10"
type input "70.00"
type input "10"
click at [350, 268] on div "Select Item" at bounding box center [364, 261] width 50 height 13
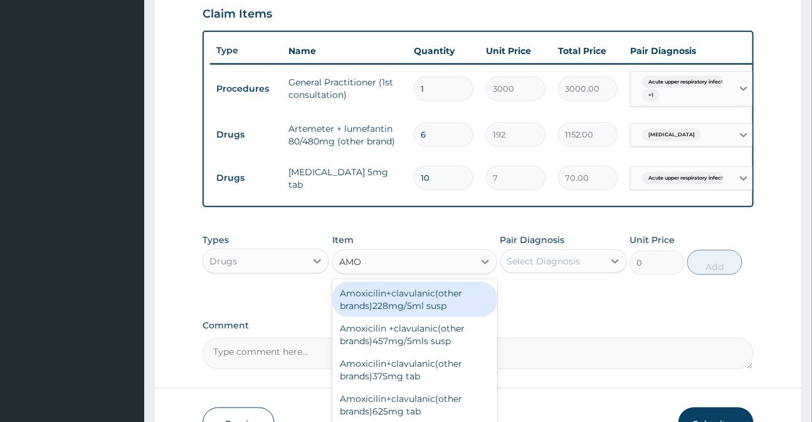
type input "AMOX"
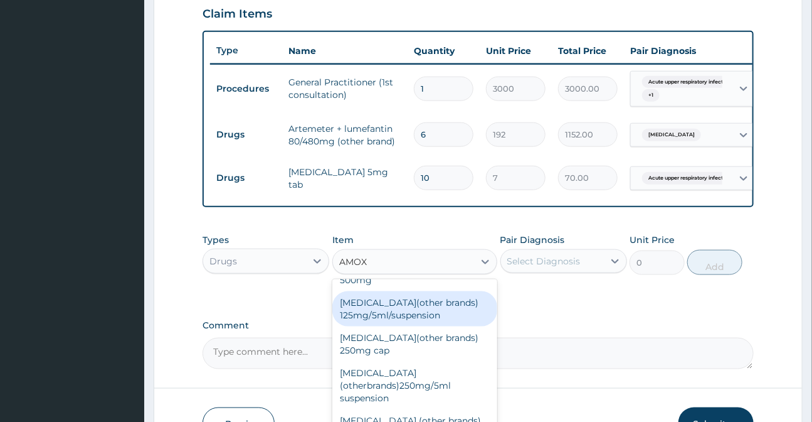
scroll to position [316, 0]
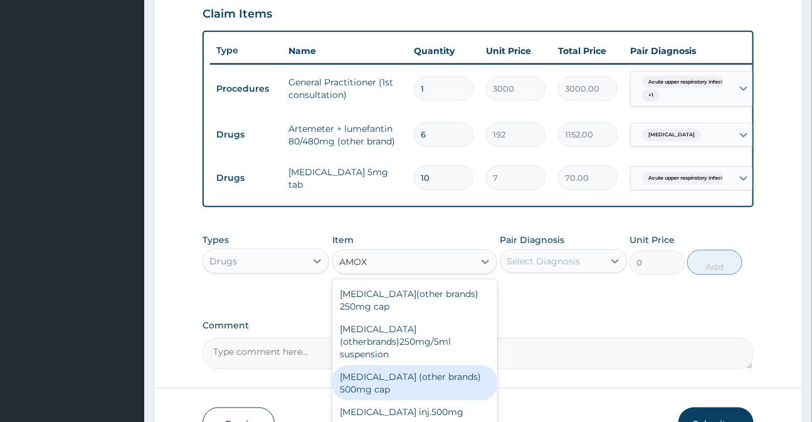
click at [422, 365] on div "[MEDICAL_DATA] (other brands) 500mg cap" at bounding box center [414, 382] width 165 height 35
type input "45"
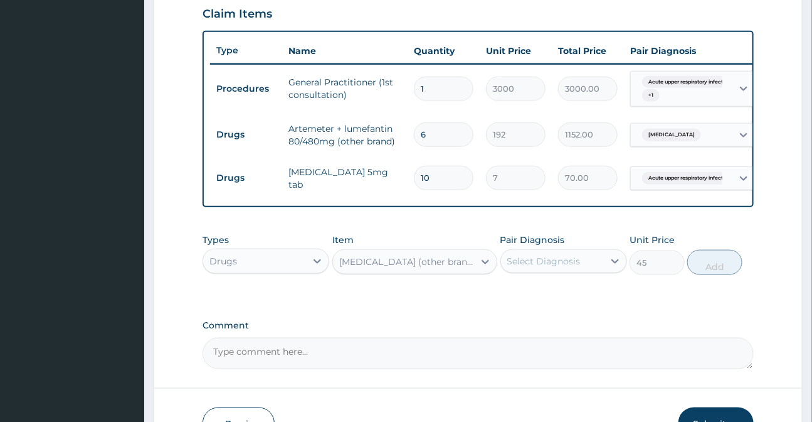
click at [553, 267] on div "Select Diagnosis" at bounding box center [543, 261] width 73 height 13
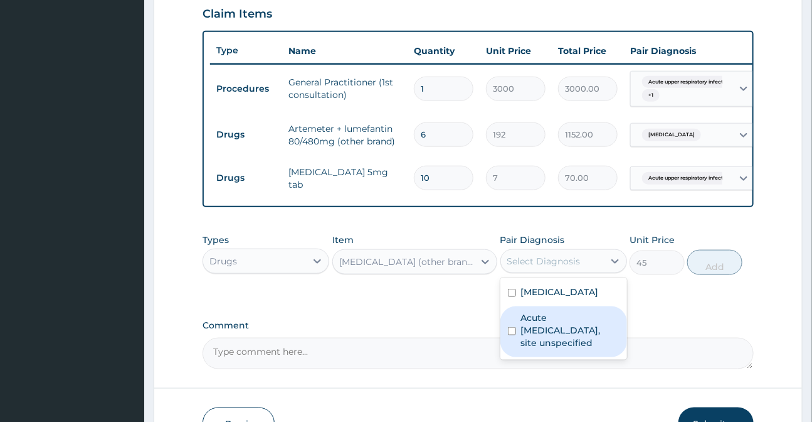
click at [562, 343] on label "Acute [MEDICAL_DATA], site unspecified" at bounding box center [570, 330] width 98 height 38
checkbox input "true"
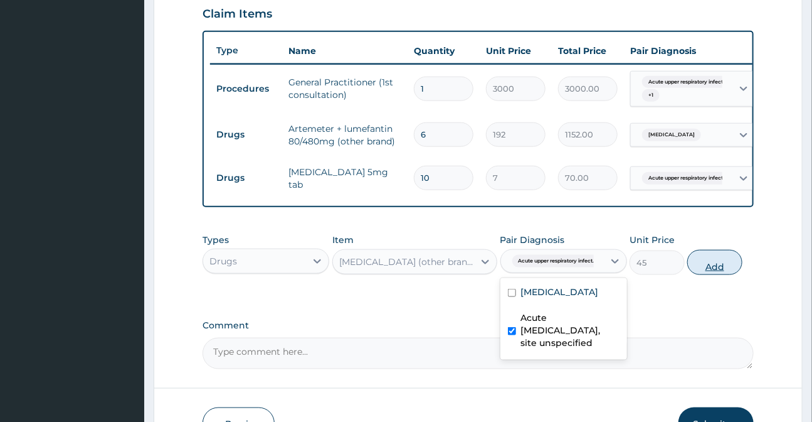
click at [709, 270] on button "Add" at bounding box center [714, 262] width 55 height 25
type input "0"
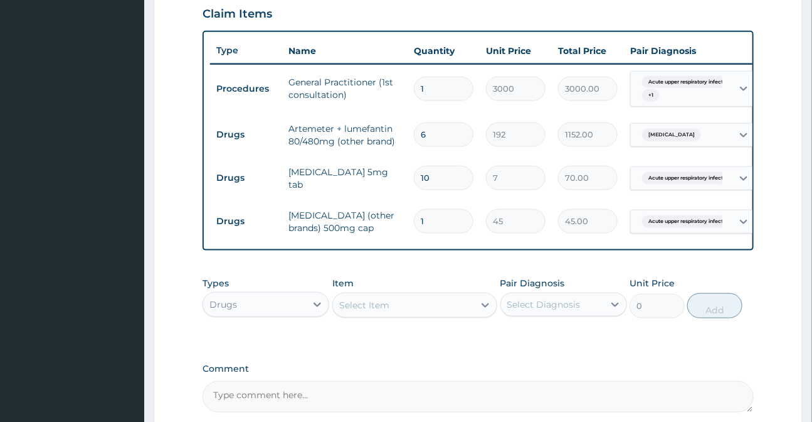
type input "10"
type input "450.00"
type input "10"
drag, startPoint x: 413, startPoint y: 320, endPoint x: 328, endPoint y: 368, distance: 97.5
click at [413, 315] on div "Select Item" at bounding box center [403, 305] width 141 height 20
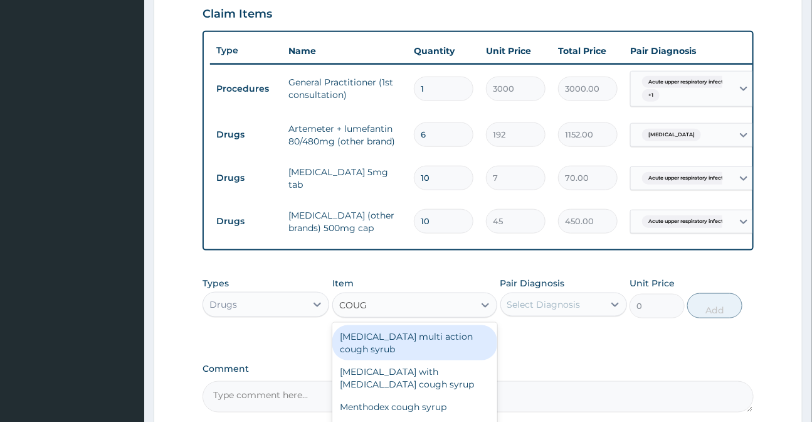
type input "COUGH"
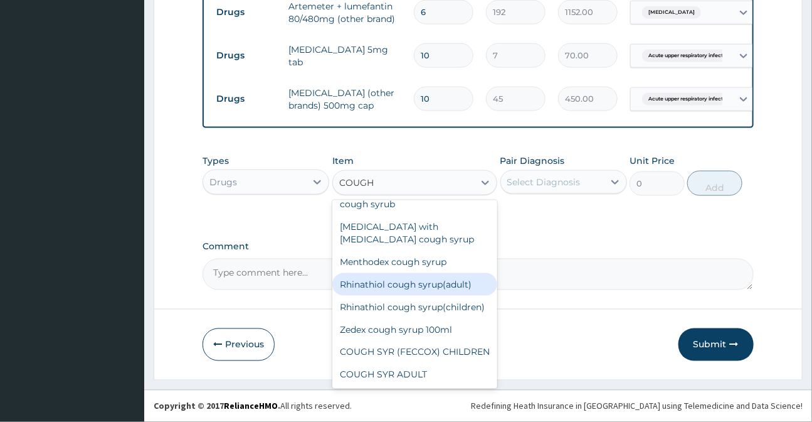
scroll to position [566, 0]
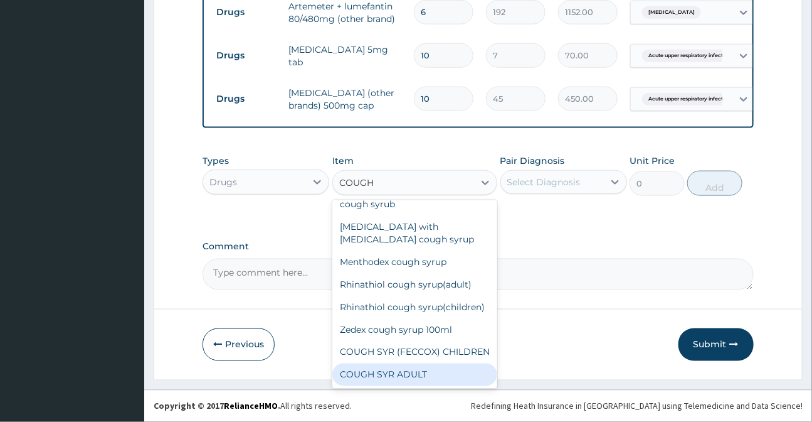
click at [383, 378] on div "COUGH SYR ADULT" at bounding box center [414, 374] width 165 height 23
type input "350"
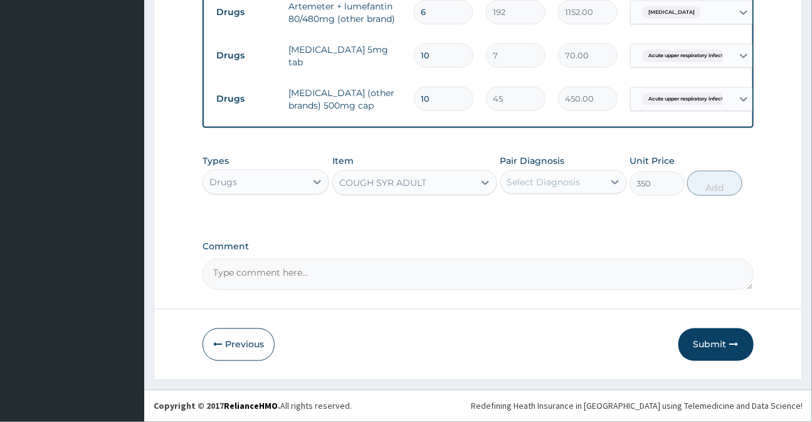
click at [564, 184] on div "Select Diagnosis" at bounding box center [543, 182] width 73 height 13
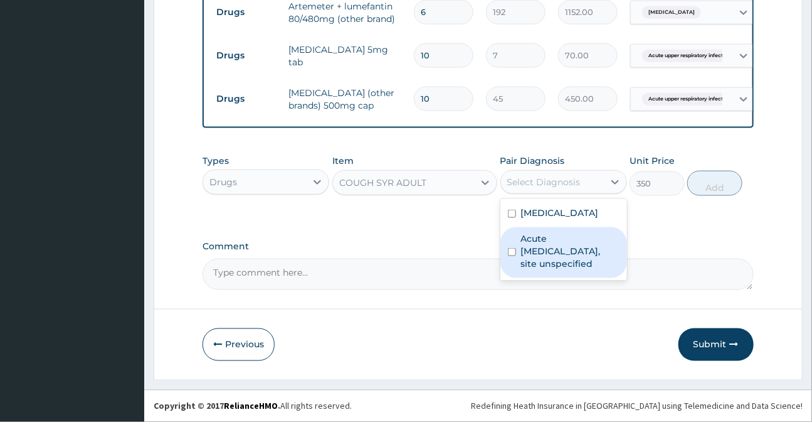
click at [536, 237] on label "Acute upper respiratory infection, site unspecified" at bounding box center [570, 251] width 98 height 38
checkbox input "true"
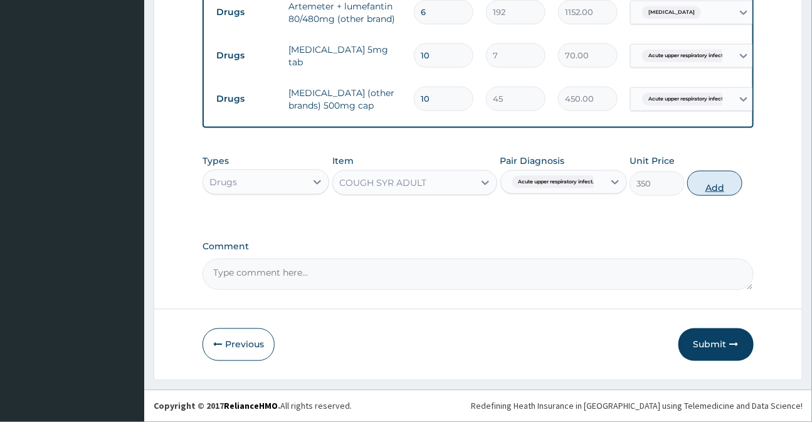
click at [709, 189] on button "Add" at bounding box center [714, 183] width 55 height 25
type input "0"
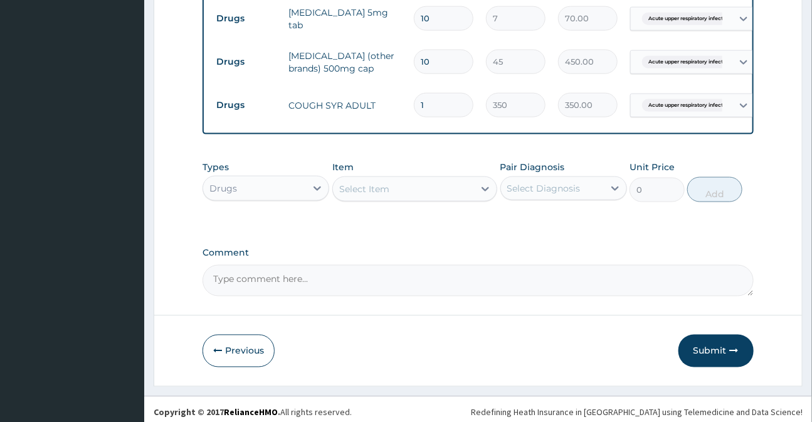
scroll to position [610, 0]
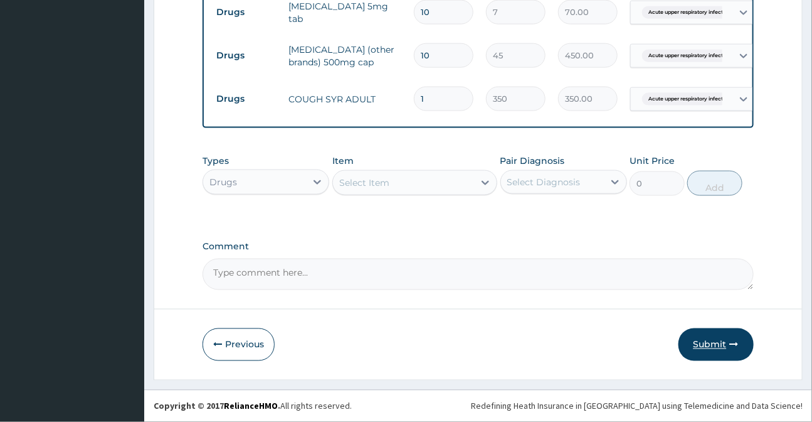
click at [707, 341] on button "Submit" at bounding box center [716, 344] width 75 height 33
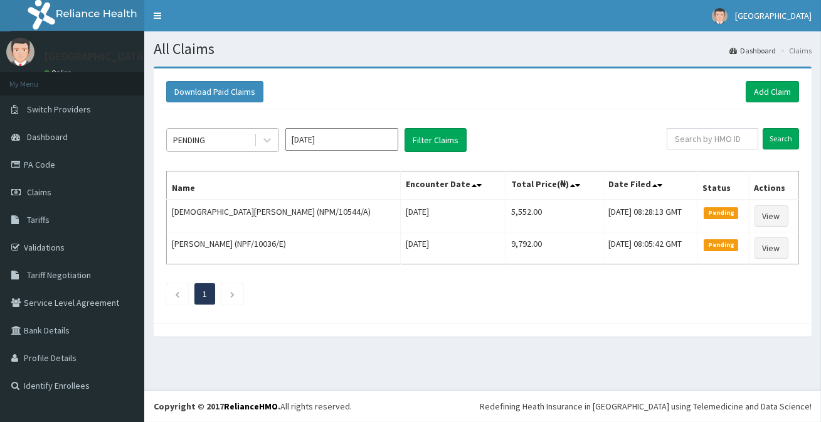
click at [220, 144] on div "PENDING" at bounding box center [210, 140] width 87 height 20
click at [219, 138] on div "PENDING" at bounding box center [210, 140] width 87 height 20
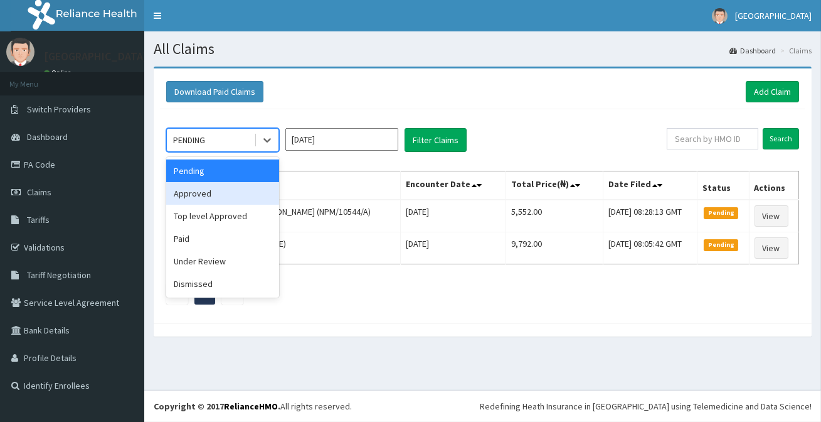
click at [219, 194] on div "Approved" at bounding box center [222, 193] width 113 height 23
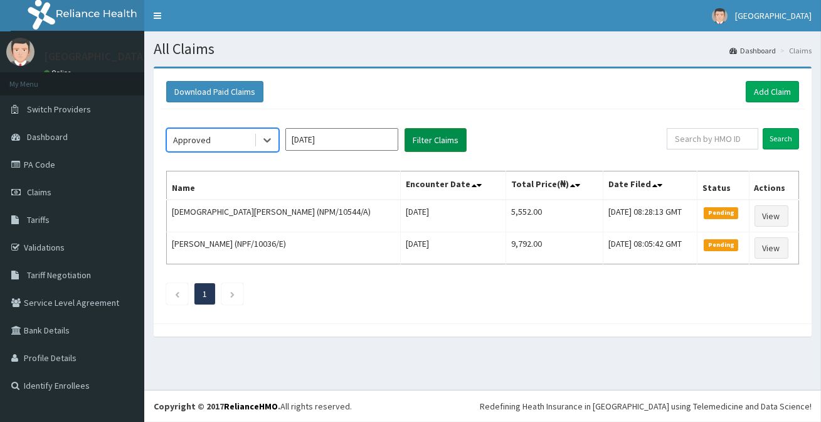
click at [452, 135] on button "Filter Claims" at bounding box center [436, 140] width 62 height 24
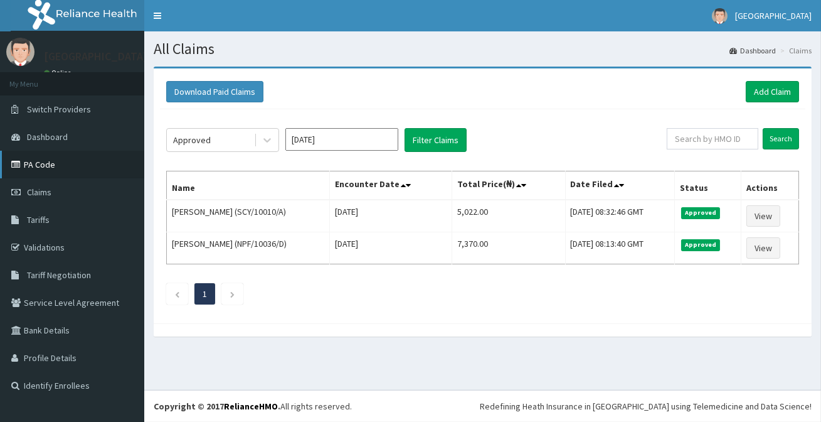
click at [42, 163] on link "PA Code" at bounding box center [72, 165] width 144 height 28
